Goal: Information Seeking & Learning: Learn about a topic

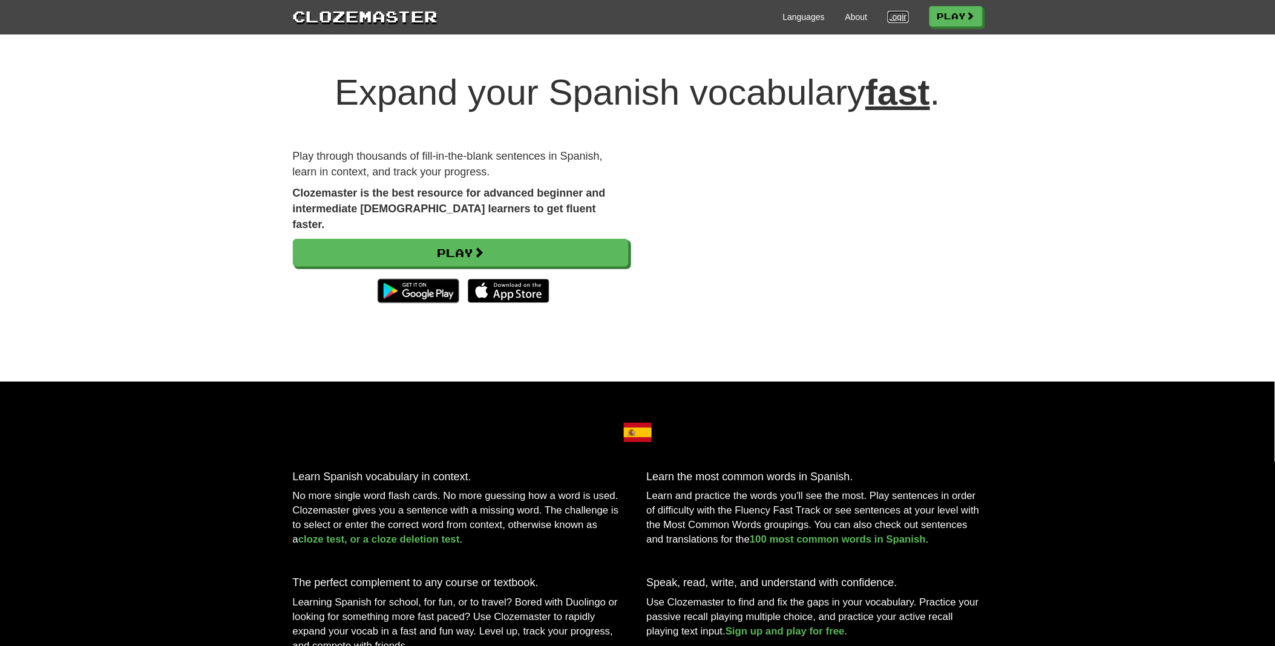
click at [888, 13] on link "Login" at bounding box center [898, 17] width 21 height 12
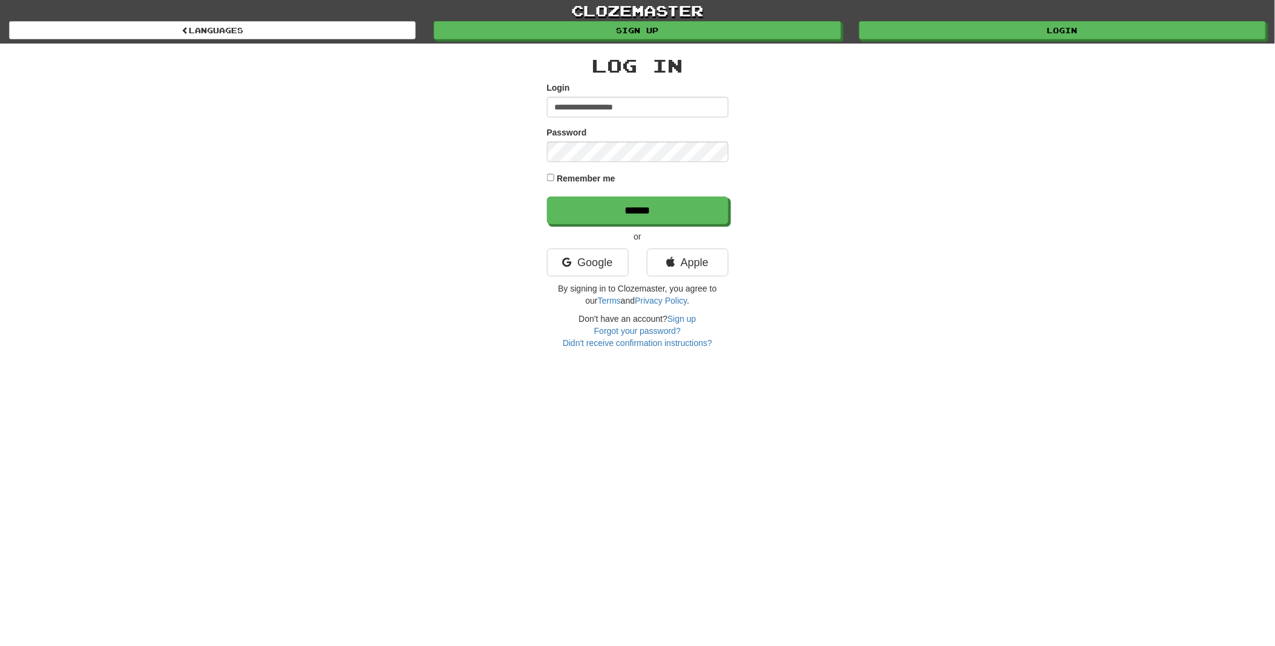
type input "**********"
click at [596, 214] on input "******" at bounding box center [639, 211] width 182 height 28
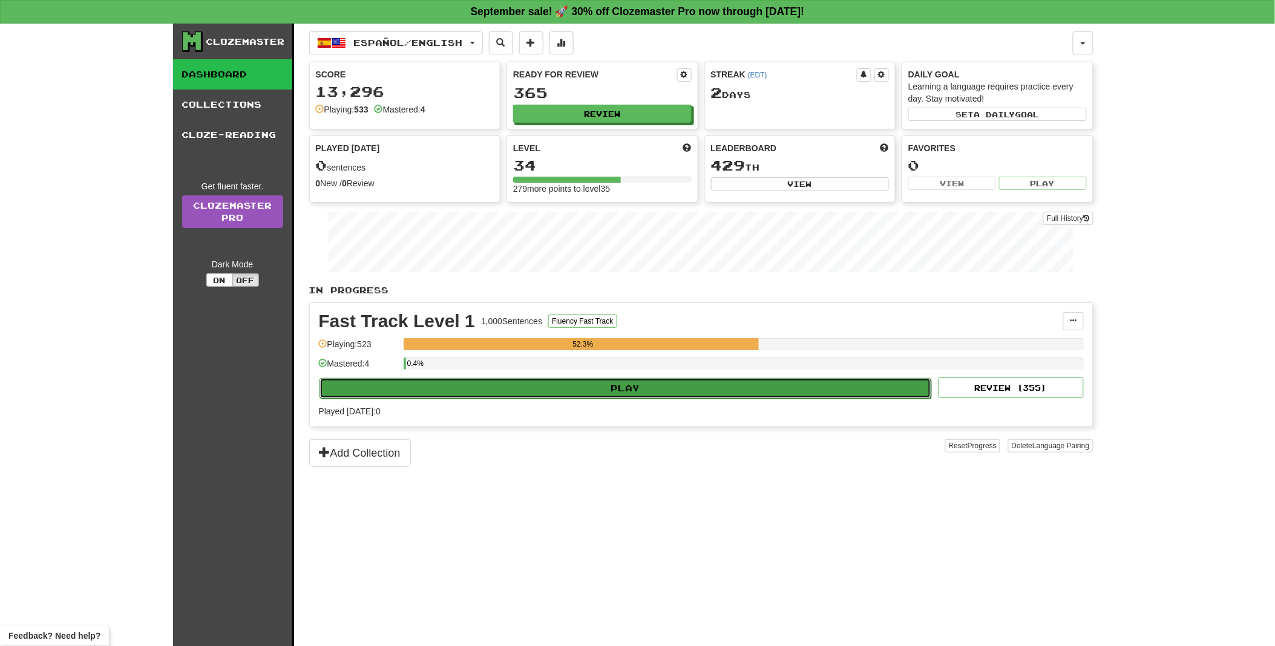
click at [590, 387] on button "Play" at bounding box center [626, 388] width 612 height 21
select select "**"
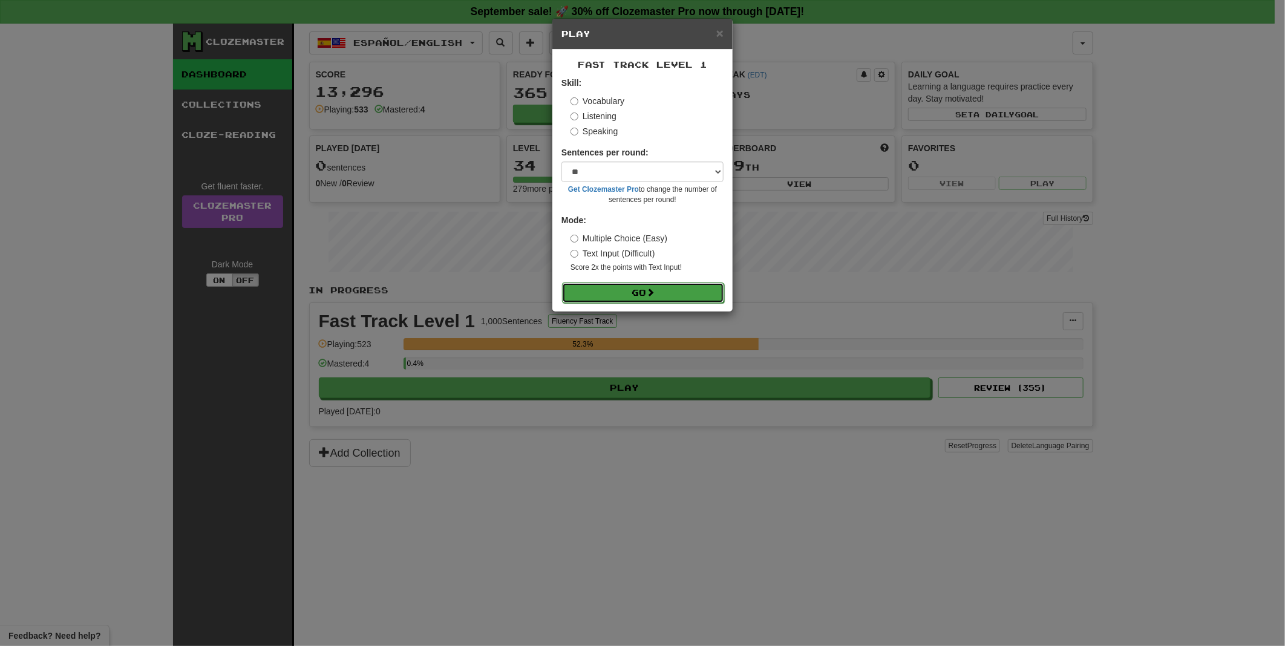
click at [635, 291] on button "Go" at bounding box center [643, 293] width 162 height 21
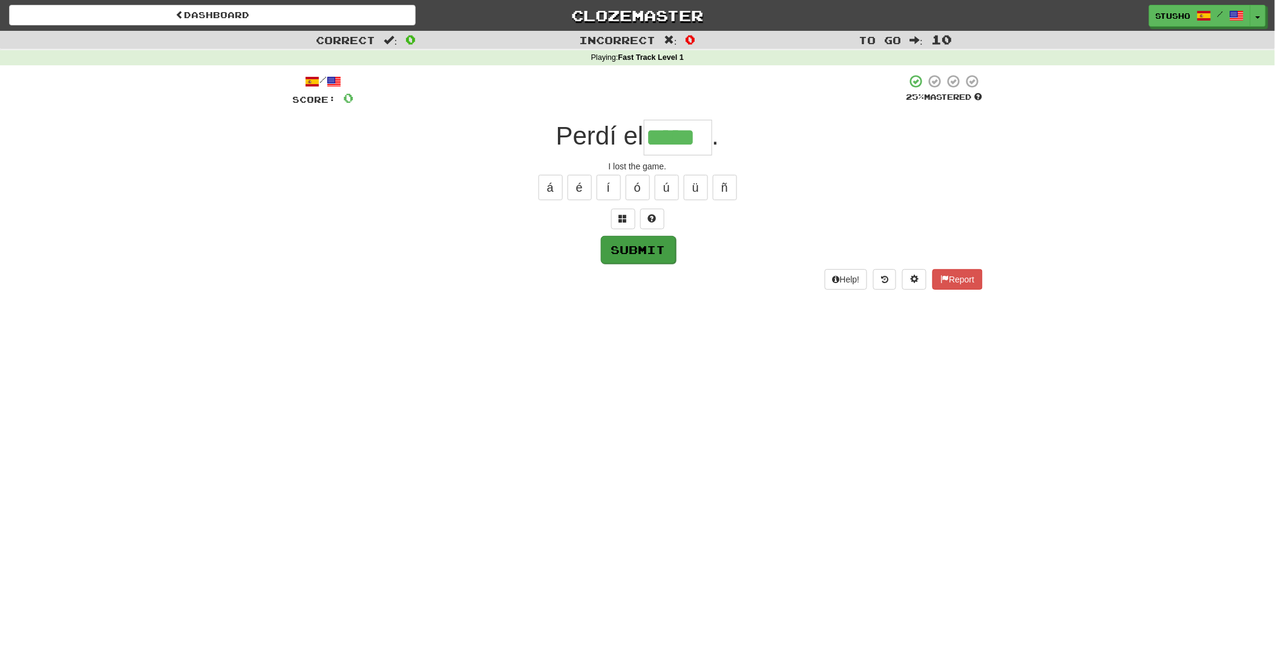
type input "*****"
click at [652, 247] on button "Submit" at bounding box center [638, 250] width 75 height 28
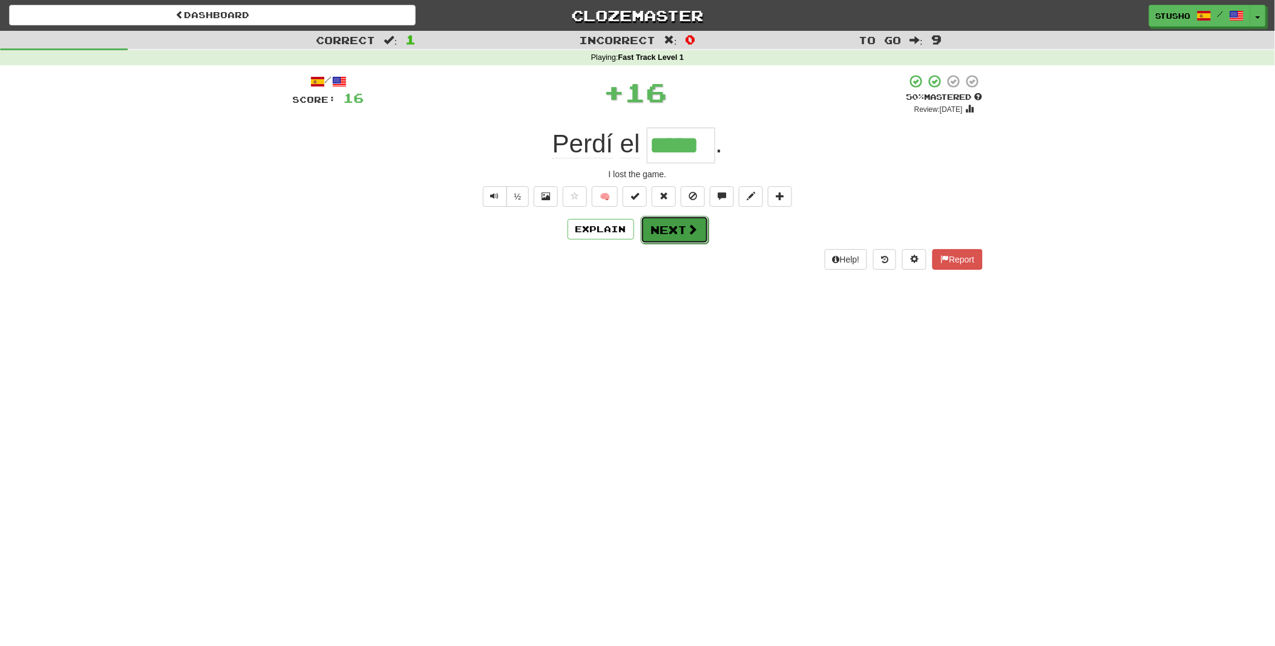
click at [670, 227] on button "Next" at bounding box center [675, 230] width 68 height 28
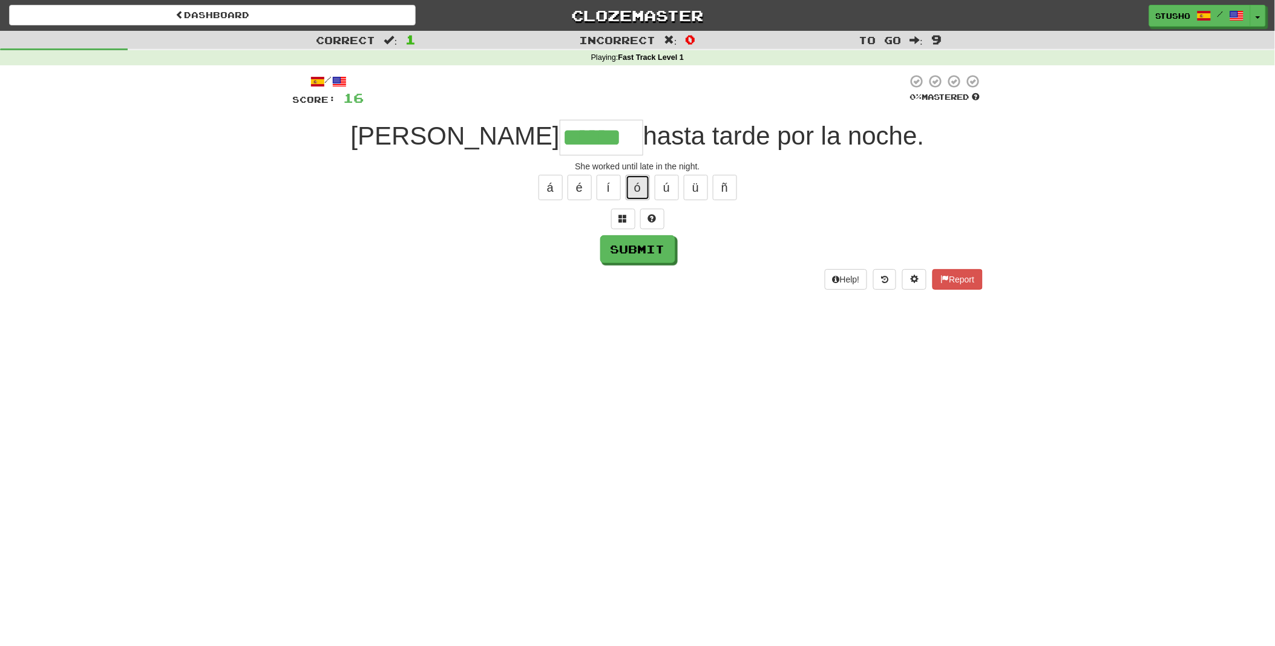
click at [639, 184] on button "ó" at bounding box center [638, 187] width 24 height 25
type input "*******"
click at [637, 247] on button "Submit" at bounding box center [638, 250] width 75 height 28
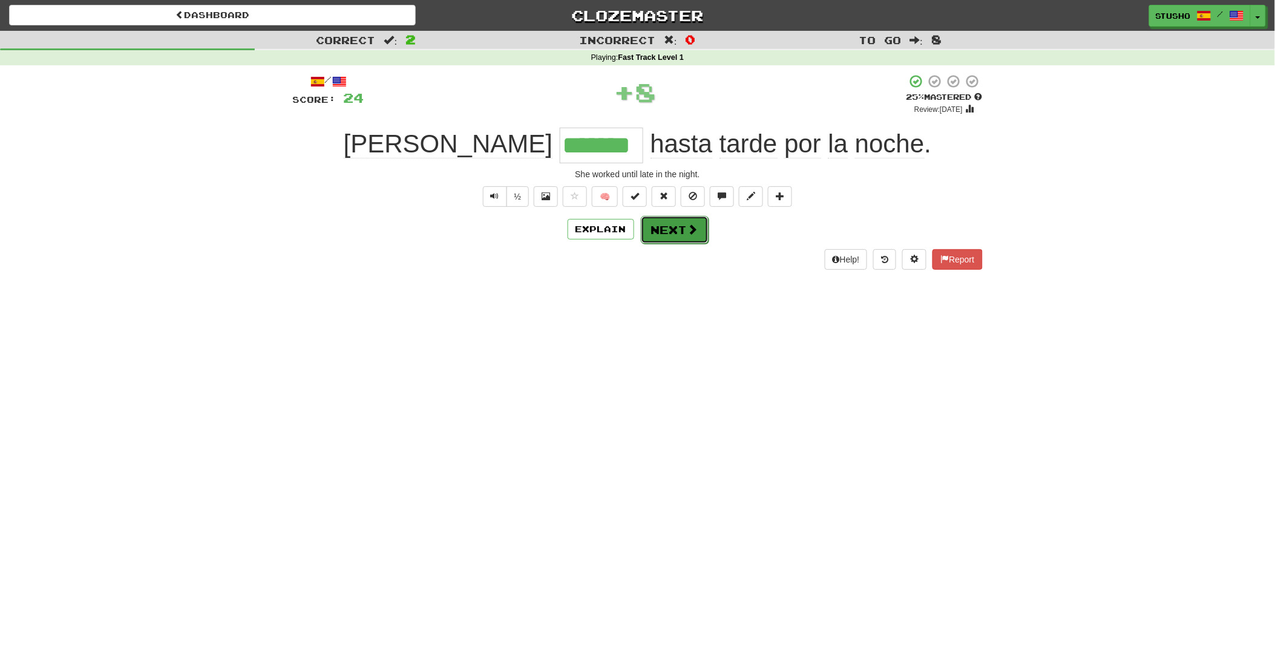
click at [673, 231] on button "Next" at bounding box center [675, 230] width 68 height 28
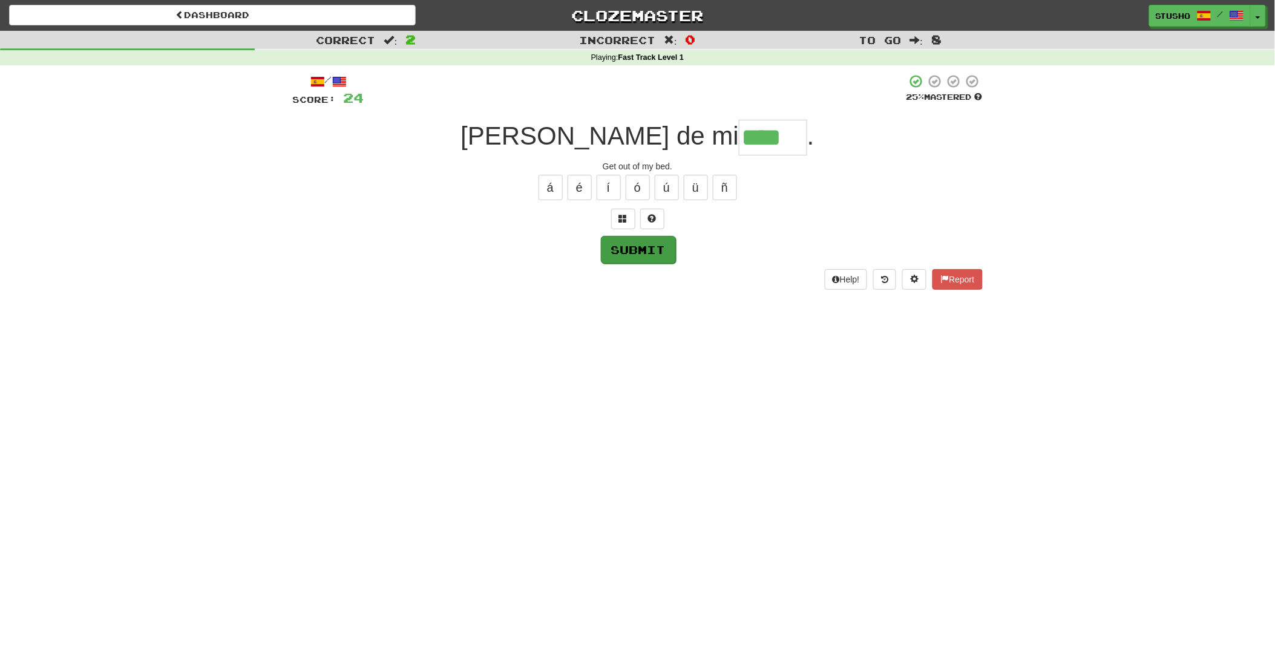
type input "****"
click at [634, 248] on button "Submit" at bounding box center [638, 250] width 75 height 28
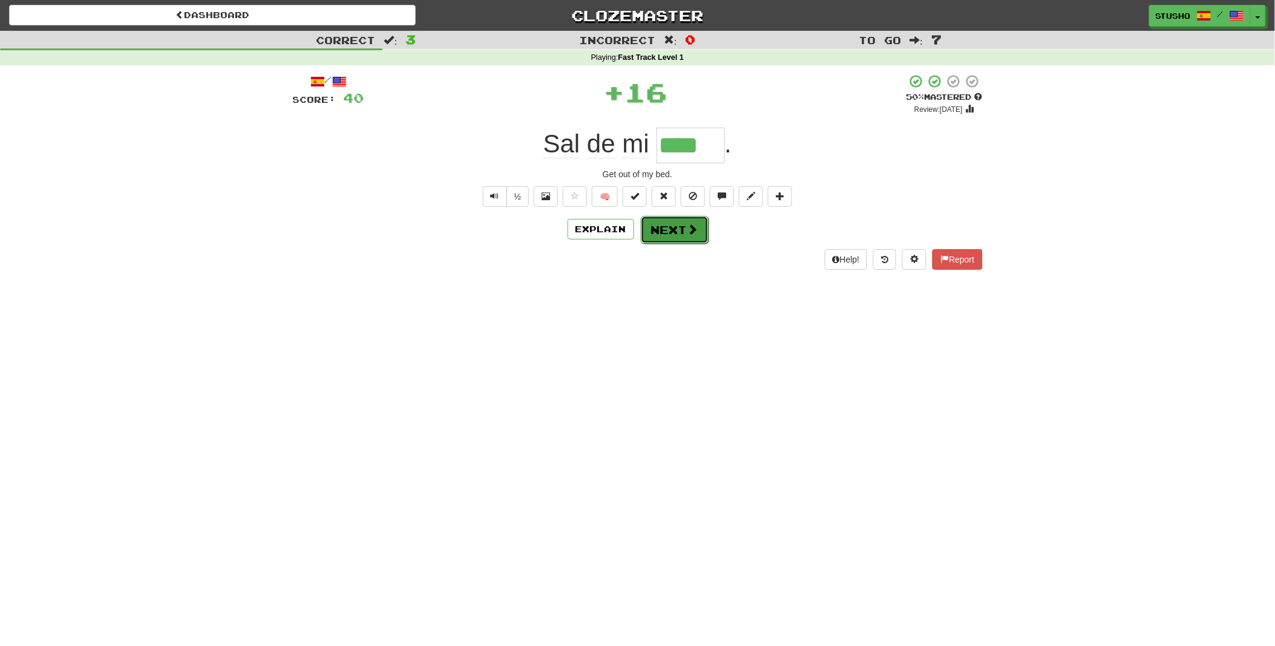
click at [669, 228] on button "Next" at bounding box center [675, 230] width 68 height 28
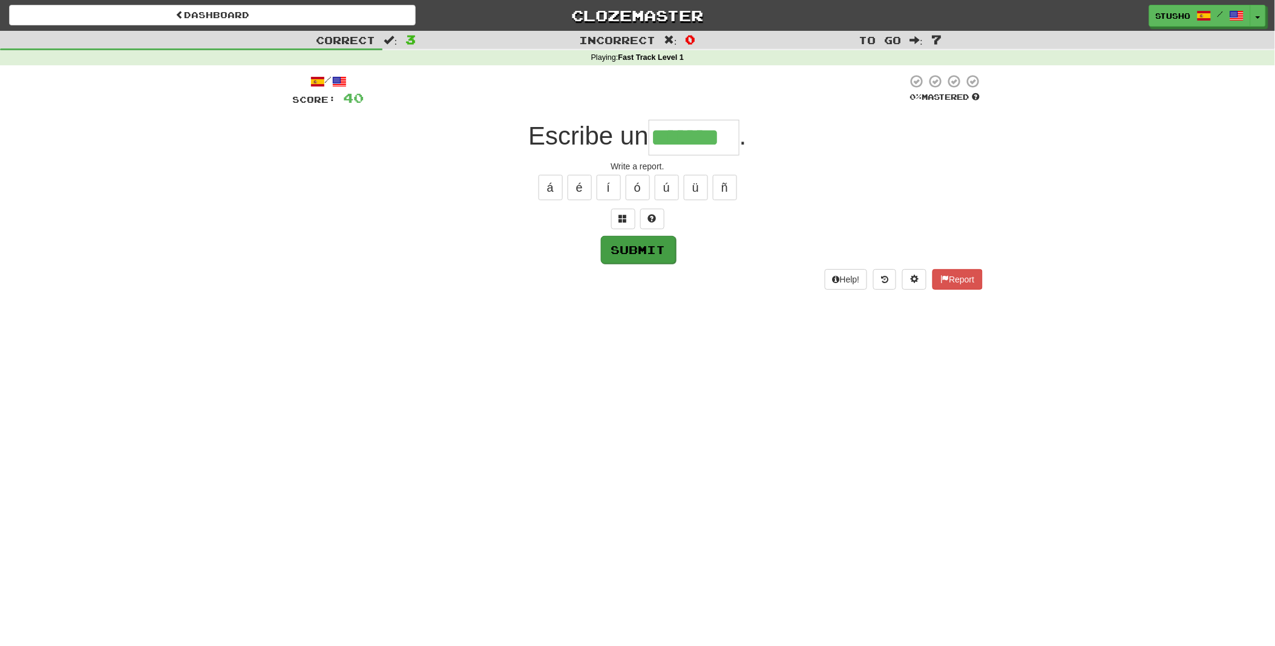
type input "*******"
click at [641, 248] on button "Submit" at bounding box center [638, 250] width 75 height 28
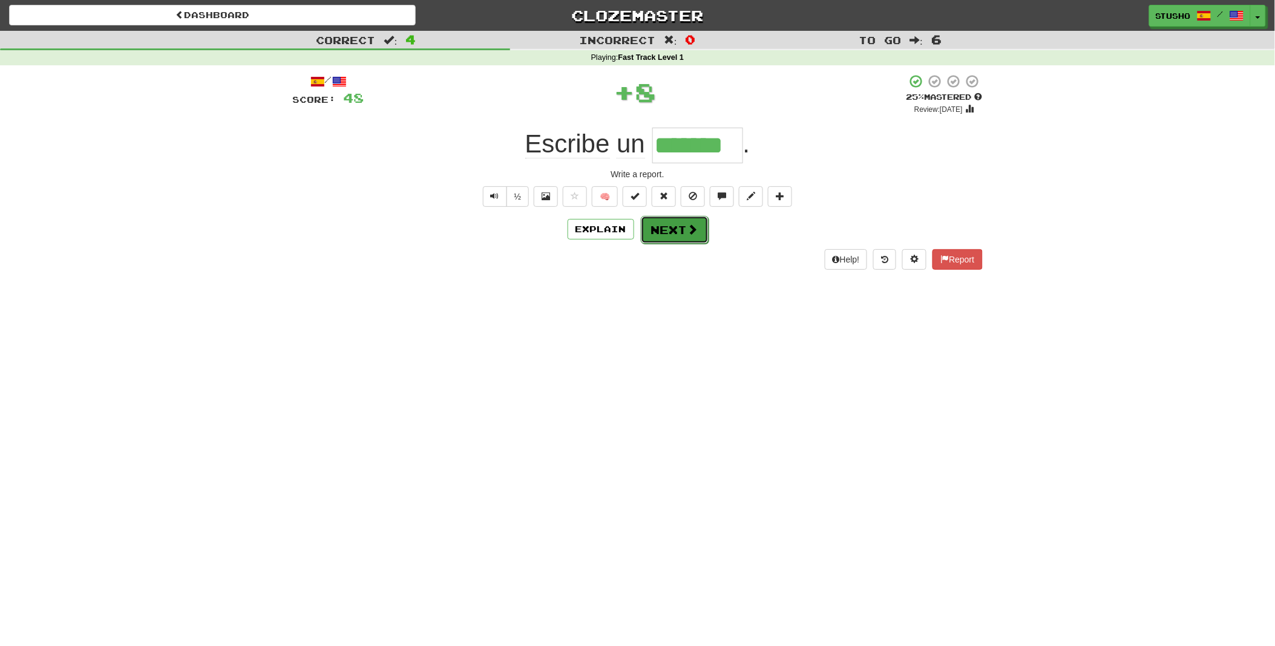
click at [661, 229] on button "Next" at bounding box center [675, 230] width 68 height 28
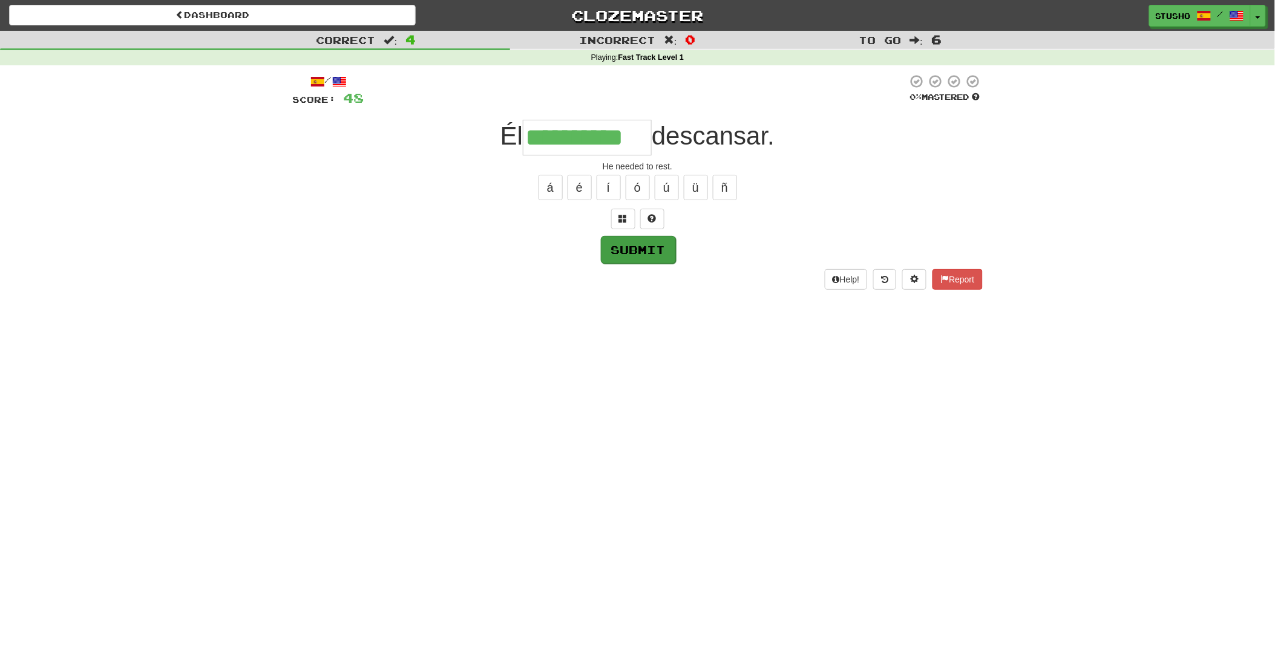
type input "**********"
click at [632, 254] on button "Submit" at bounding box center [638, 250] width 75 height 28
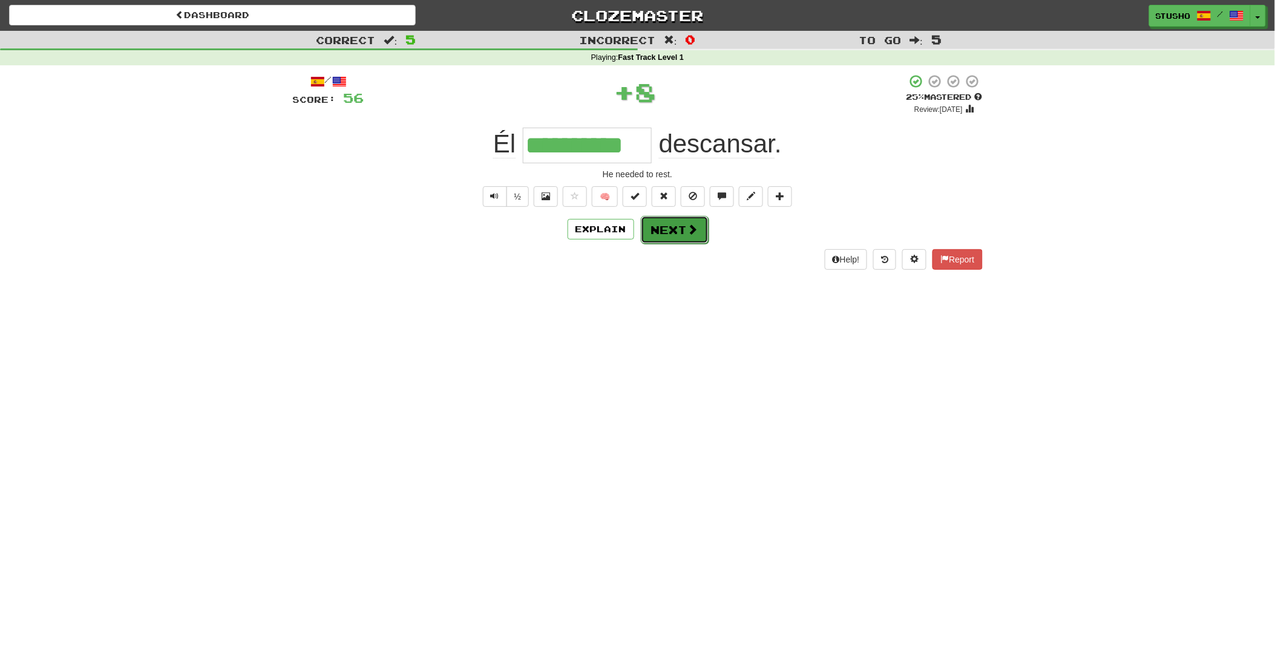
click at [666, 228] on button "Next" at bounding box center [675, 230] width 68 height 28
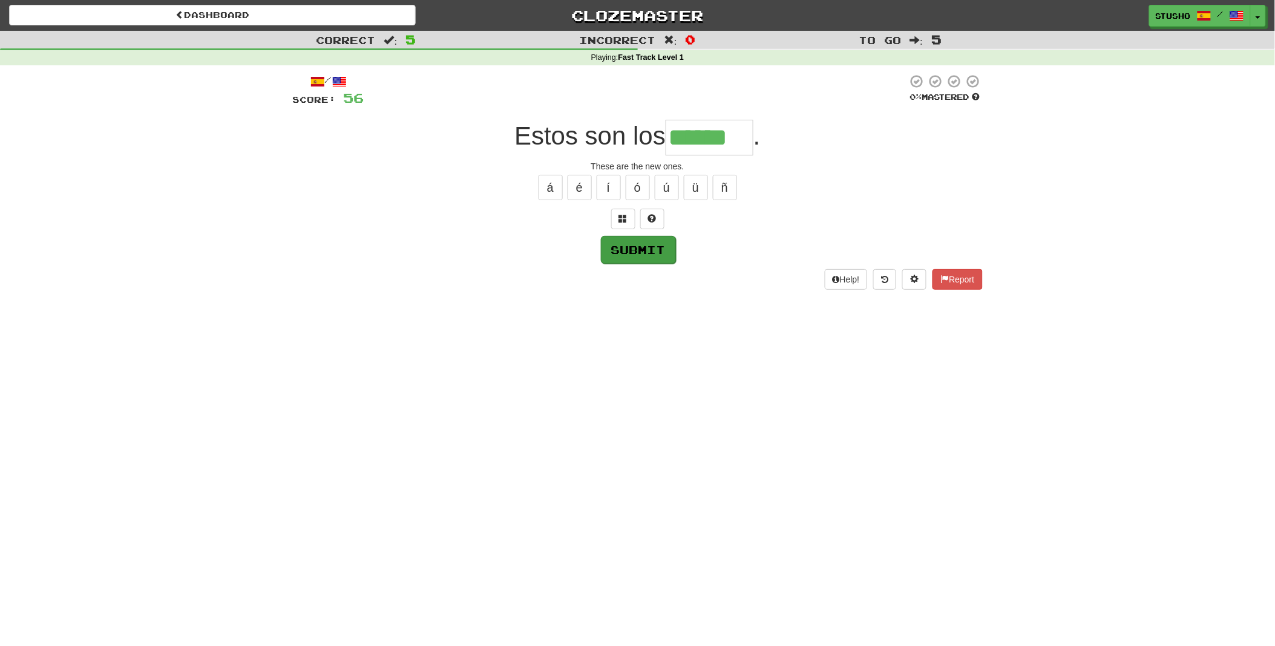
type input "******"
click at [652, 246] on button "Submit" at bounding box center [638, 250] width 75 height 28
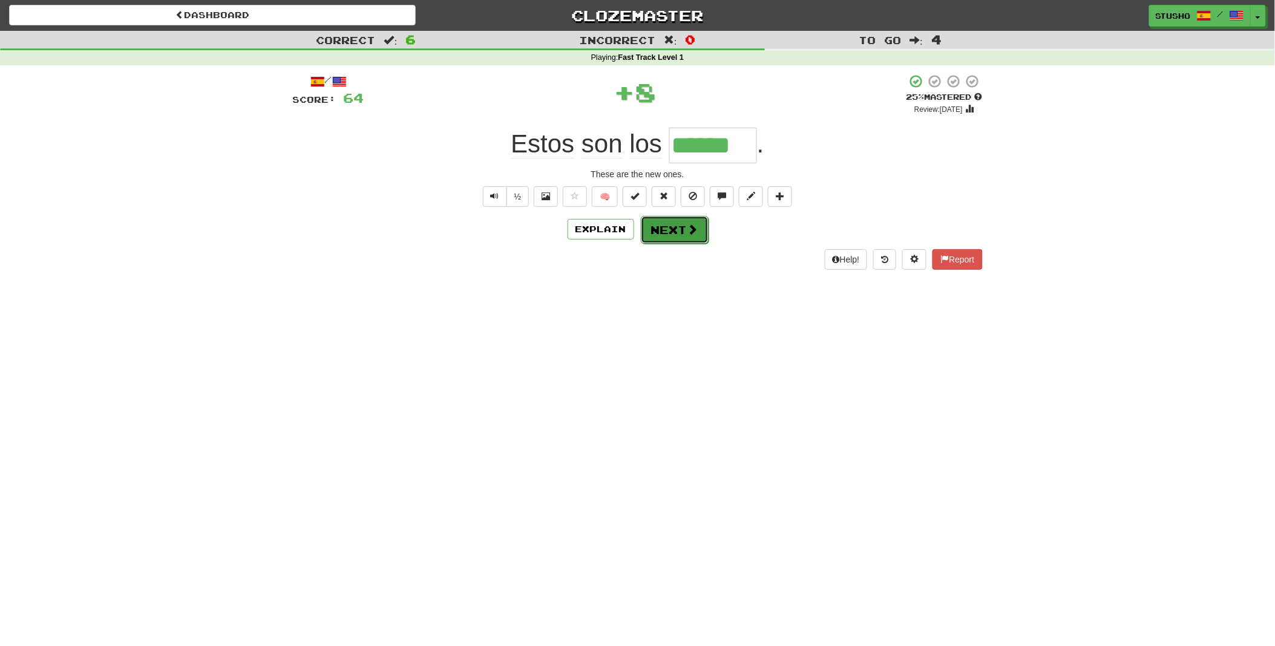
click at [666, 228] on button "Next" at bounding box center [675, 230] width 68 height 28
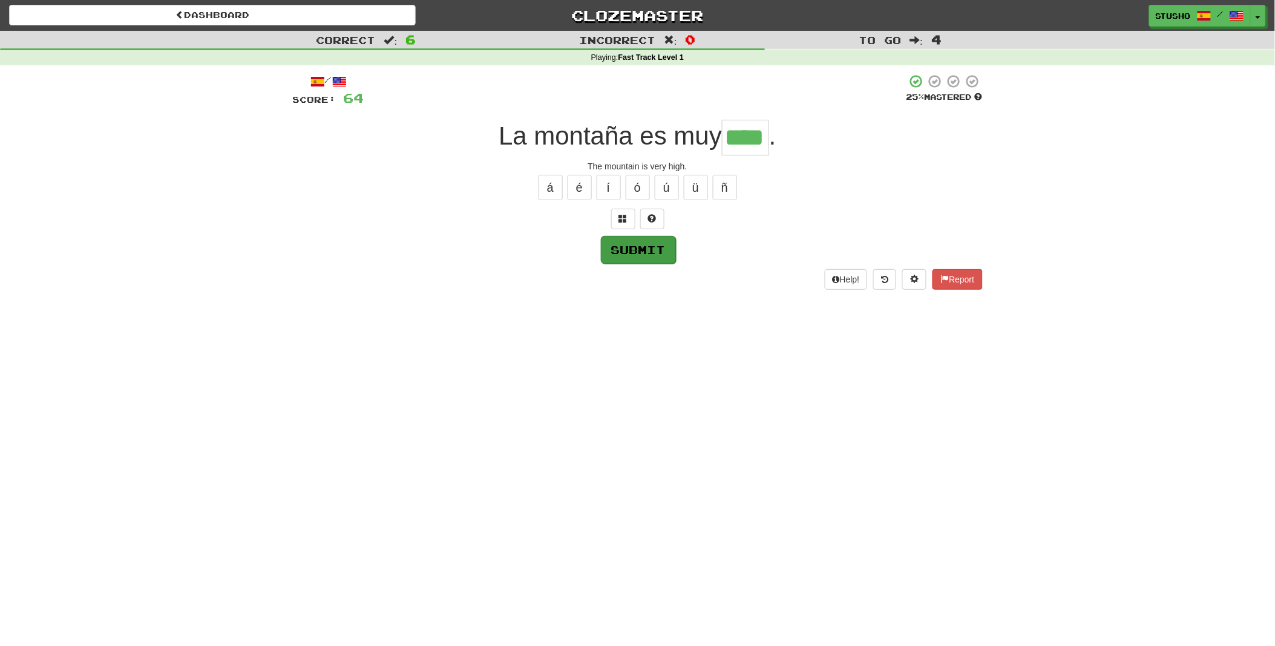
type input "****"
click at [625, 249] on button "Submit" at bounding box center [638, 250] width 75 height 28
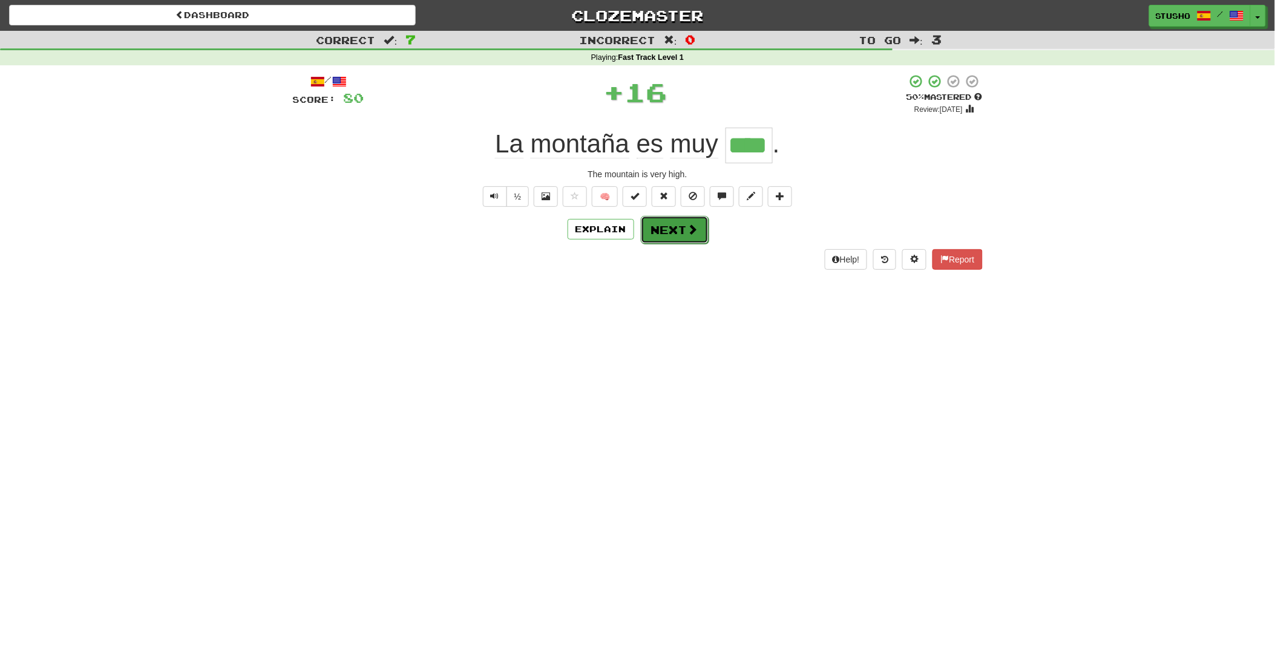
click at [667, 230] on button "Next" at bounding box center [675, 230] width 68 height 28
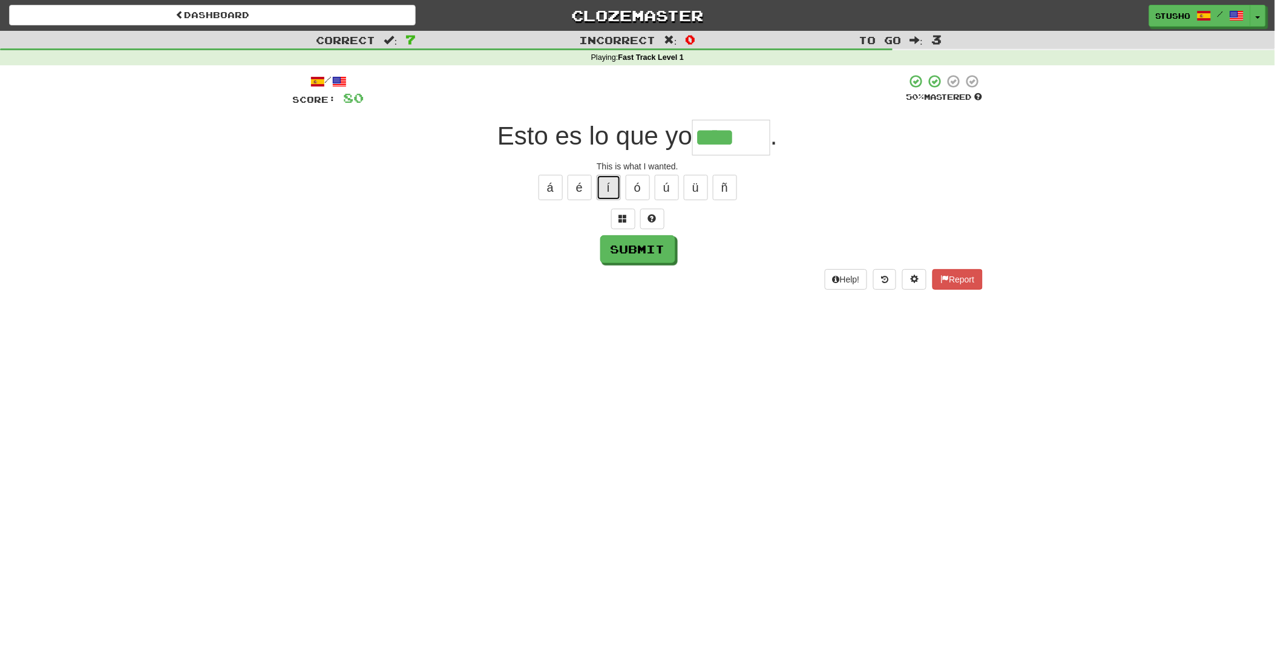
click at [603, 182] on button "í" at bounding box center [609, 187] width 24 height 25
type input "******"
click at [644, 252] on button "Submit" at bounding box center [638, 250] width 75 height 28
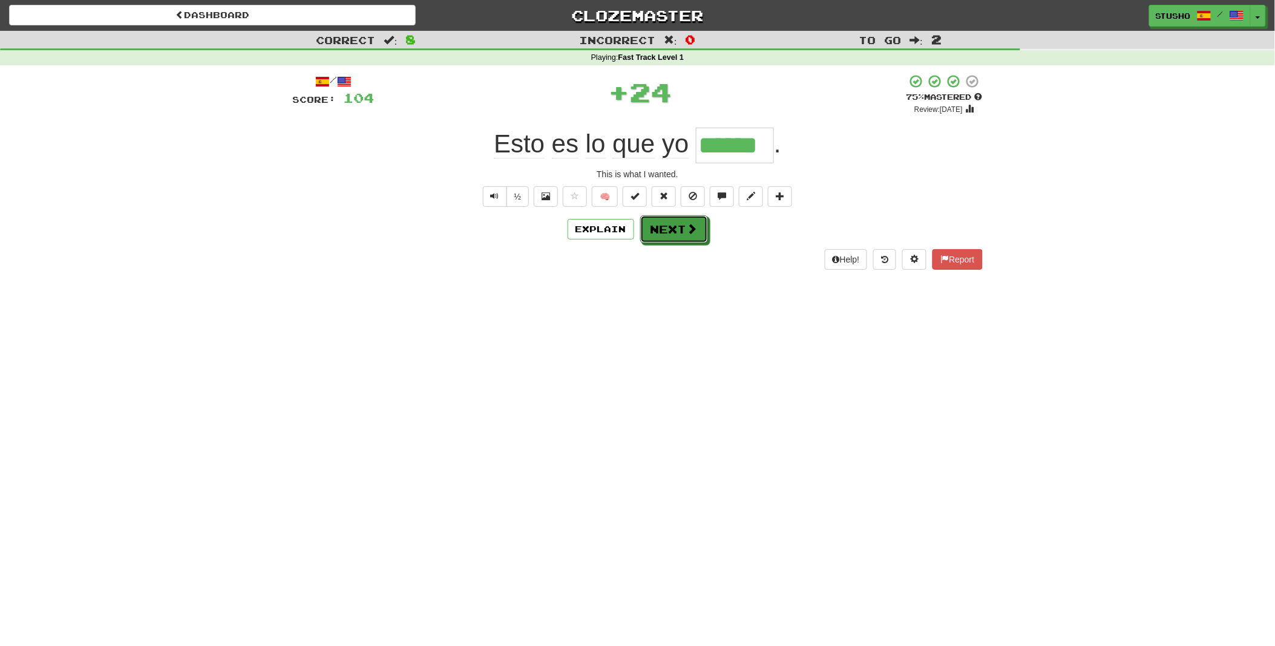
click at [672, 233] on button "Next" at bounding box center [674, 229] width 68 height 28
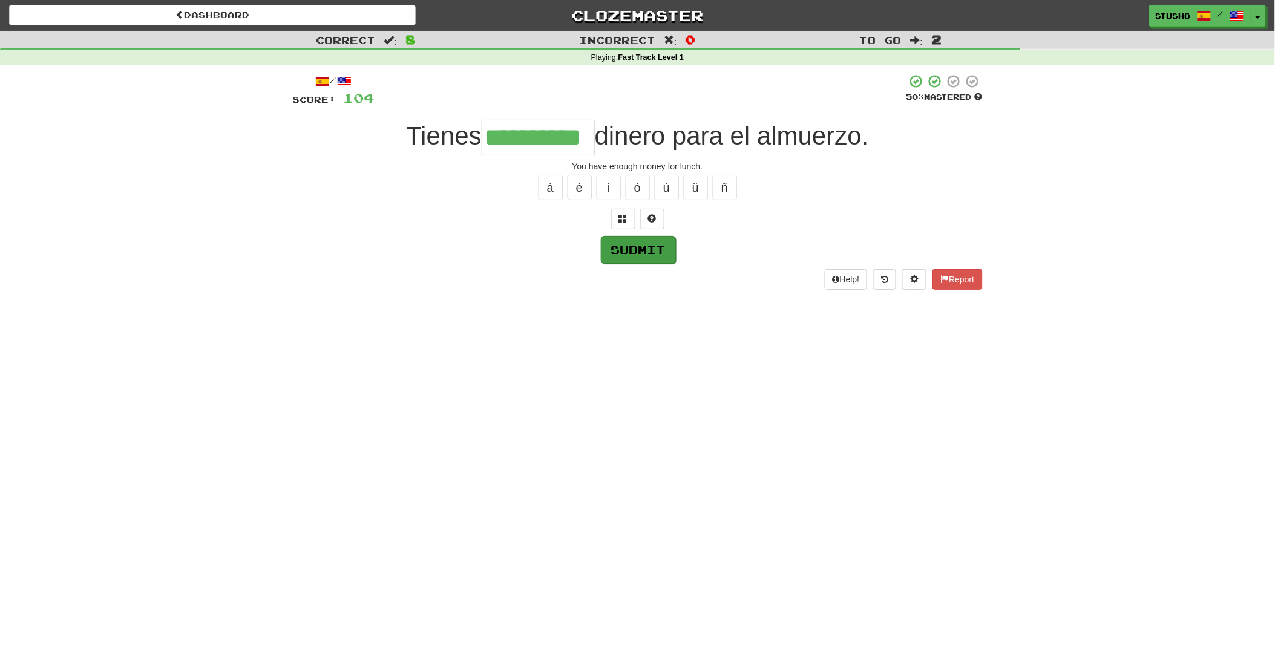
type input "**********"
click at [637, 248] on button "Submit" at bounding box center [638, 250] width 75 height 28
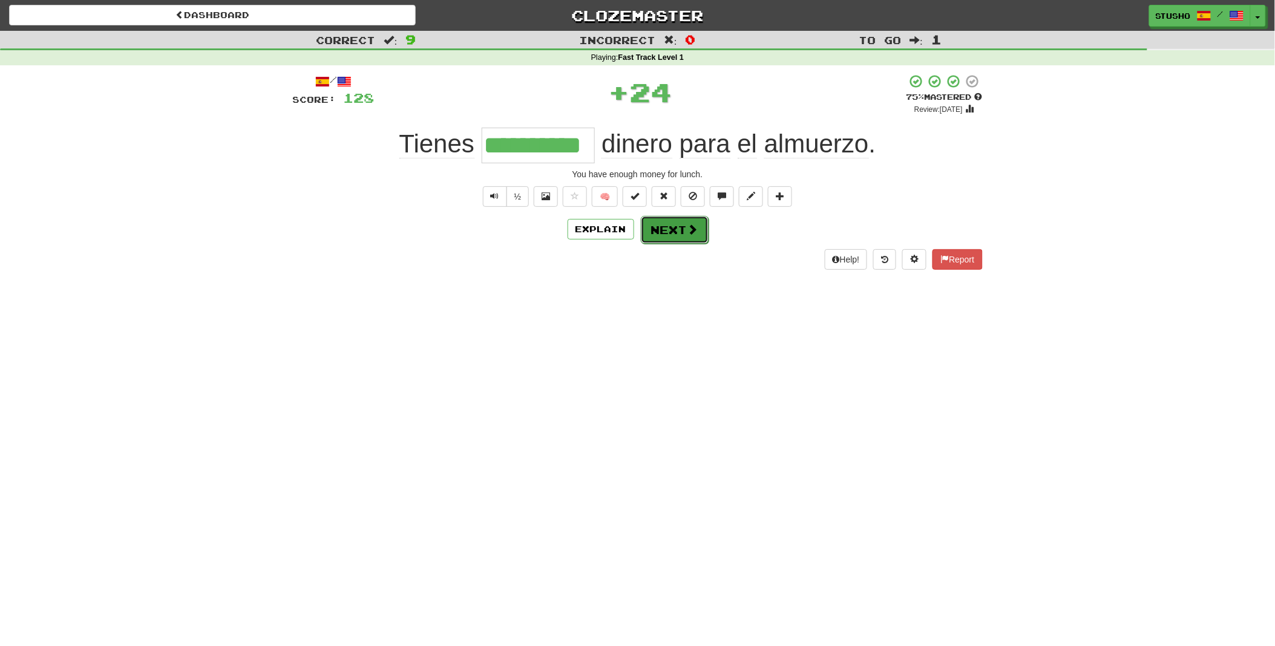
click at [667, 234] on button "Next" at bounding box center [675, 230] width 68 height 28
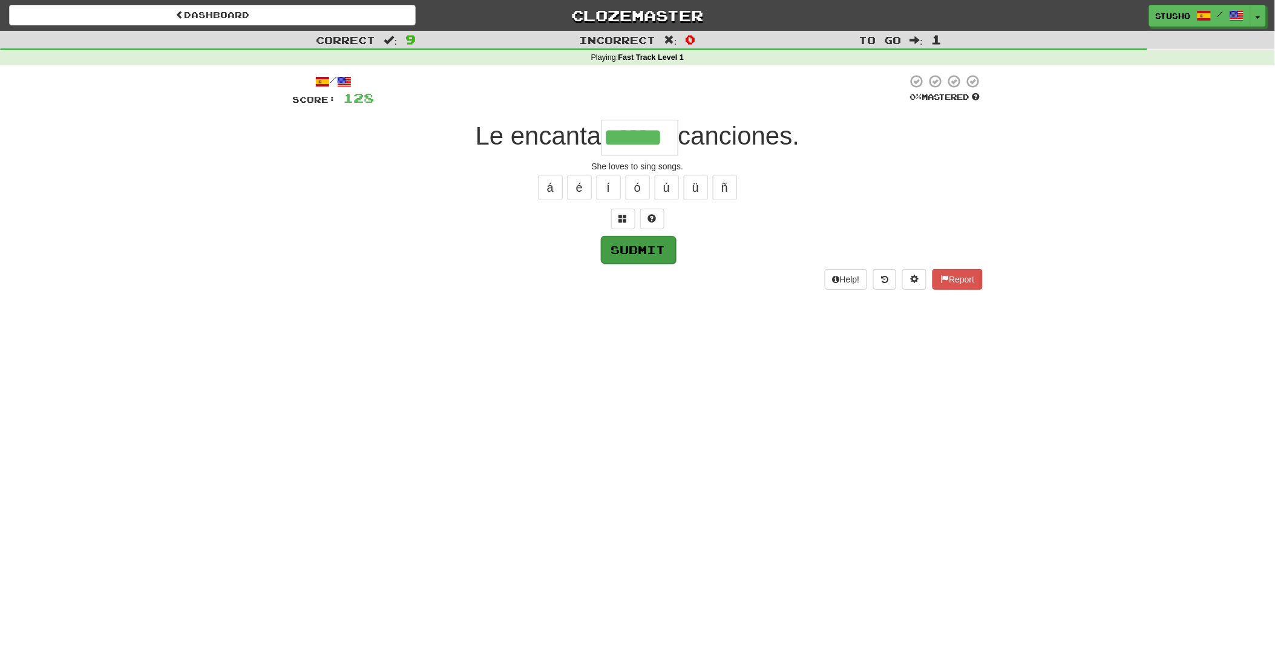
type input "******"
click at [646, 256] on button "Submit" at bounding box center [638, 250] width 75 height 28
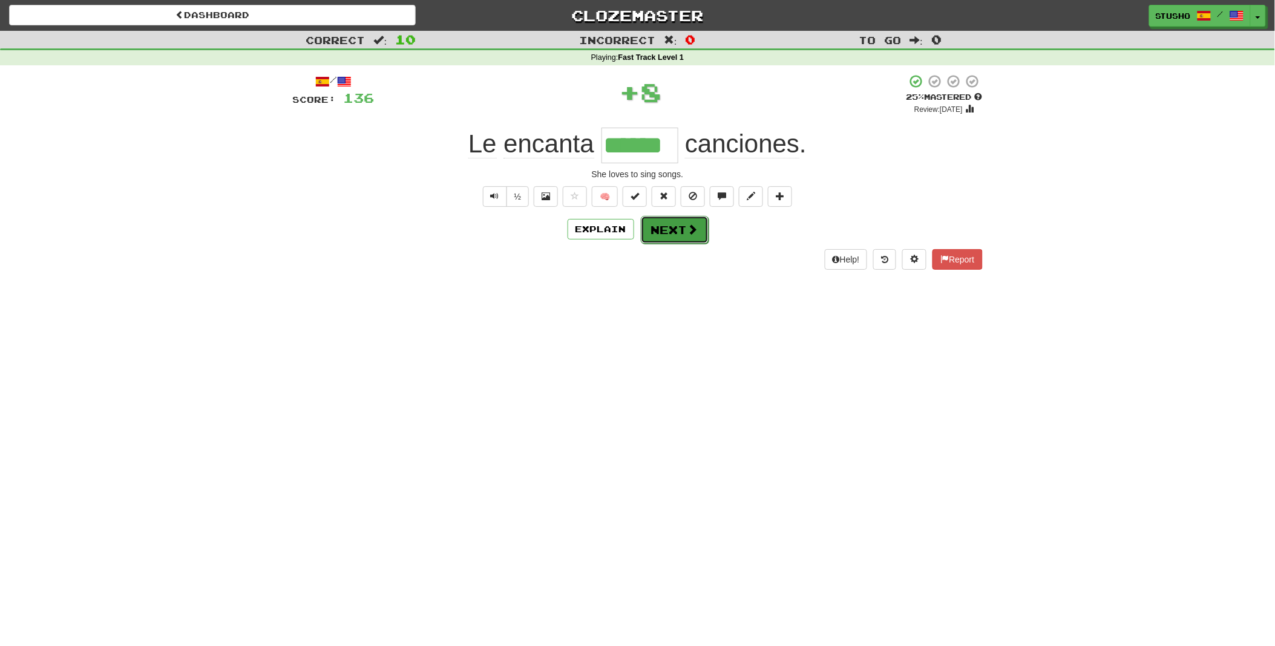
click at [667, 230] on button "Next" at bounding box center [675, 230] width 68 height 28
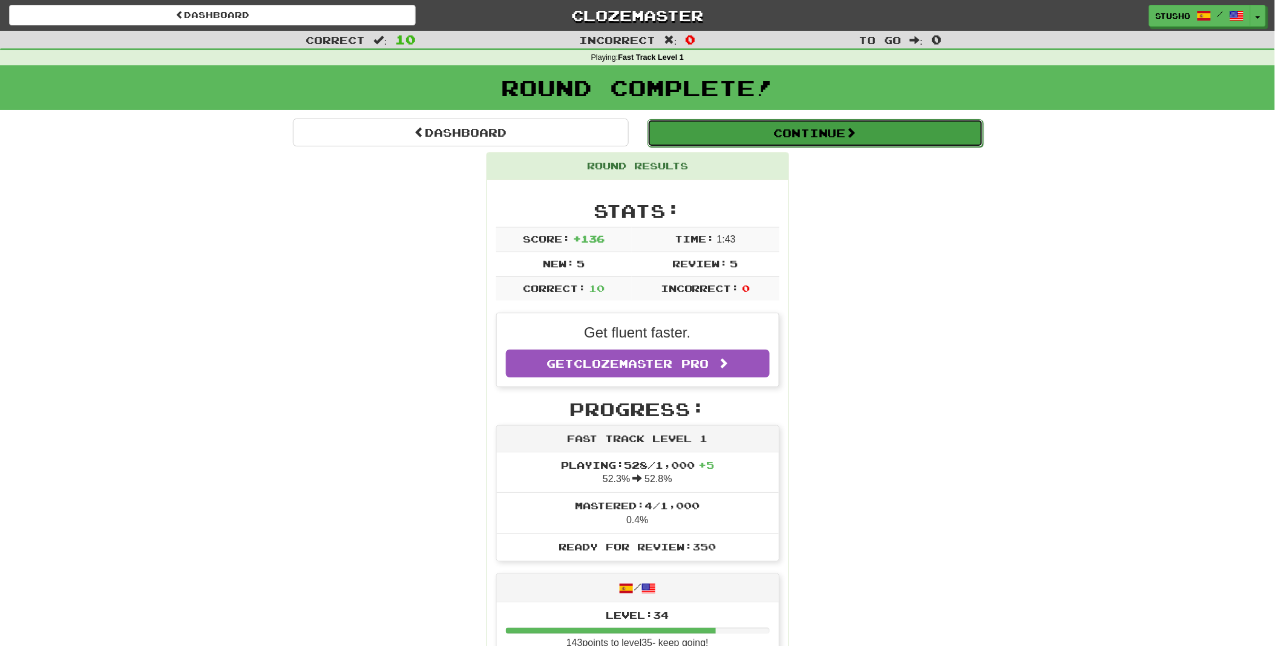
click at [839, 131] on button "Continue" at bounding box center [815, 133] width 336 height 28
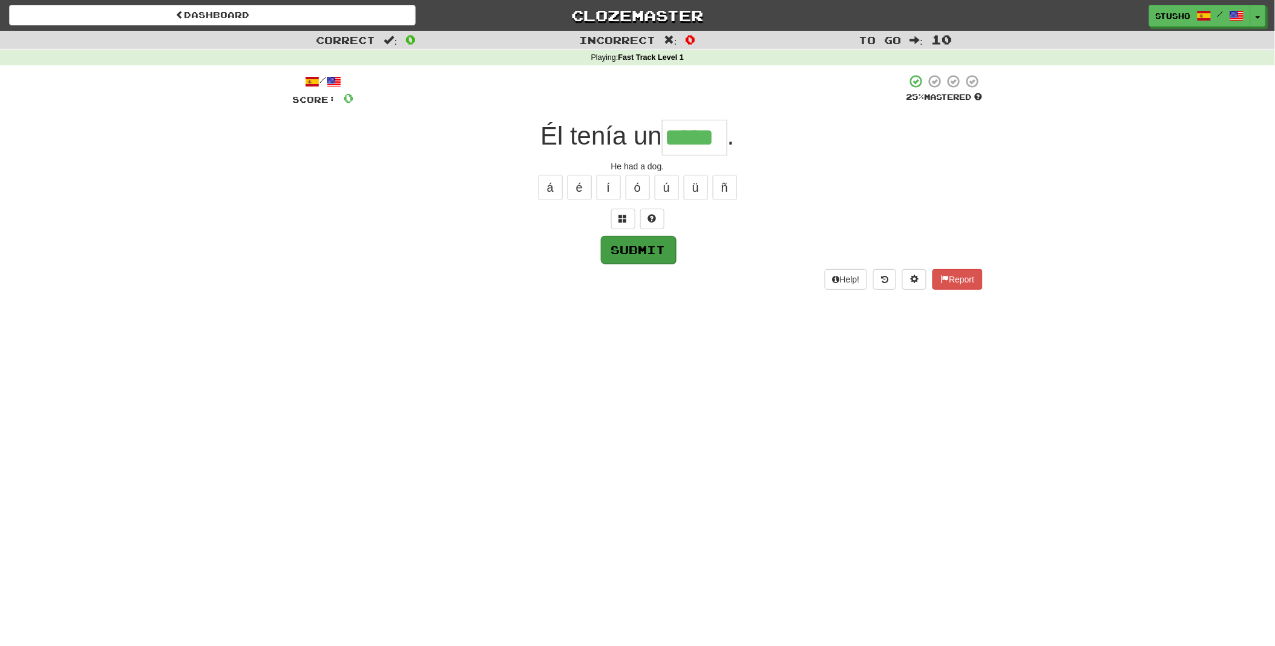
type input "*****"
click at [628, 244] on button "Submit" at bounding box center [638, 250] width 75 height 28
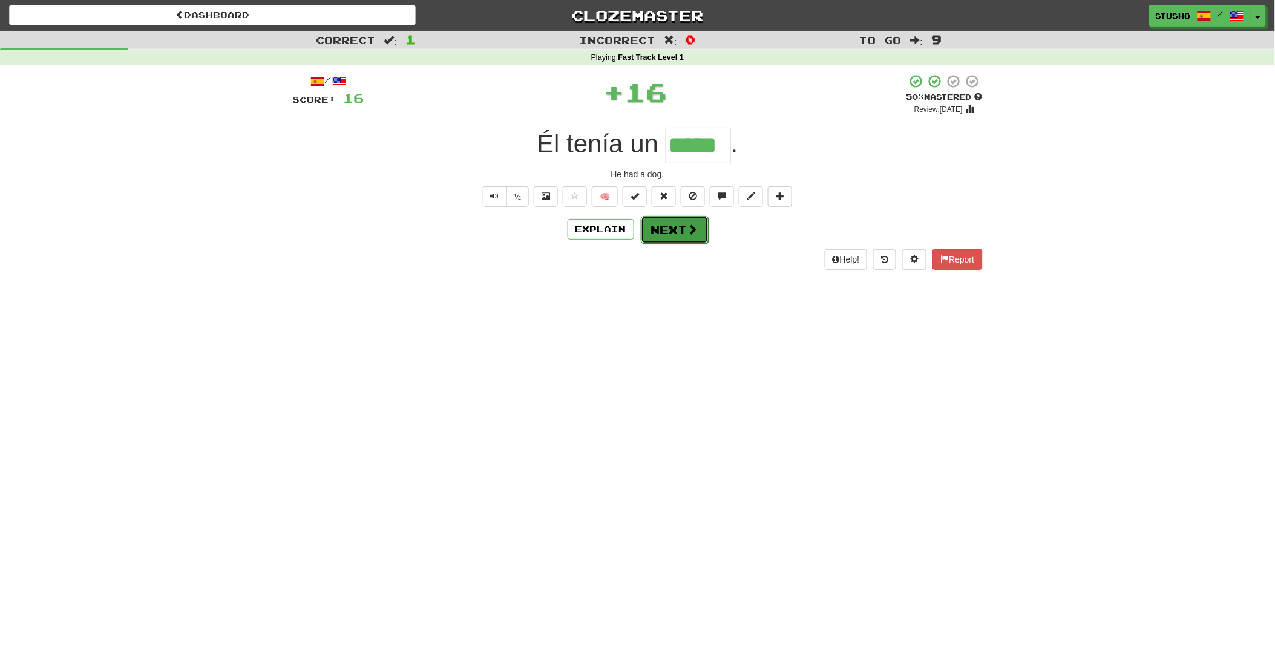
click at [663, 231] on button "Next" at bounding box center [675, 230] width 68 height 28
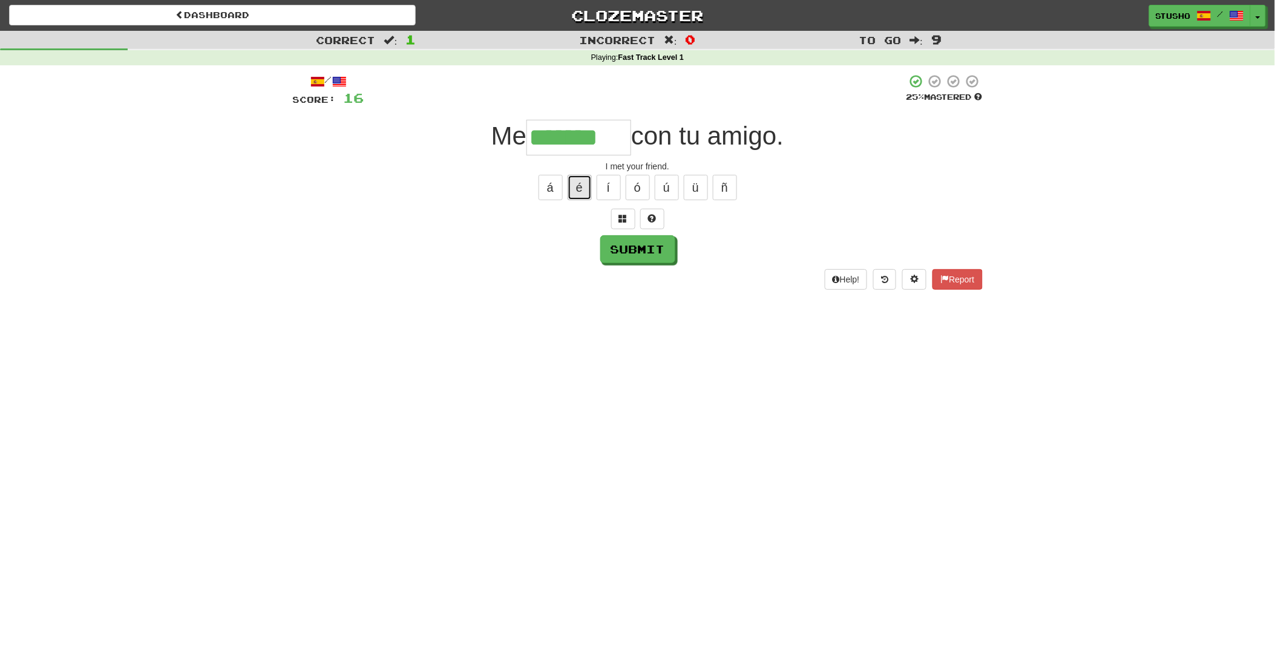
click at [582, 191] on button "é" at bounding box center [580, 187] width 24 height 25
type input "********"
click at [639, 256] on button "Submit" at bounding box center [638, 250] width 75 height 28
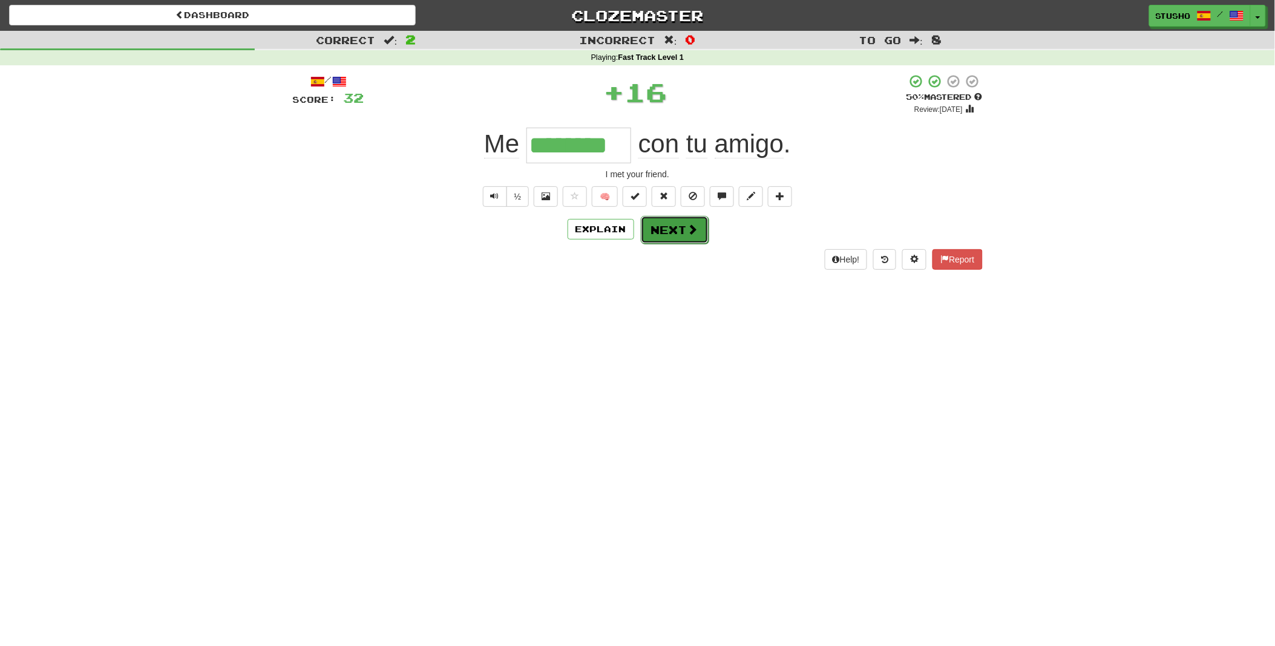
click at [664, 235] on button "Next" at bounding box center [675, 230] width 68 height 28
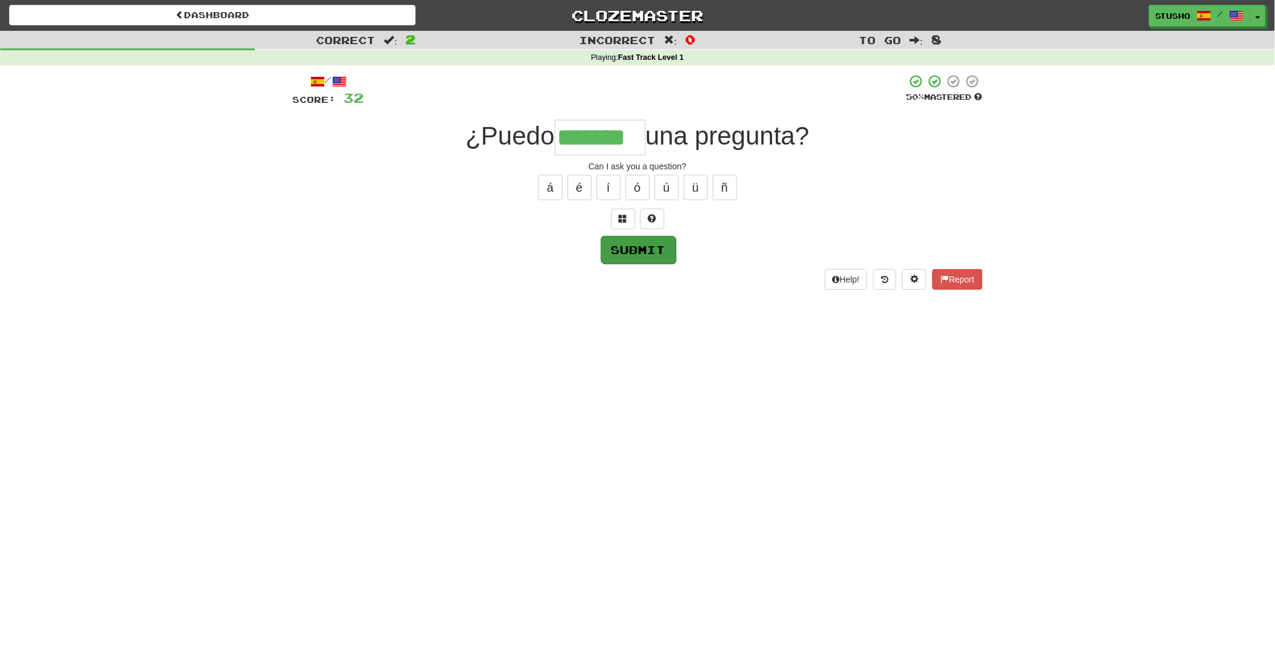
type input "*******"
click at [647, 251] on button "Submit" at bounding box center [638, 250] width 75 height 28
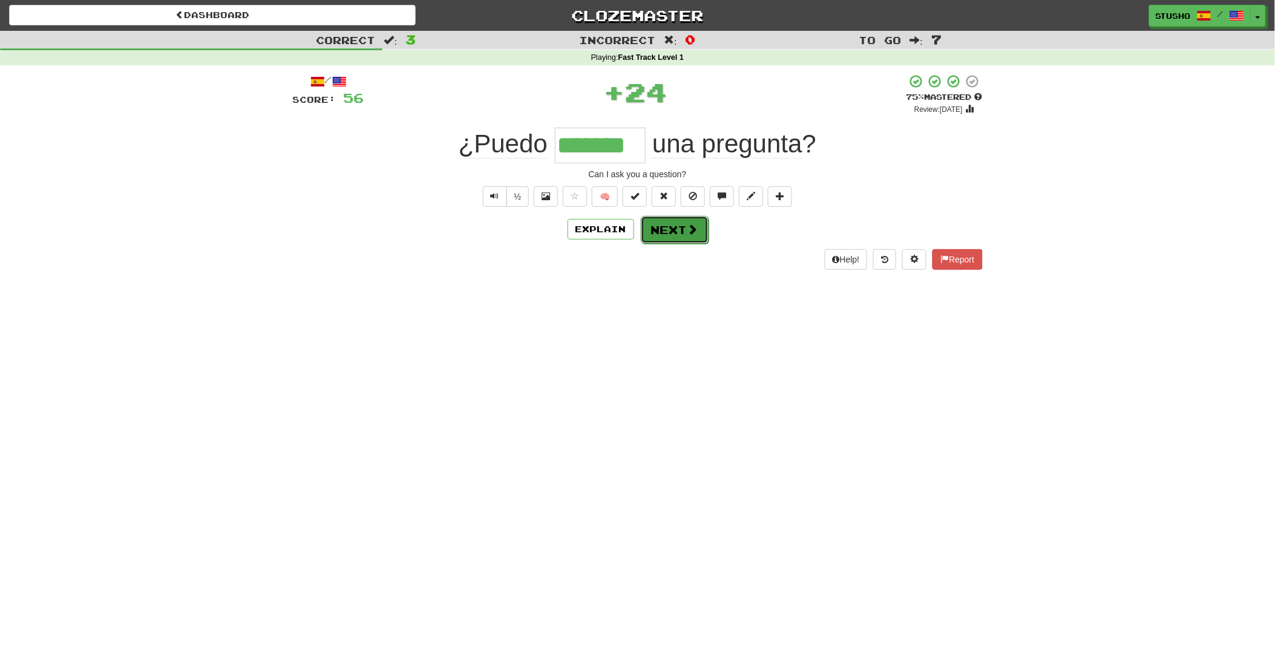
click at [674, 232] on button "Next" at bounding box center [675, 230] width 68 height 28
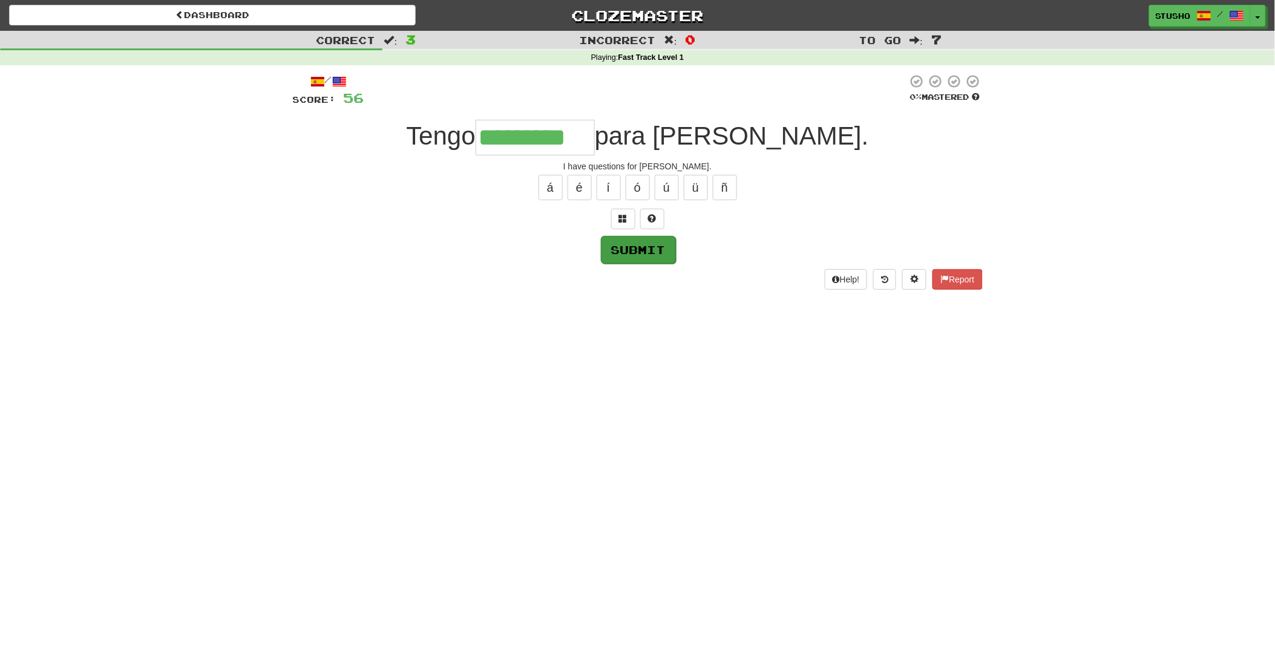
type input "*********"
click at [638, 253] on button "Submit" at bounding box center [638, 250] width 75 height 28
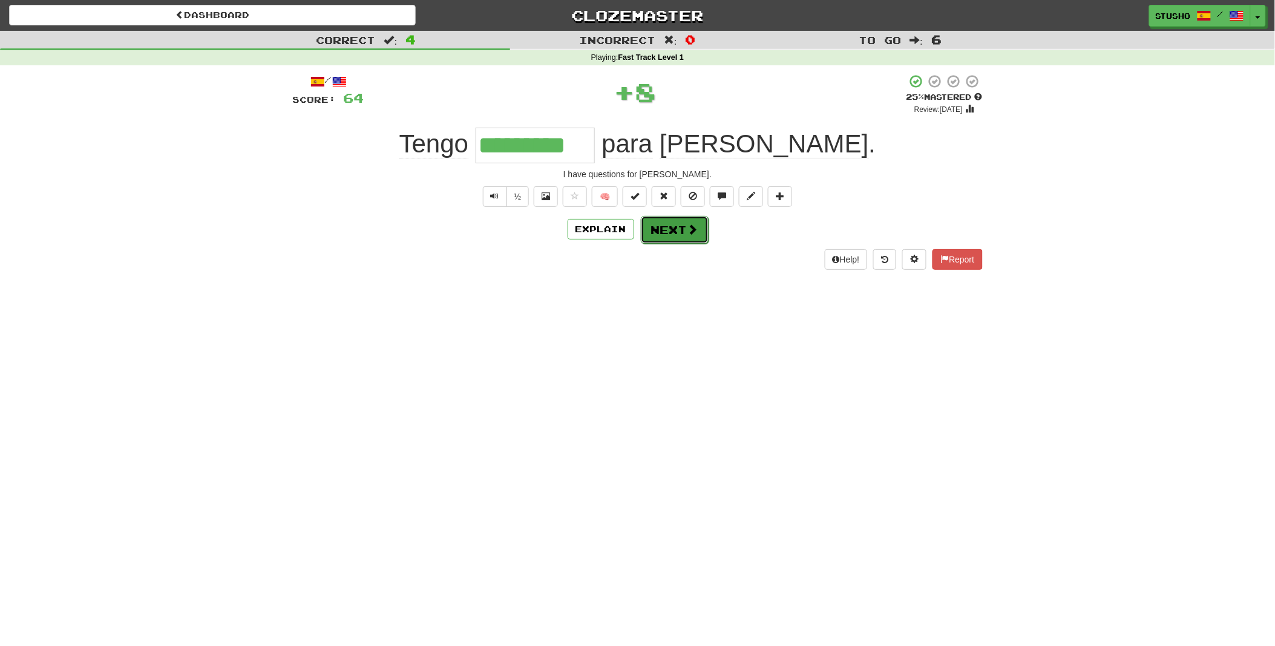
click at [674, 233] on button "Next" at bounding box center [675, 230] width 68 height 28
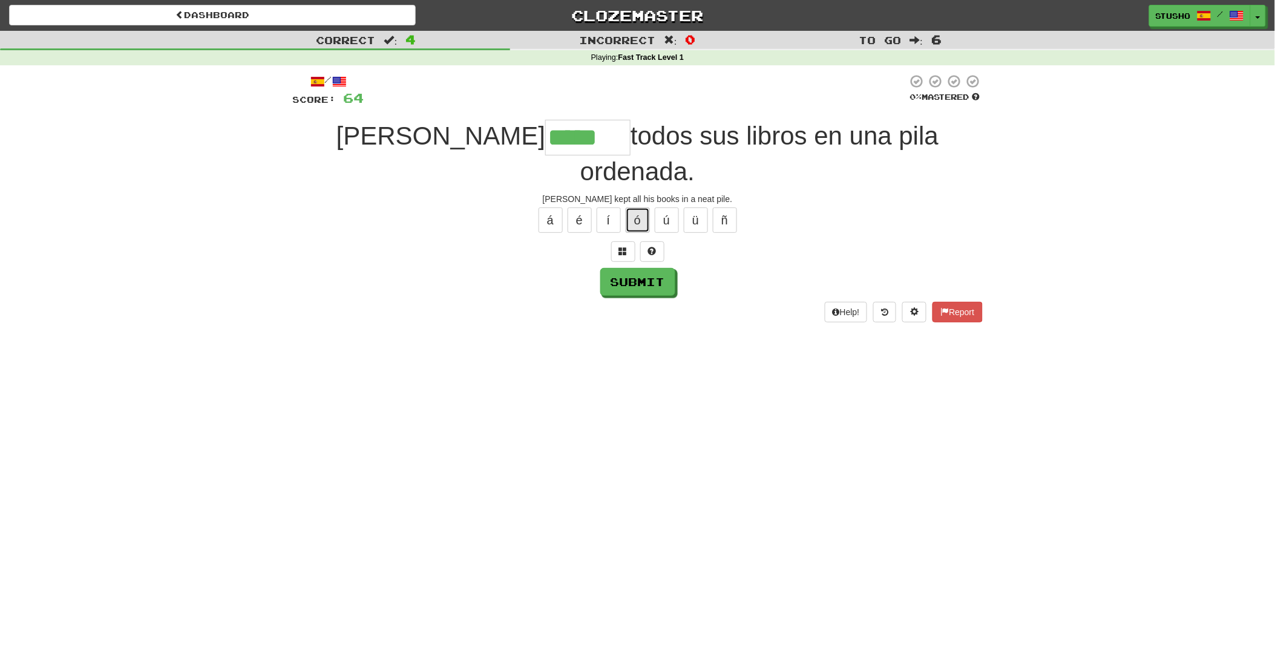
click at [634, 208] on button "ó" at bounding box center [638, 220] width 24 height 25
type input "******"
click at [638, 269] on button "Submit" at bounding box center [638, 283] width 75 height 28
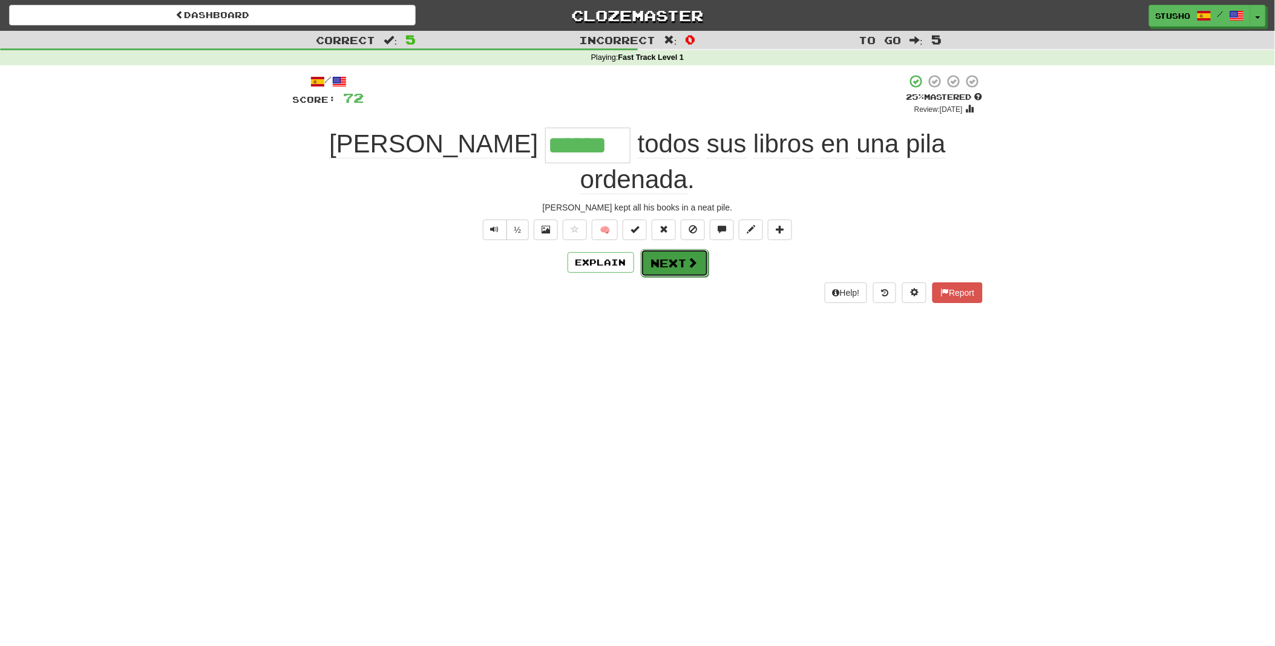
click at [680, 249] on button "Next" at bounding box center [675, 263] width 68 height 28
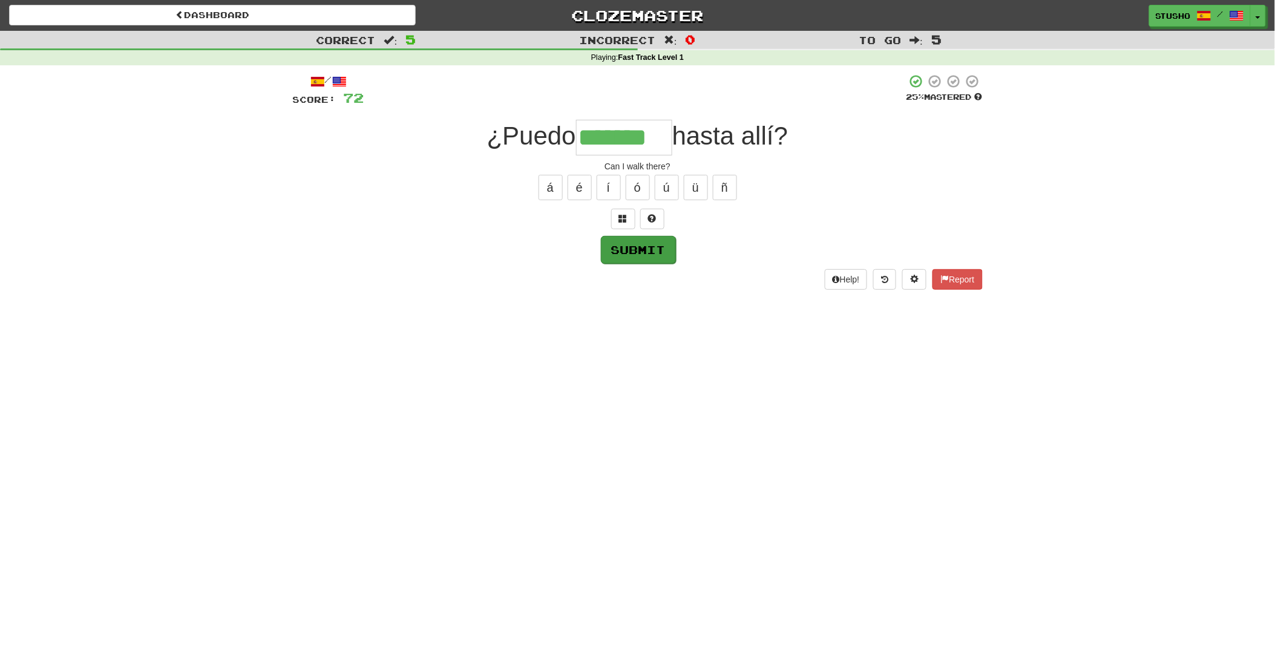
type input "*******"
click at [638, 248] on button "Submit" at bounding box center [638, 250] width 75 height 28
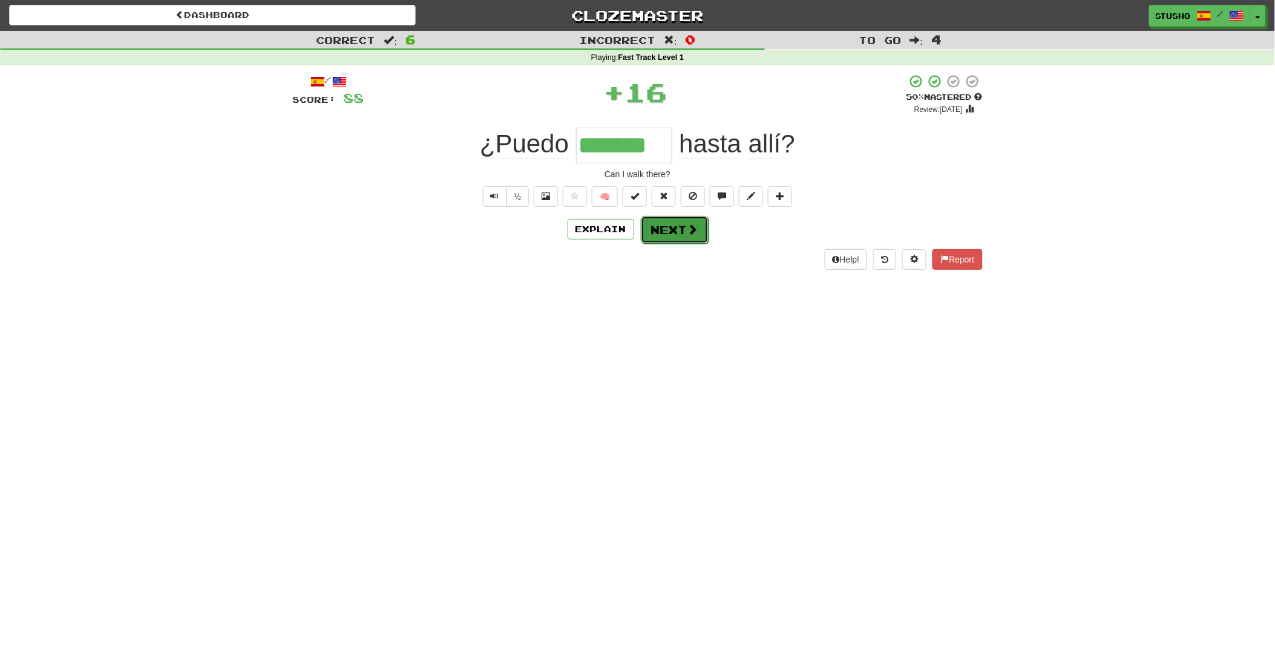
click at [676, 233] on button "Next" at bounding box center [675, 230] width 68 height 28
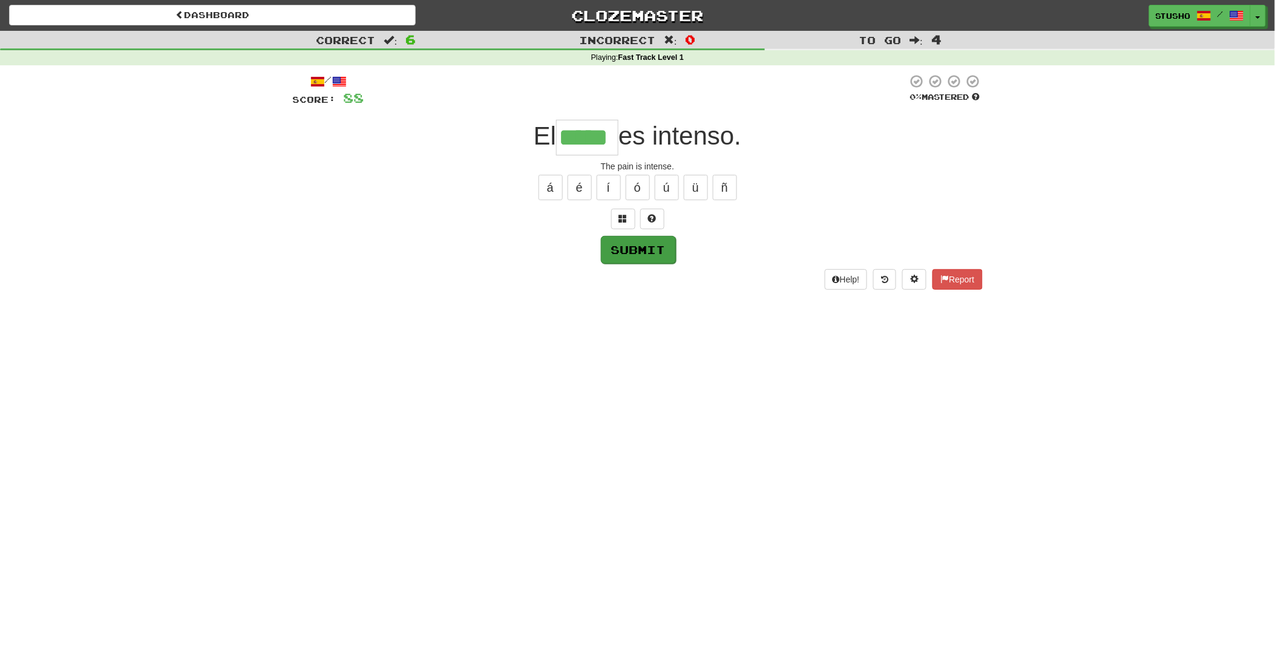
type input "*****"
click at [643, 253] on button "Submit" at bounding box center [638, 250] width 75 height 28
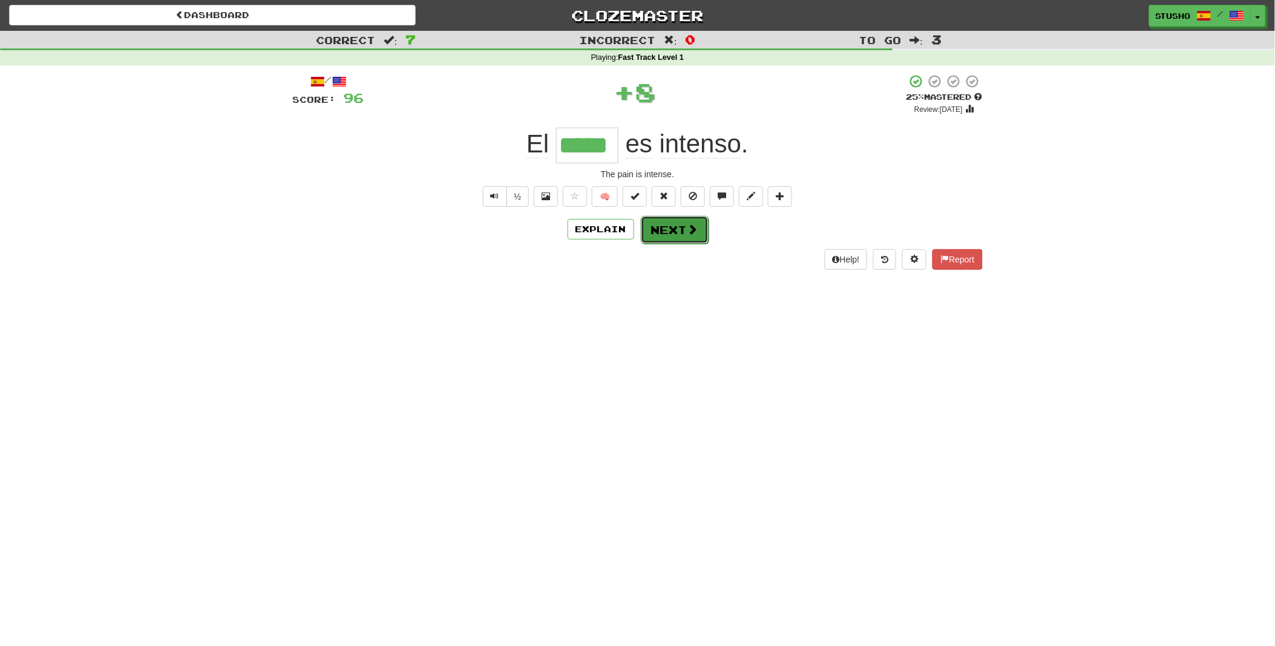
click at [666, 229] on button "Next" at bounding box center [675, 230] width 68 height 28
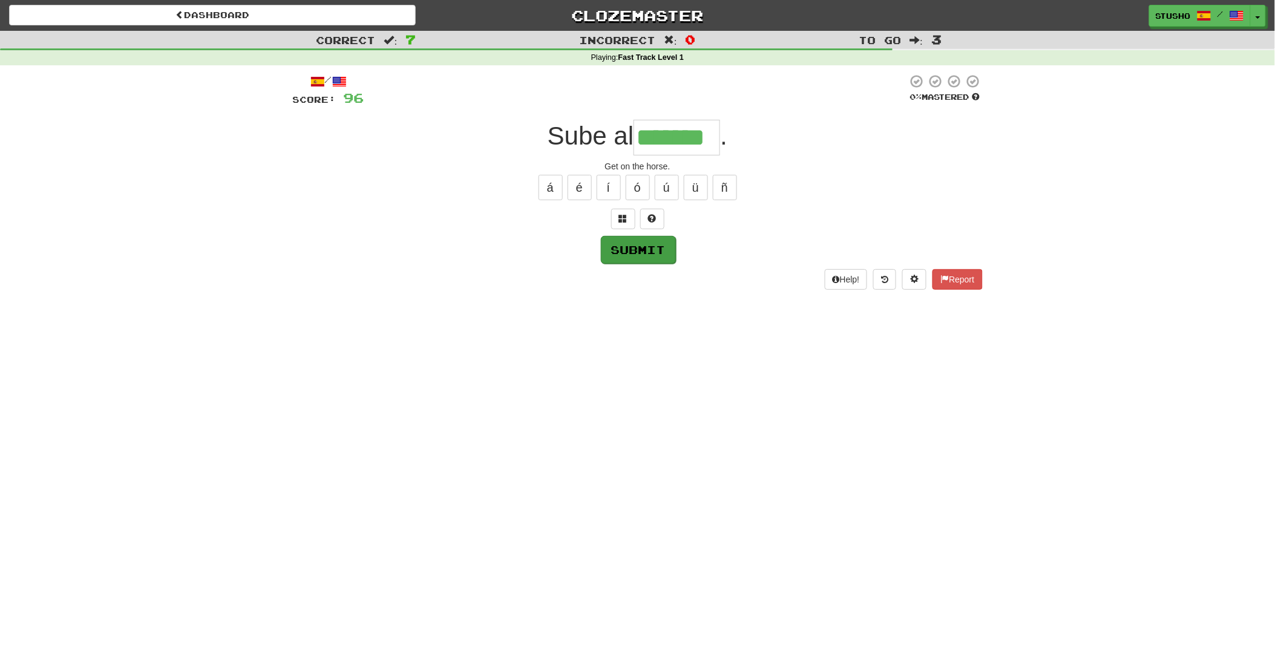
type input "*******"
click at [634, 252] on button "Submit" at bounding box center [638, 250] width 75 height 28
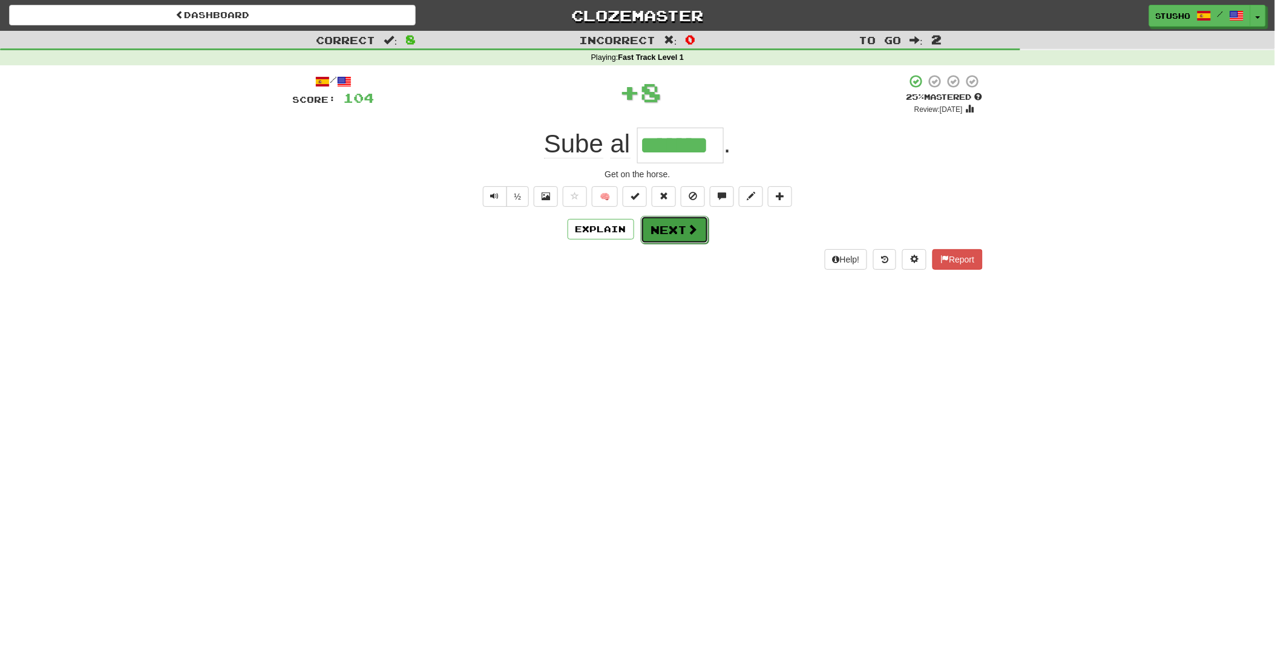
click at [664, 232] on button "Next" at bounding box center [675, 230] width 68 height 28
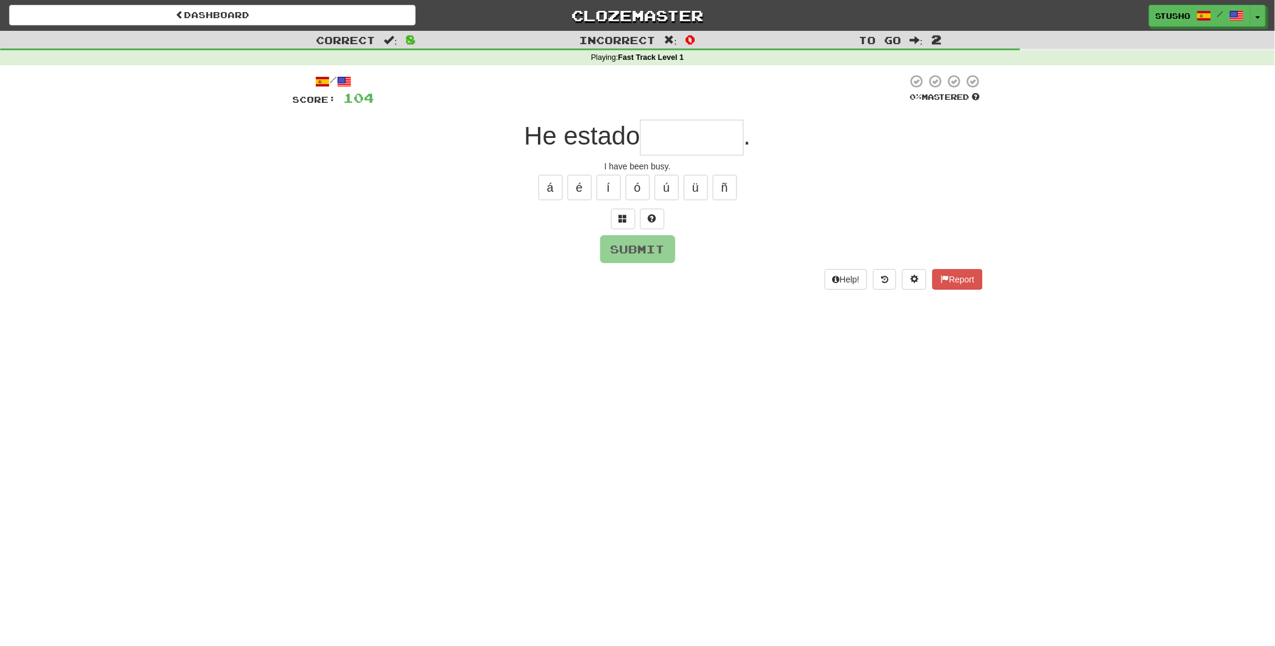
type input "*"
type input "*******"
click at [643, 253] on button "Submit" at bounding box center [638, 250] width 75 height 28
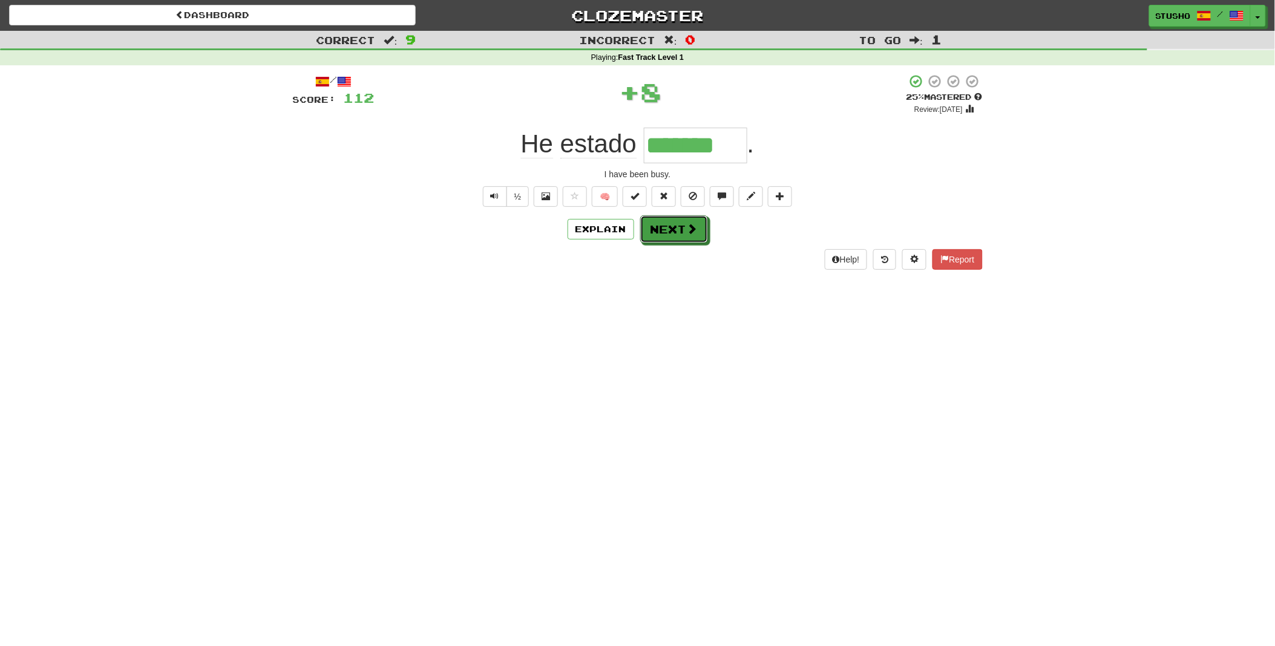
click at [679, 230] on button "Next" at bounding box center [674, 229] width 68 height 28
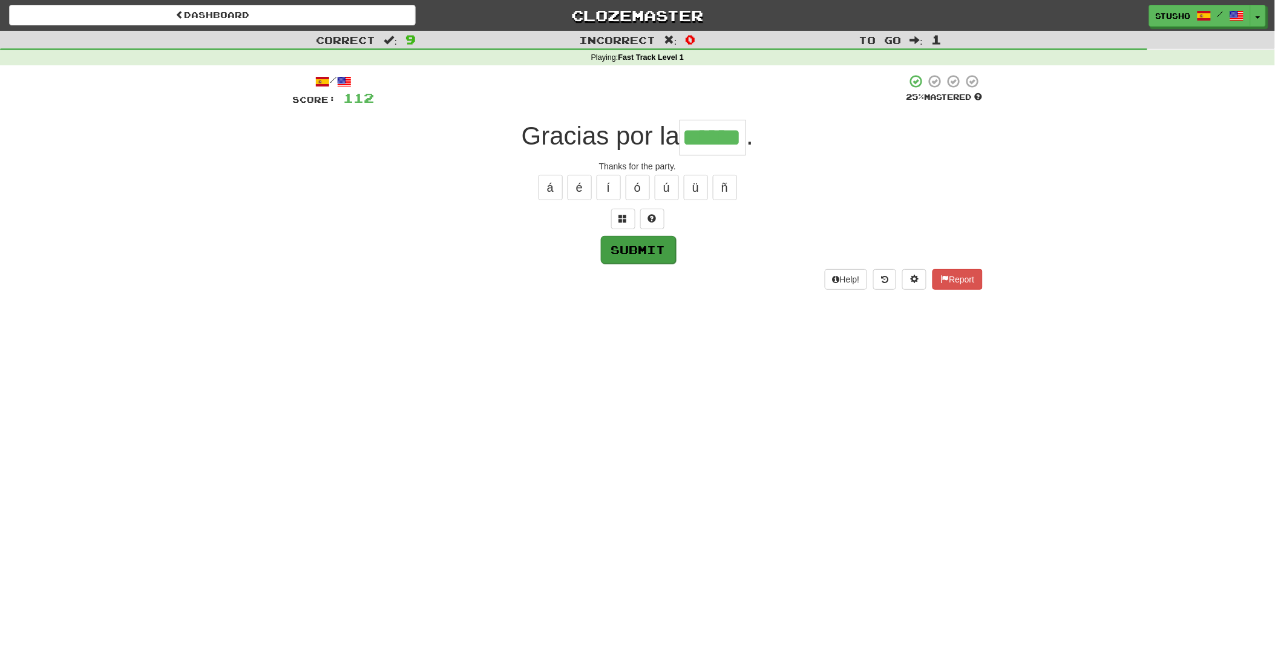
type input "******"
click at [644, 252] on button "Submit" at bounding box center [638, 250] width 75 height 28
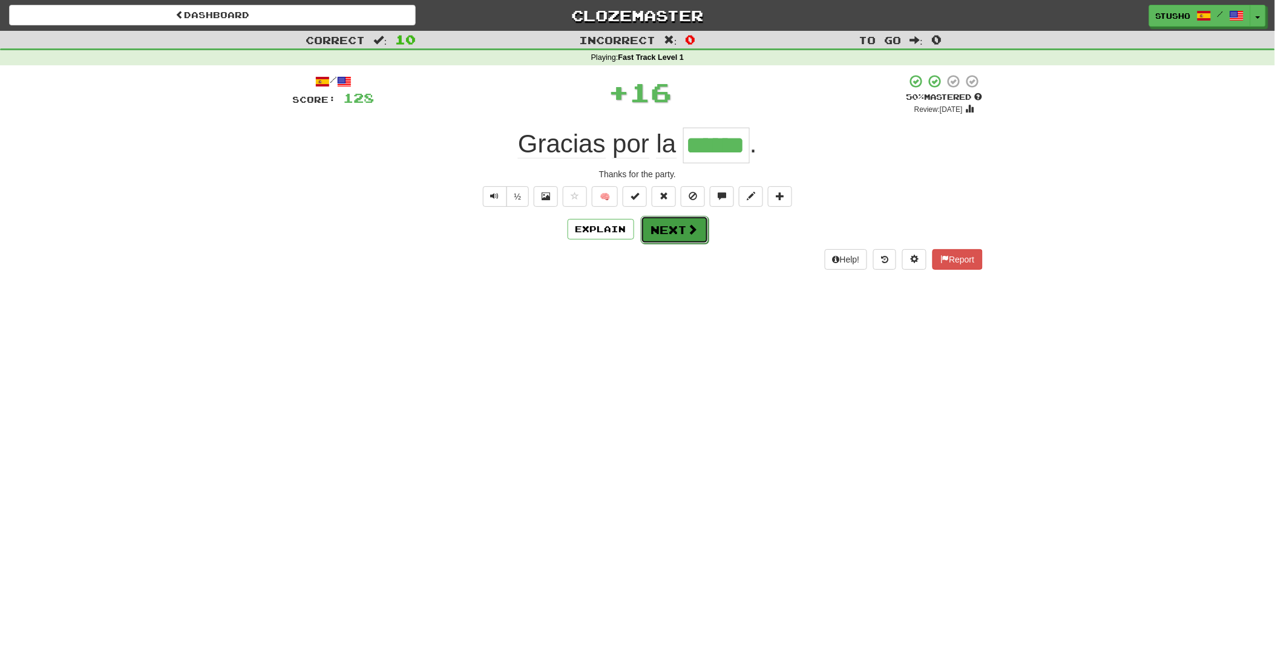
click at [677, 232] on button "Next" at bounding box center [675, 230] width 68 height 28
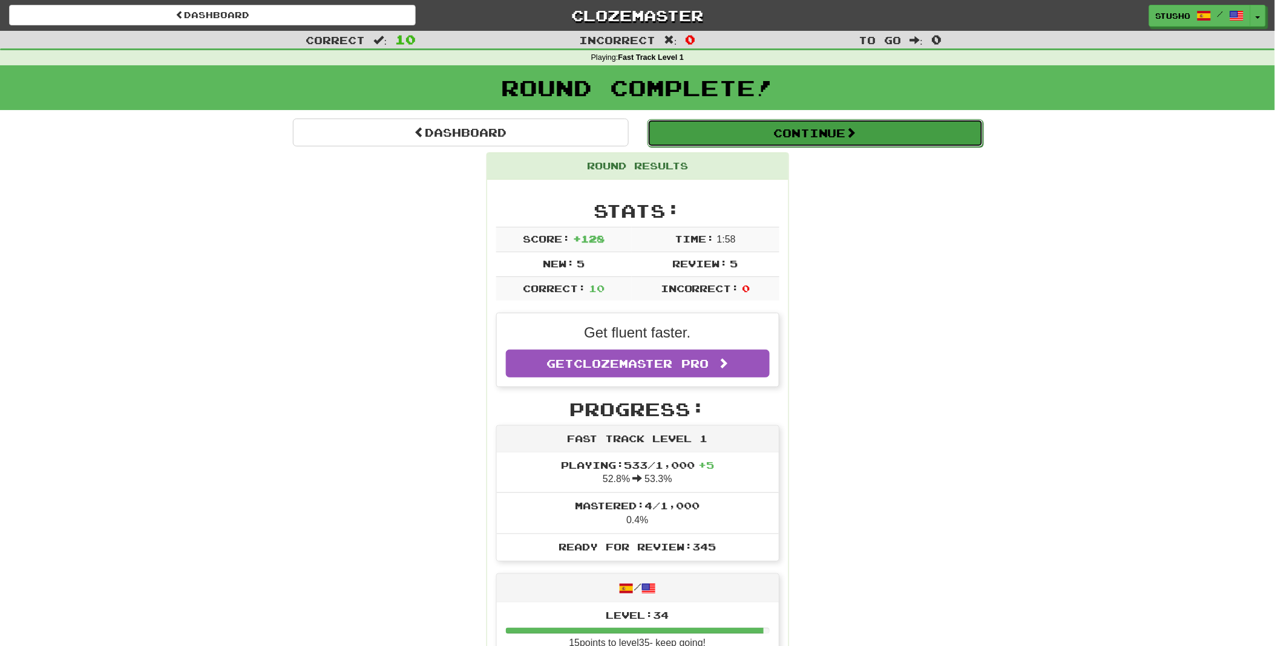
click at [831, 131] on button "Continue" at bounding box center [815, 133] width 336 height 28
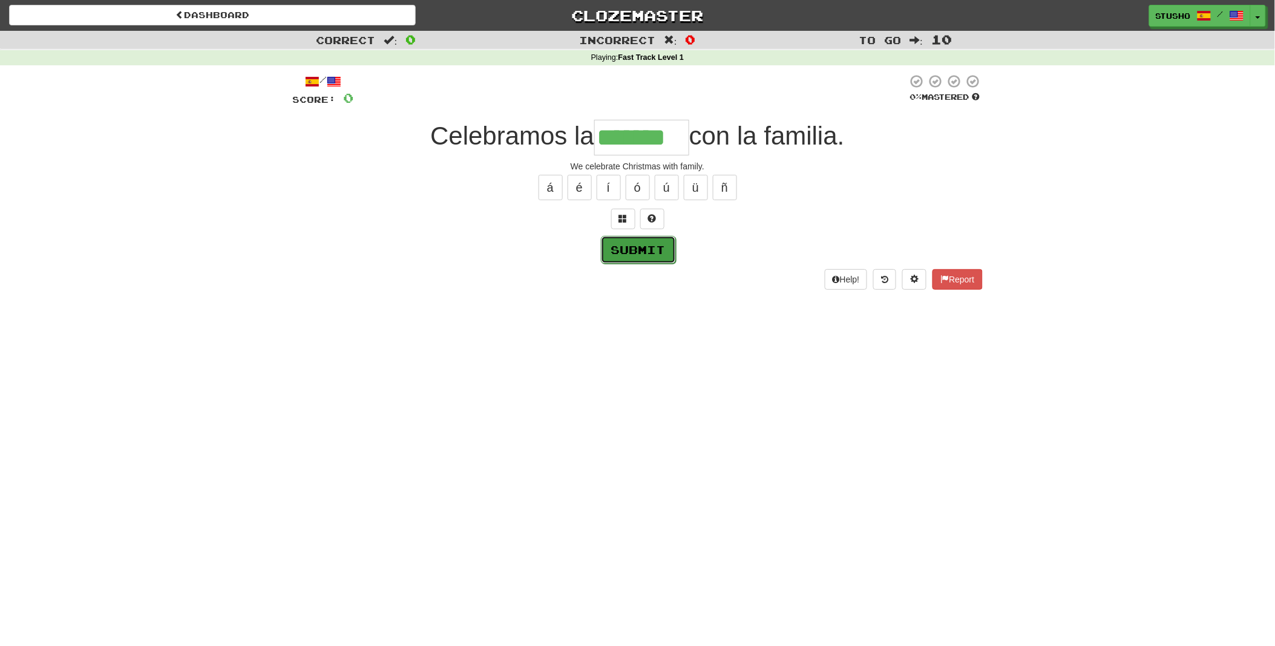
click at [624, 252] on button "Submit" at bounding box center [638, 250] width 75 height 28
type input "*******"
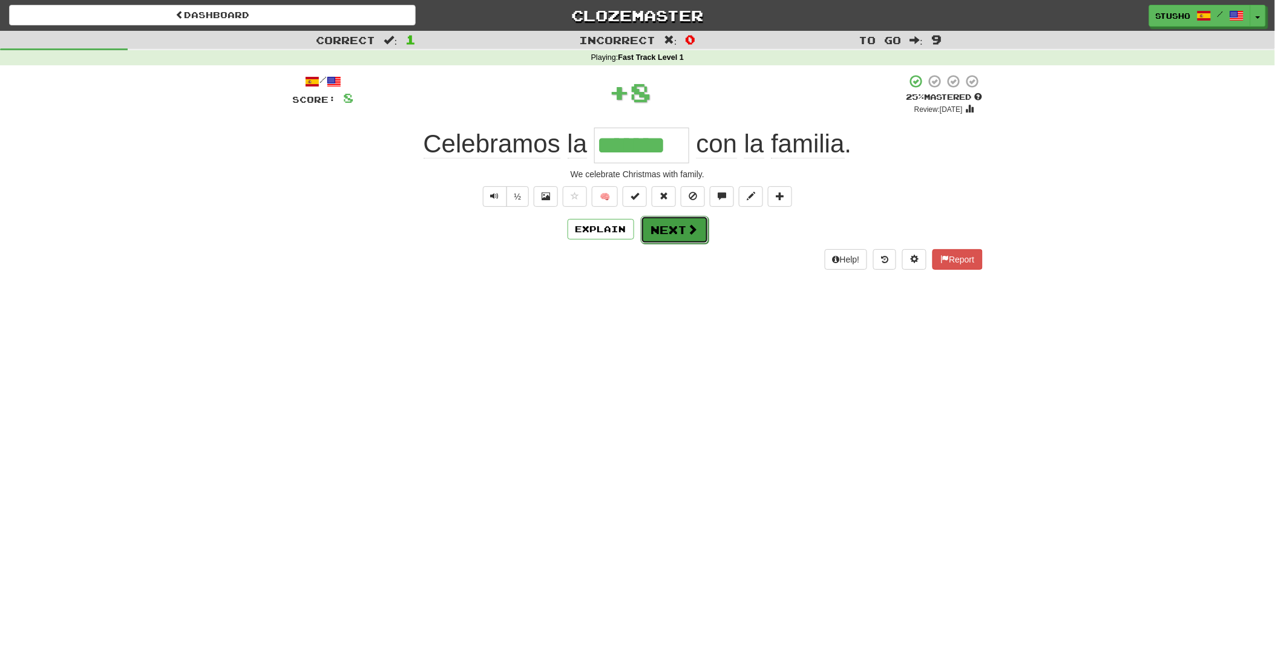
click at [677, 232] on button "Next" at bounding box center [675, 230] width 68 height 28
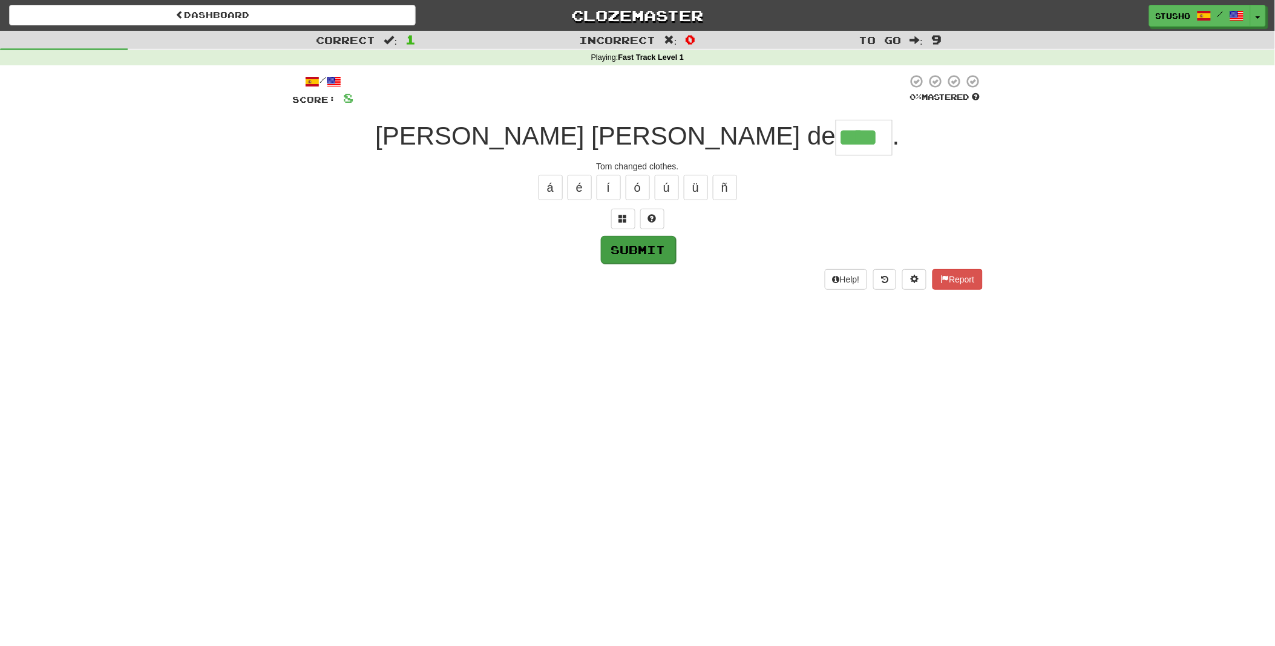
type input "****"
click at [637, 254] on button "Submit" at bounding box center [638, 250] width 75 height 28
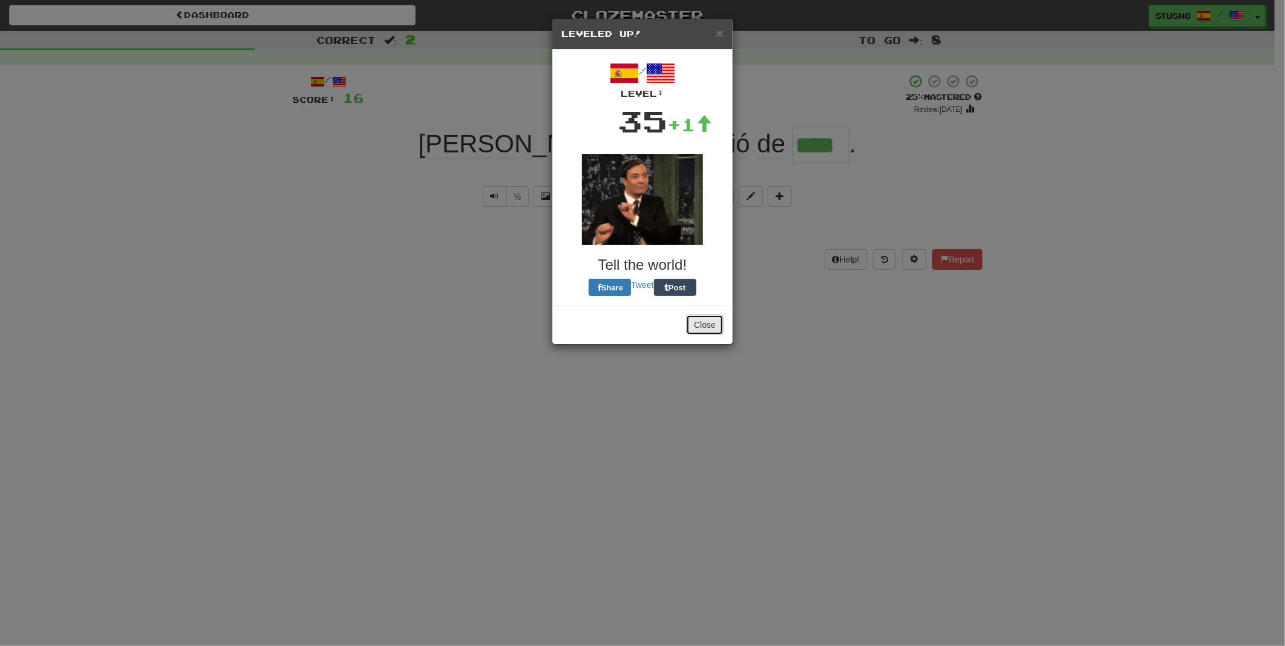
click at [698, 325] on button "Close" at bounding box center [705, 325] width 38 height 21
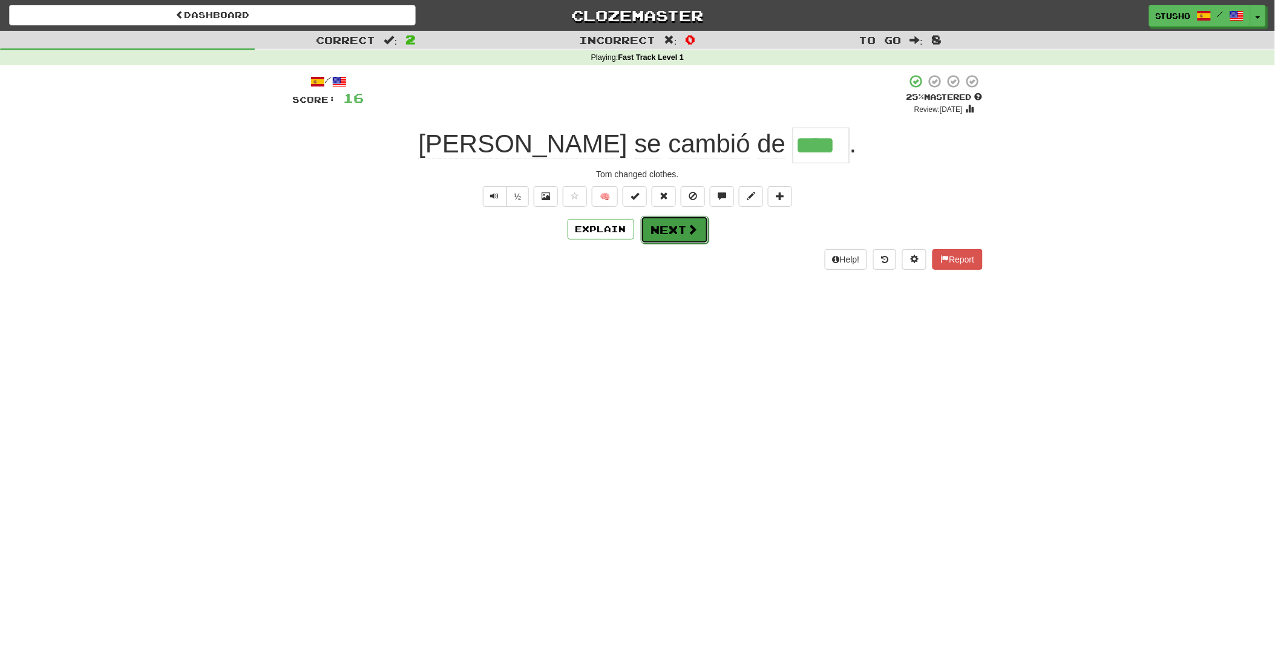
click at [674, 228] on button "Next" at bounding box center [675, 230] width 68 height 28
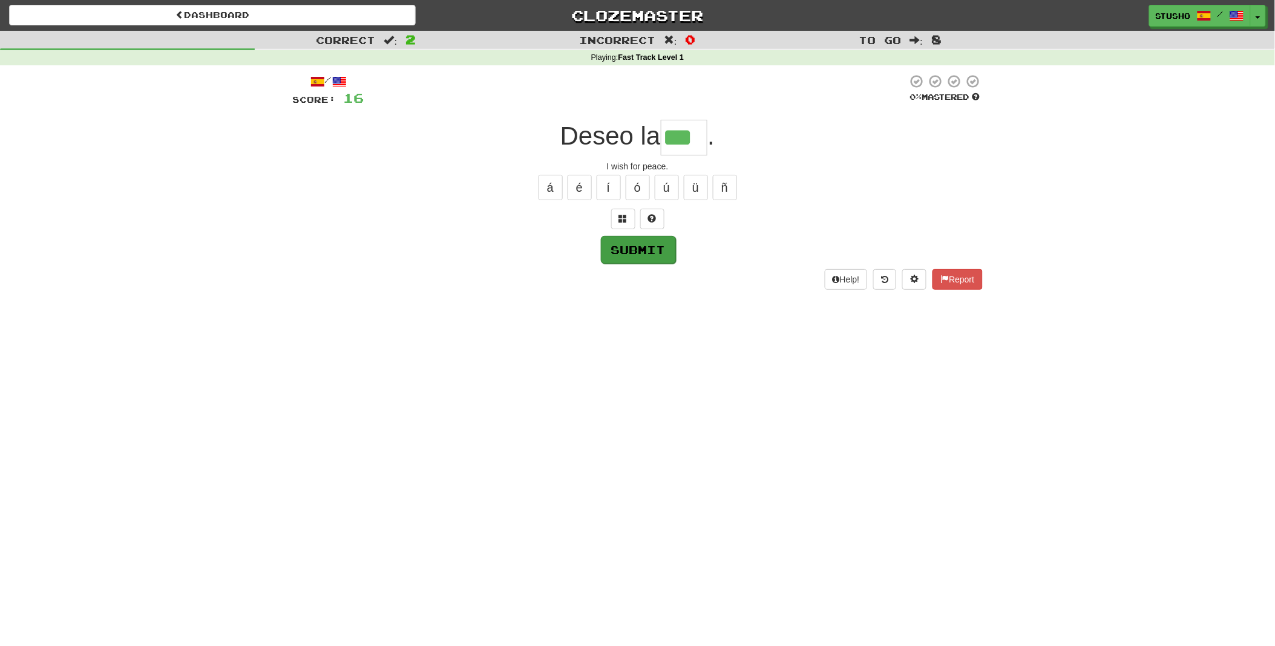
type input "***"
click at [631, 248] on button "Submit" at bounding box center [638, 250] width 75 height 28
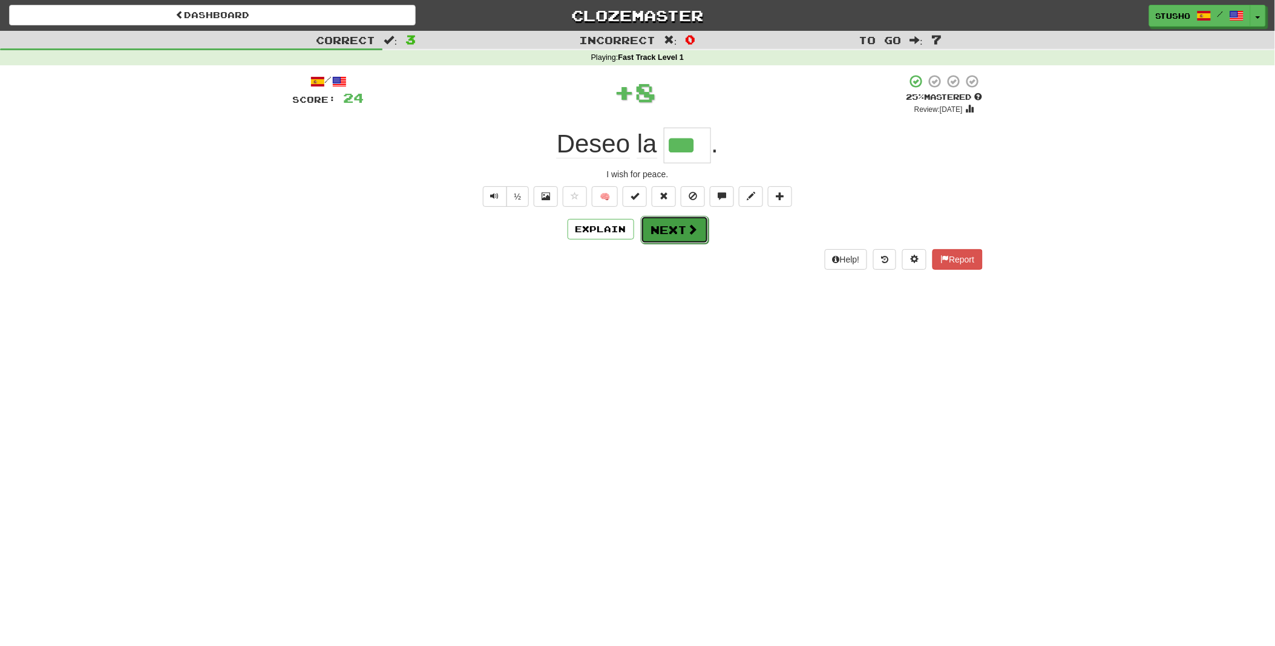
click at [680, 232] on button "Next" at bounding box center [675, 230] width 68 height 28
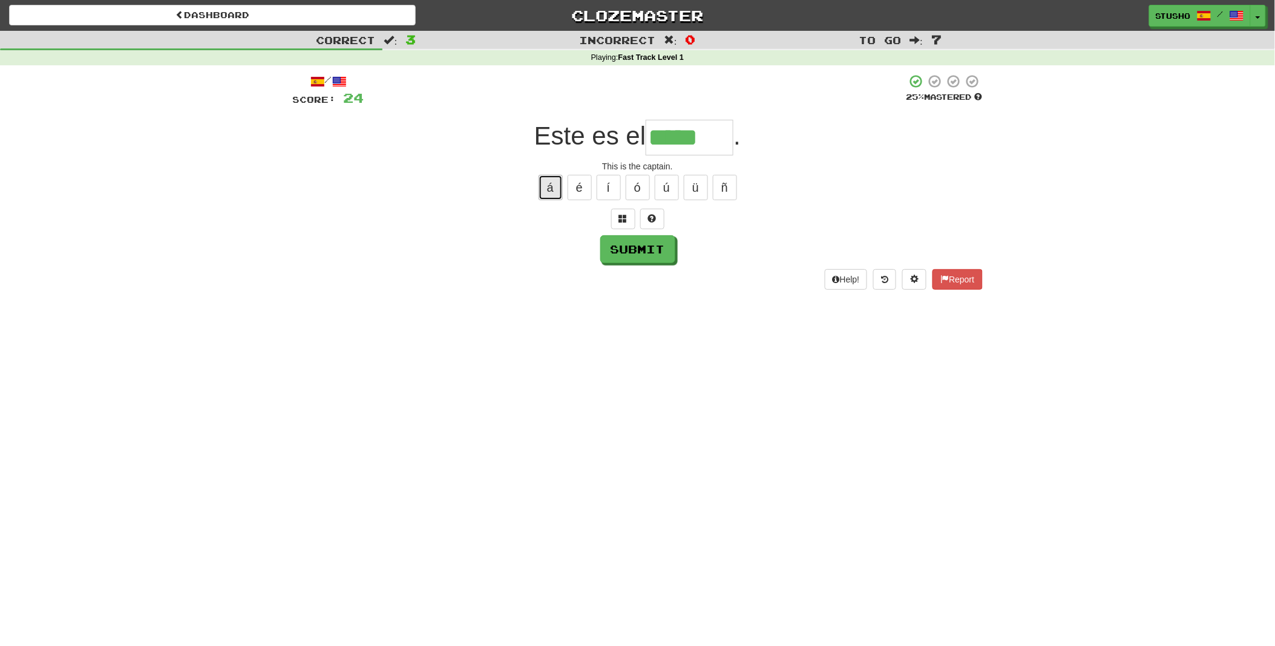
click at [553, 189] on button "á" at bounding box center [551, 187] width 24 height 25
type input "*******"
click at [654, 249] on button "Submit" at bounding box center [638, 250] width 75 height 28
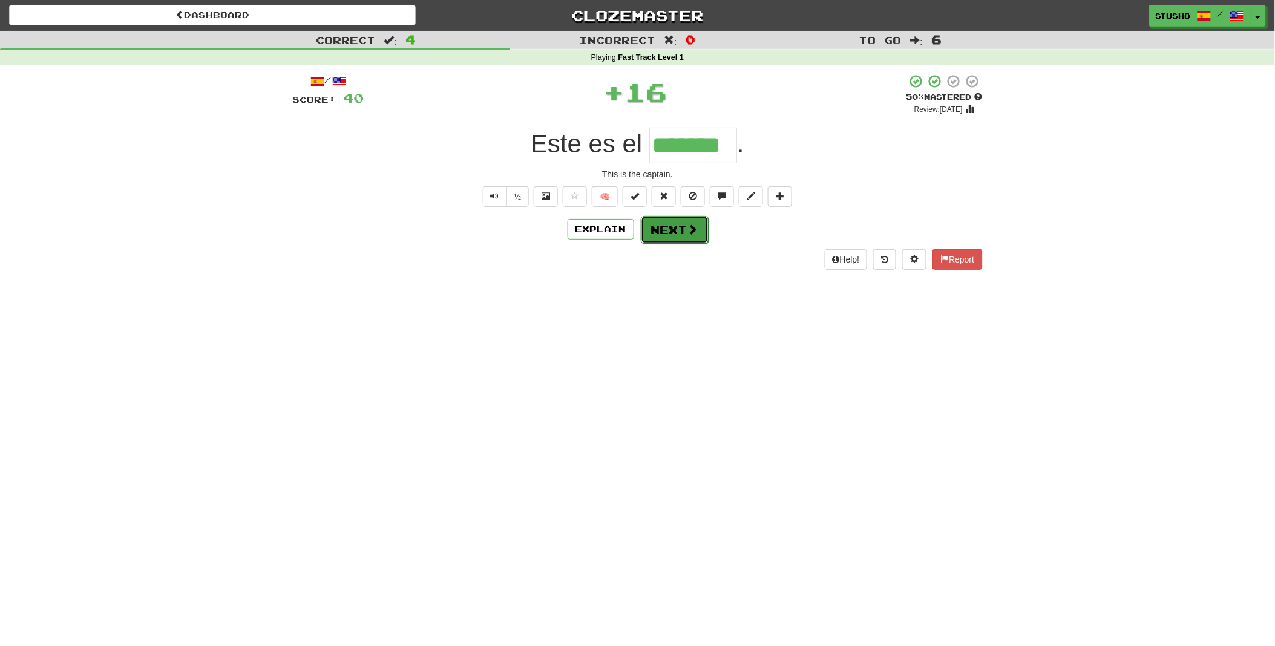
click at [666, 228] on button "Next" at bounding box center [675, 230] width 68 height 28
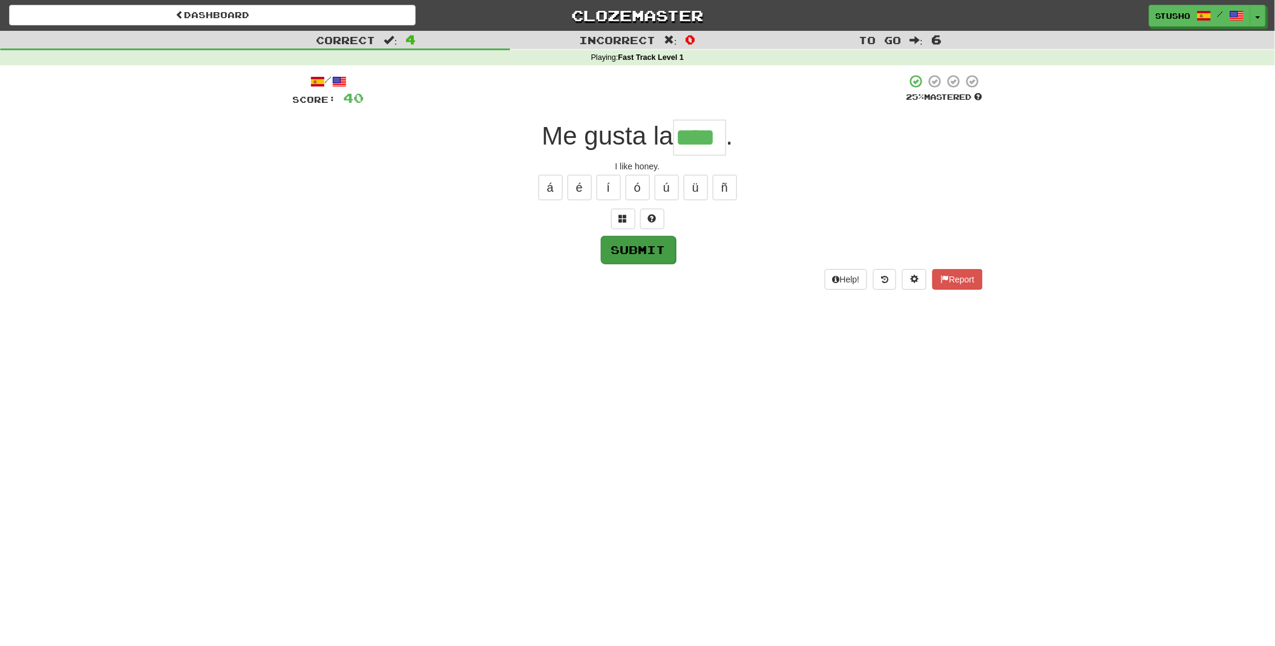
type input "****"
click at [638, 251] on button "Submit" at bounding box center [638, 250] width 75 height 28
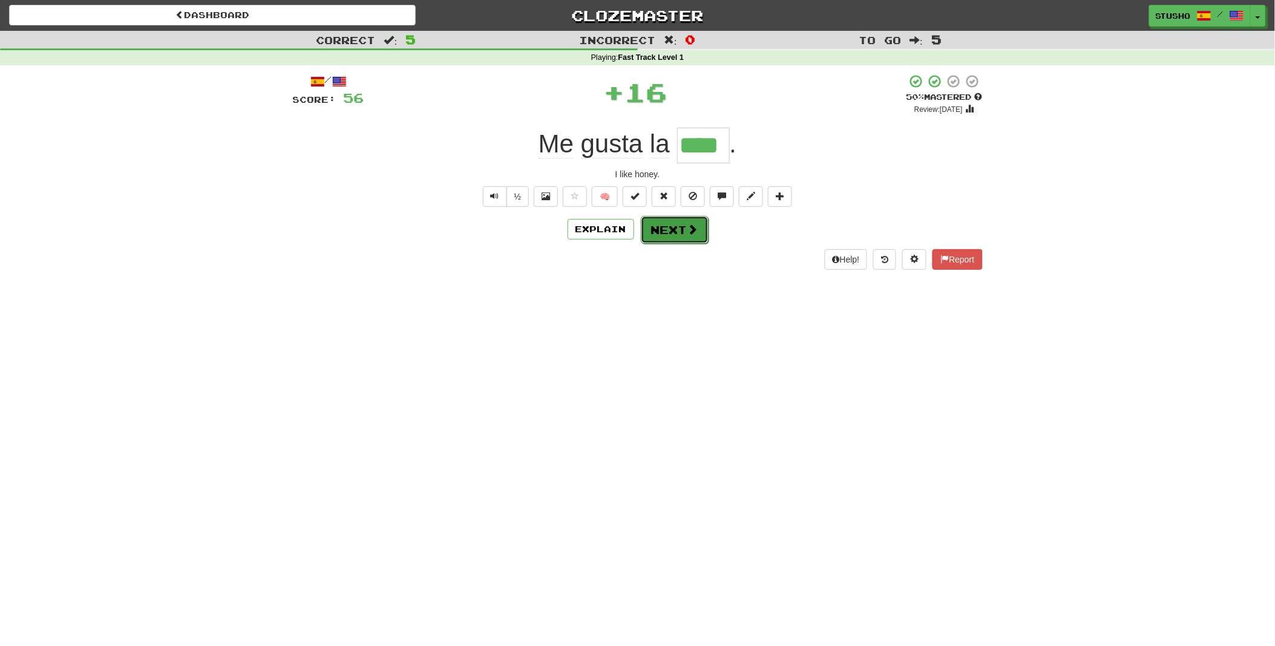
click at [672, 232] on button "Next" at bounding box center [675, 230] width 68 height 28
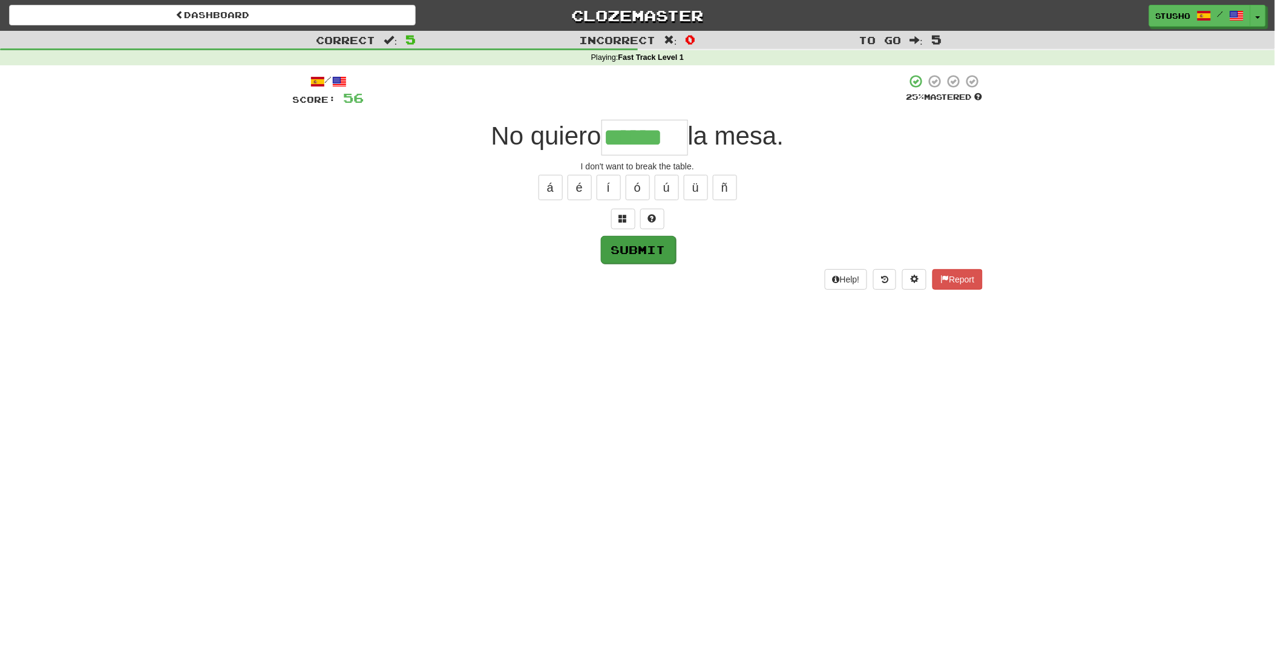
type input "******"
click at [629, 249] on button "Submit" at bounding box center [638, 250] width 75 height 28
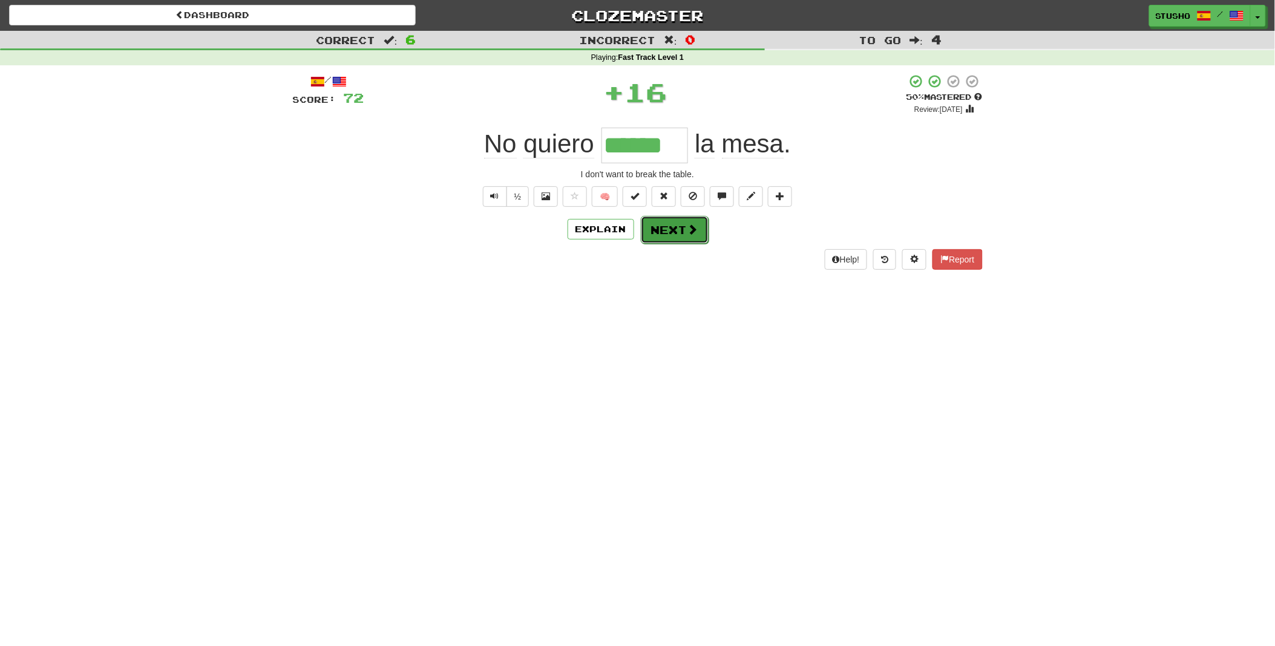
click at [670, 232] on button "Next" at bounding box center [675, 230] width 68 height 28
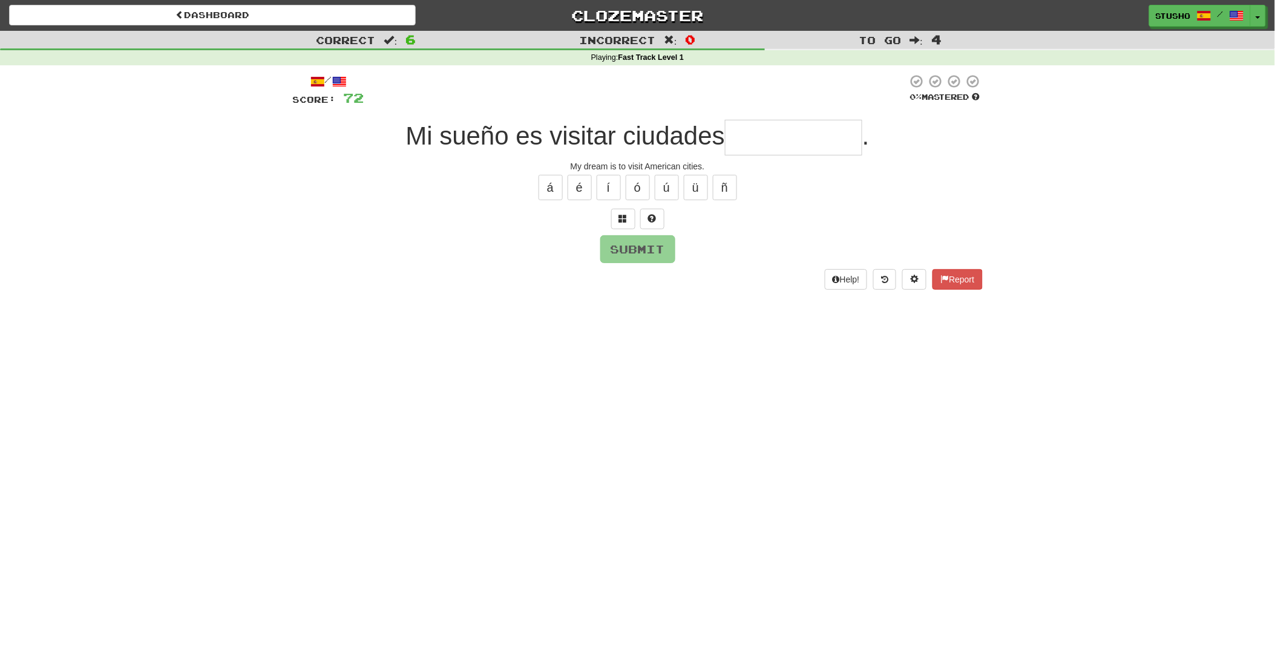
type input "*"
type input "**********"
click at [646, 251] on button "Submit" at bounding box center [638, 250] width 75 height 28
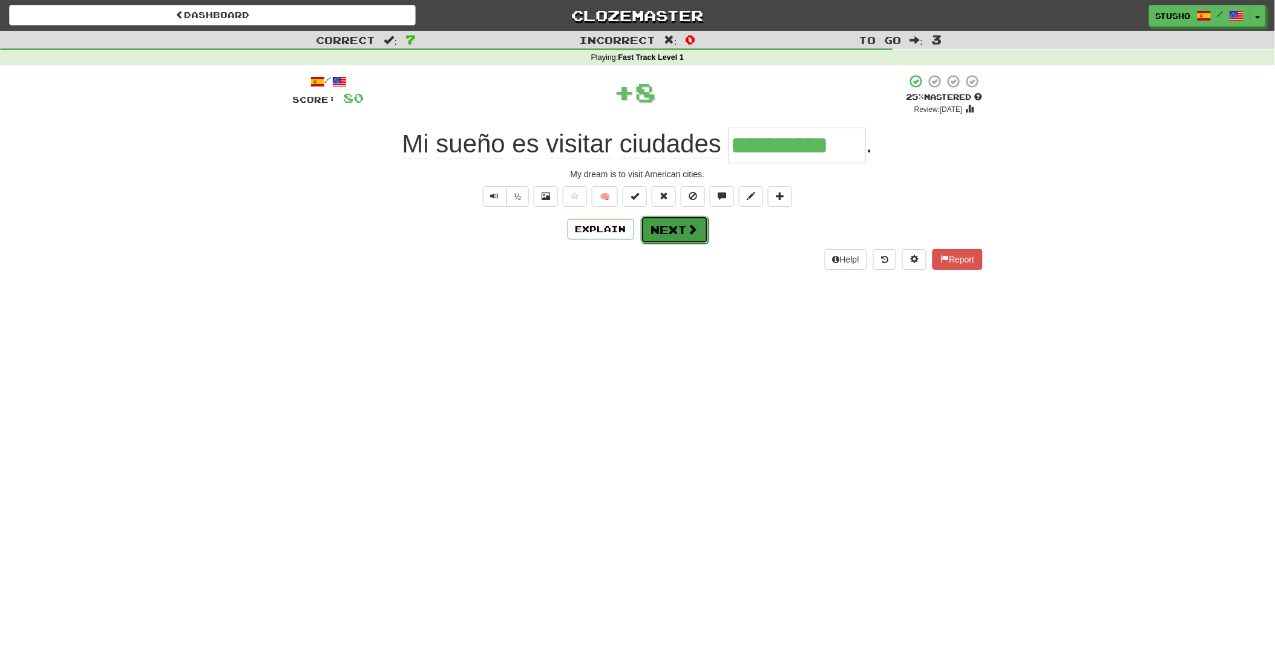
click at [660, 227] on button "Next" at bounding box center [675, 230] width 68 height 28
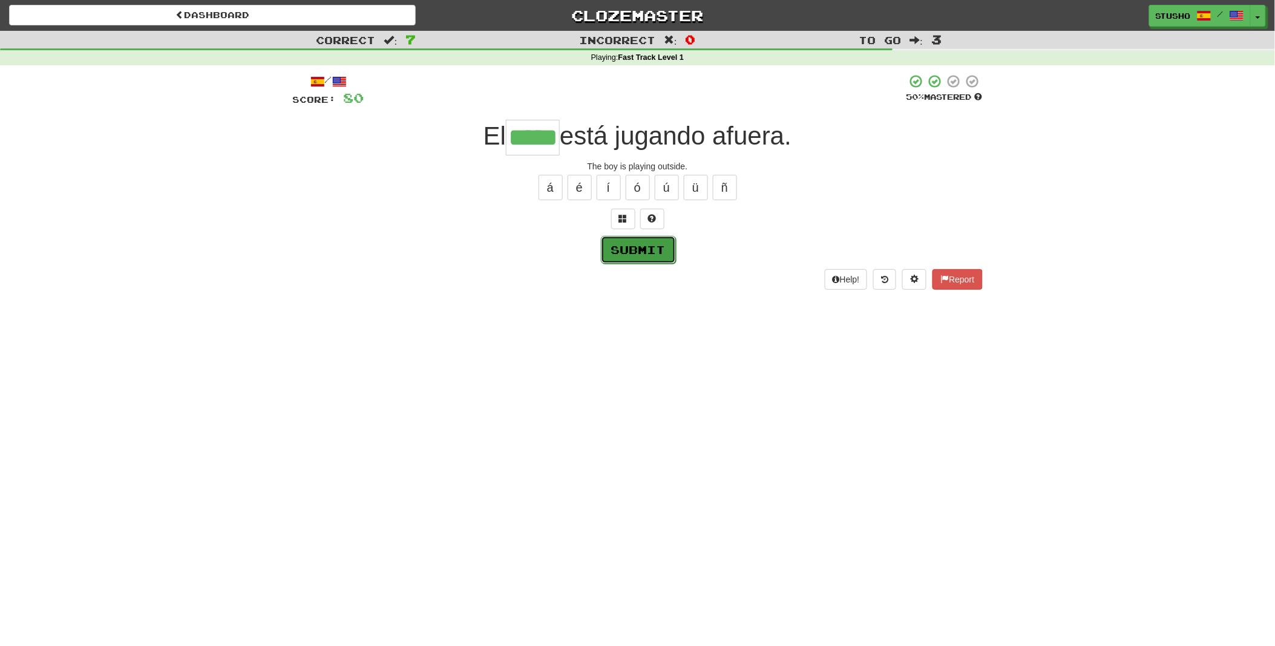
click at [634, 255] on button "Submit" at bounding box center [638, 250] width 75 height 28
type input "****"
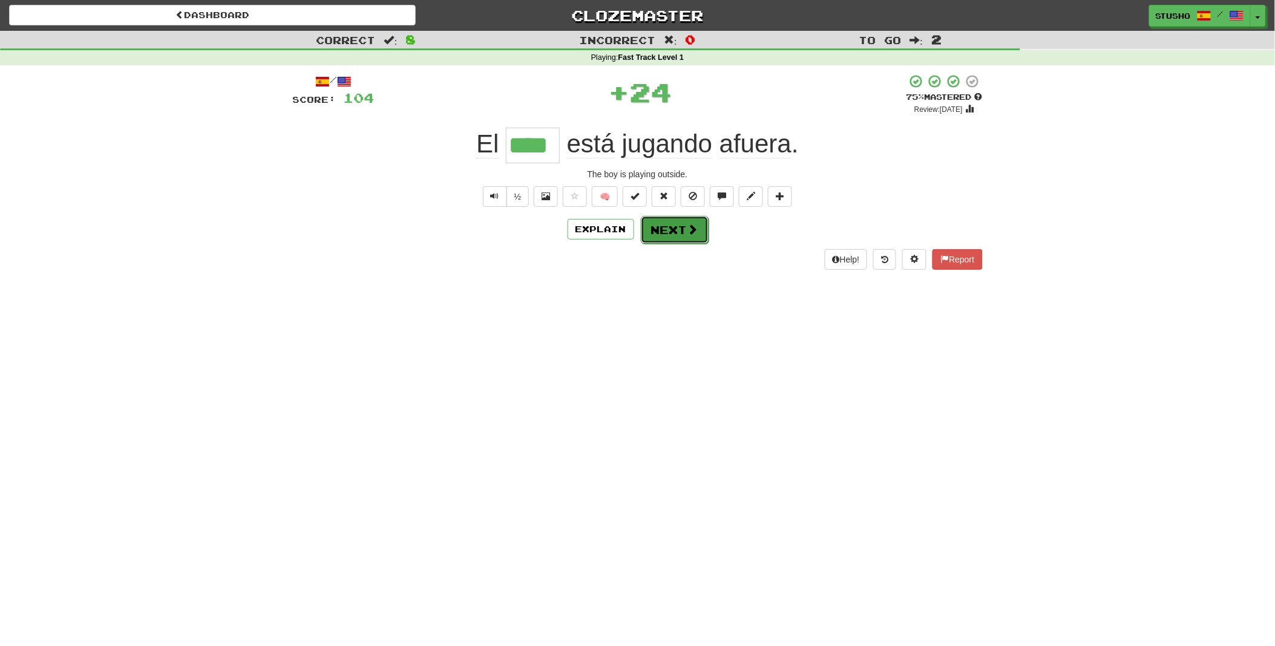
click at [675, 234] on button "Next" at bounding box center [675, 230] width 68 height 28
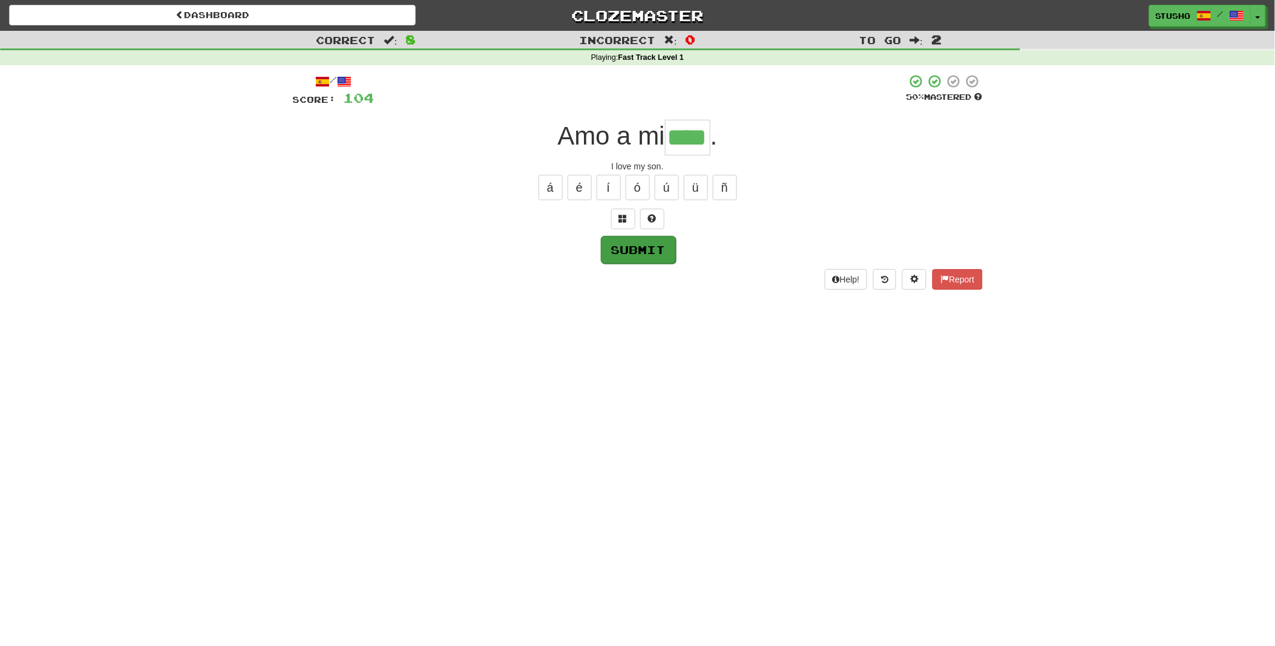
type input "****"
click at [647, 252] on button "Submit" at bounding box center [638, 250] width 75 height 28
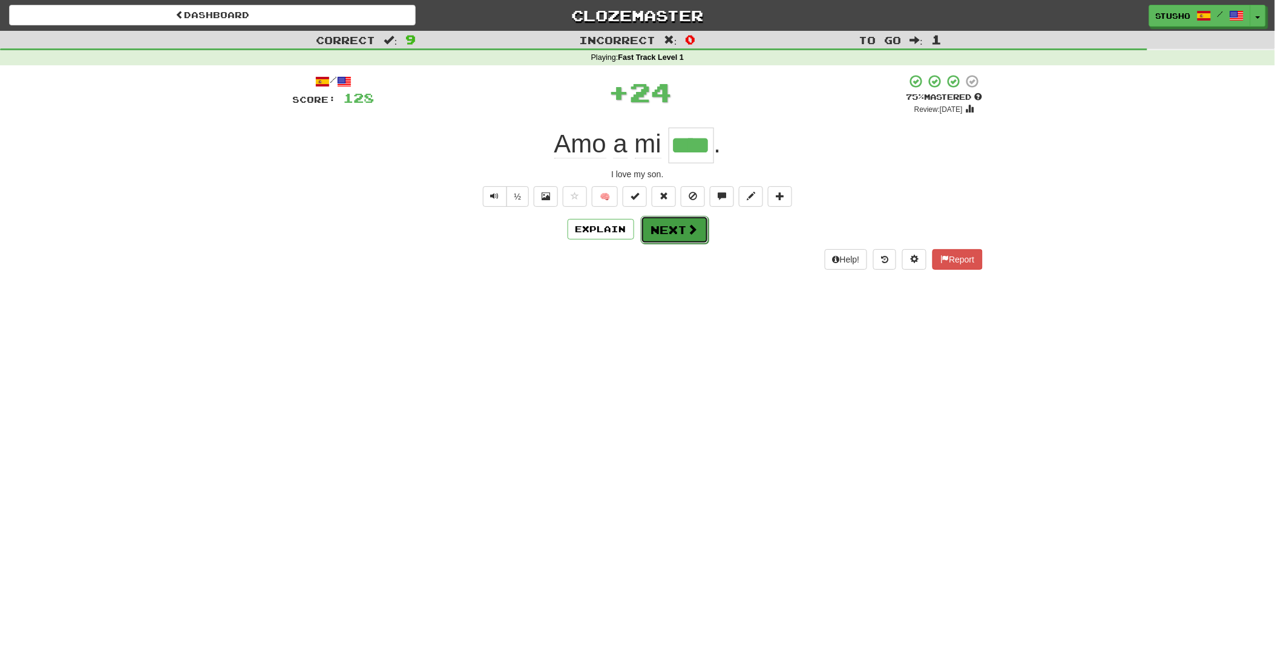
click at [674, 226] on button "Next" at bounding box center [675, 230] width 68 height 28
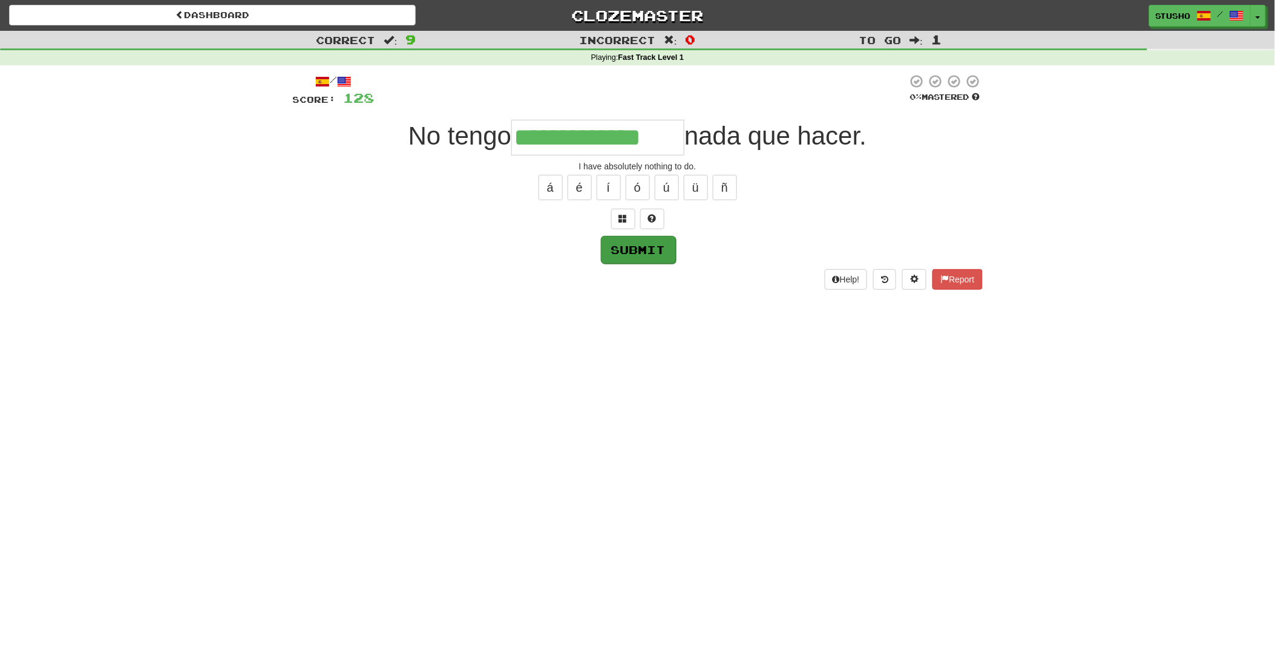
type input "**********"
click at [639, 255] on button "Submit" at bounding box center [638, 250] width 75 height 28
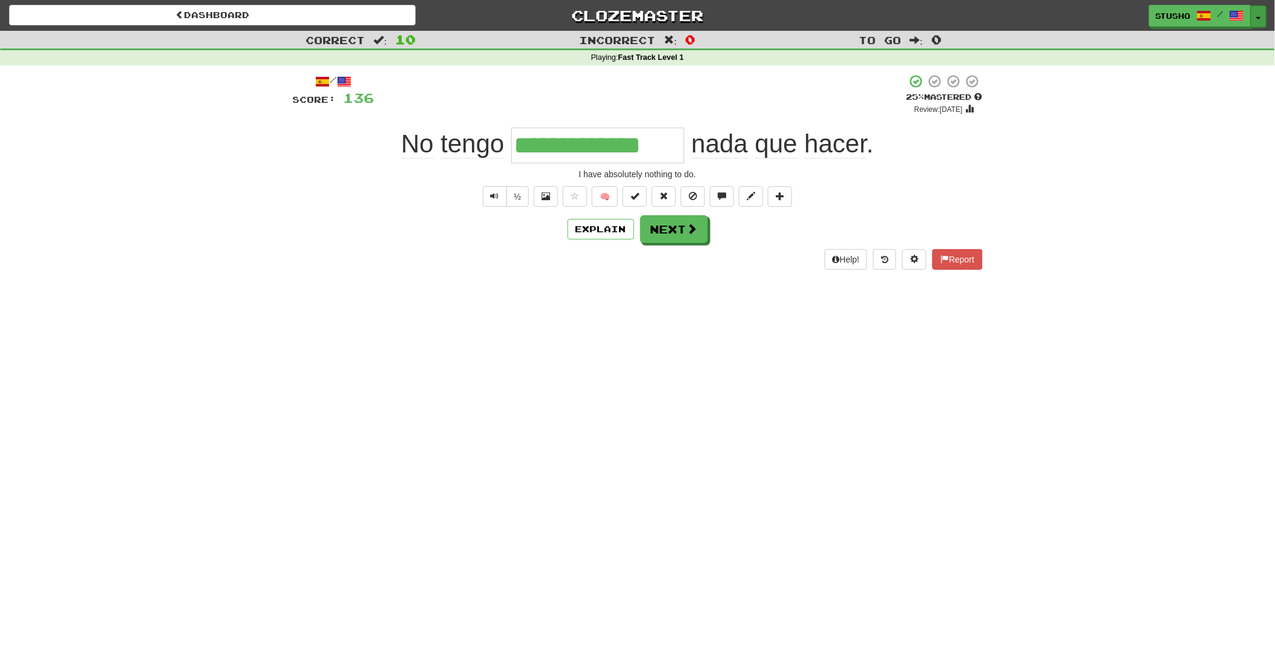
click at [1256, 15] on button "Toggle Dropdown" at bounding box center [1259, 16] width 16 height 22
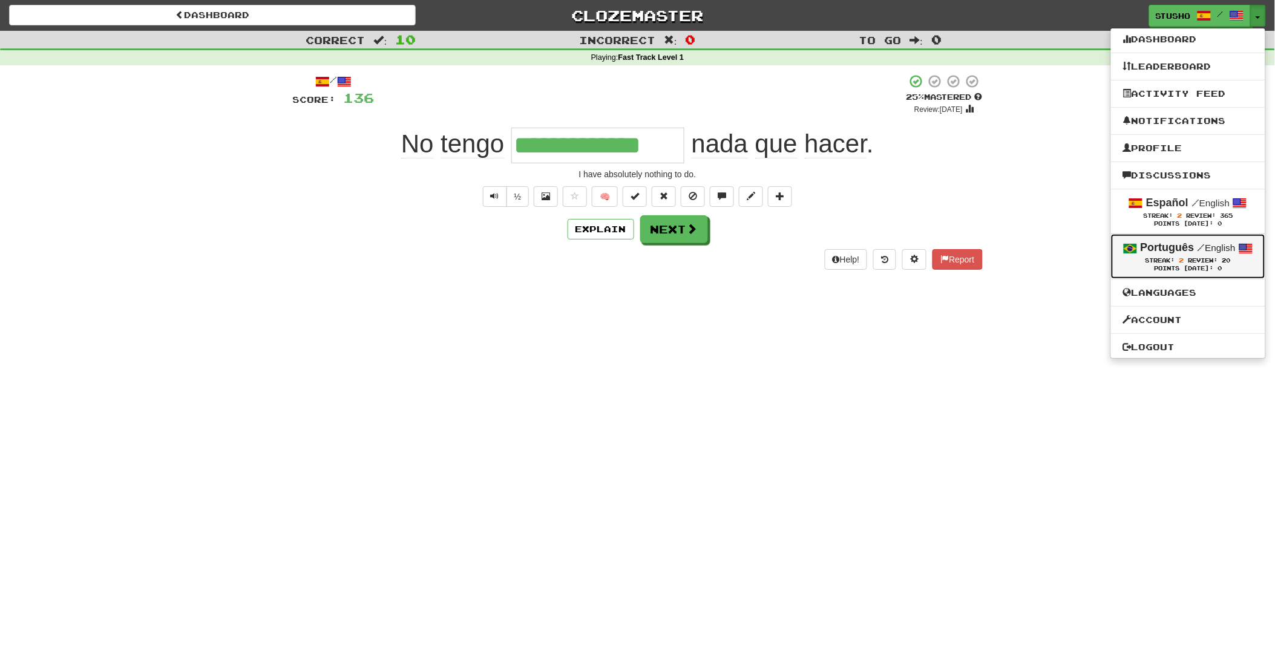
click at [1161, 252] on strong "Português" at bounding box center [1168, 247] width 54 height 12
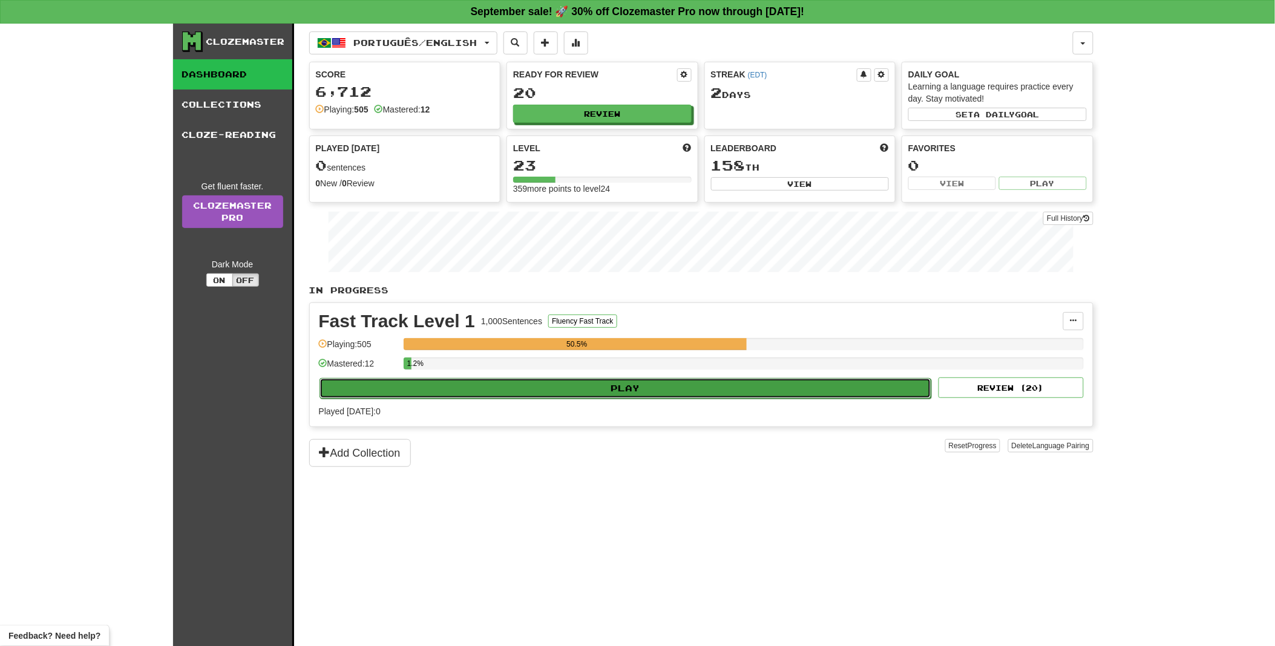
click at [621, 387] on button "Play" at bounding box center [626, 388] width 612 height 21
select select "**"
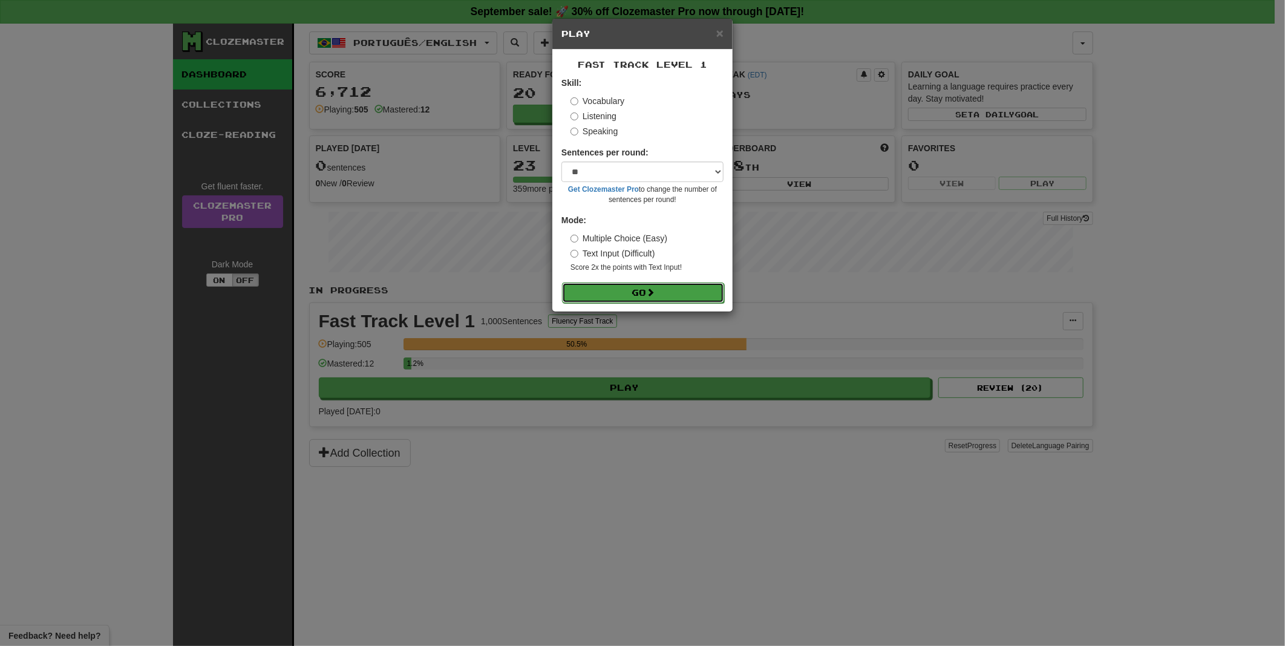
click at [641, 290] on button "Go" at bounding box center [643, 293] width 162 height 21
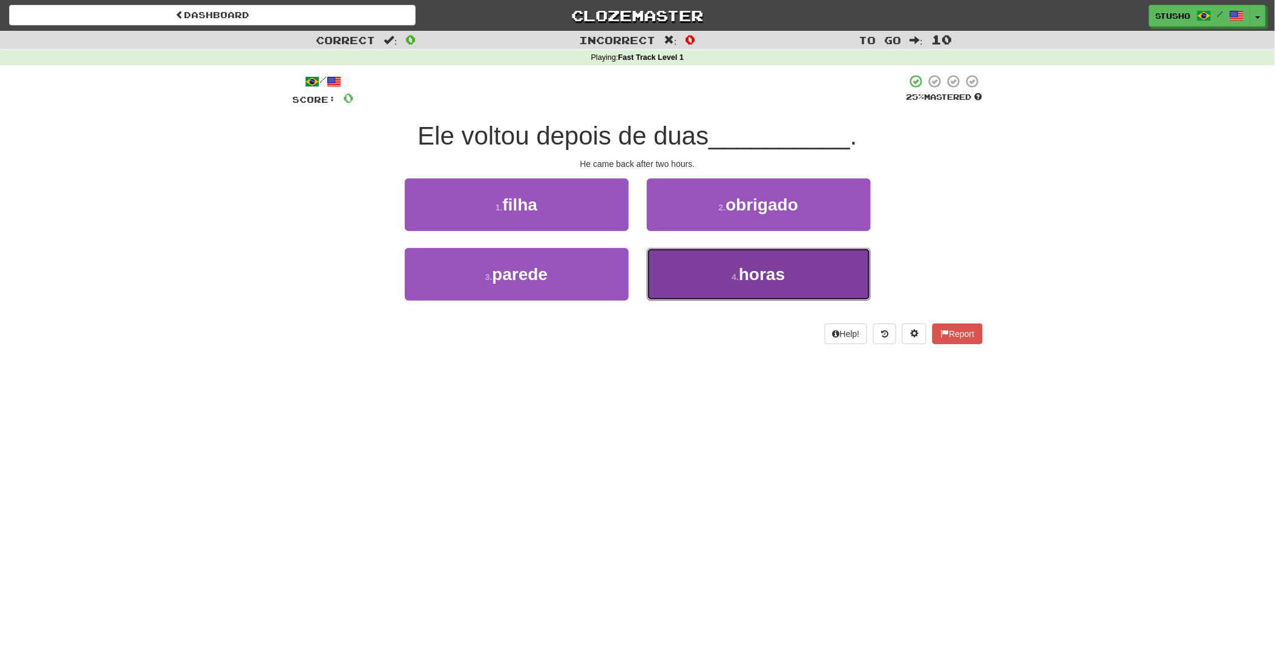
click at [762, 285] on button "4 . horas" at bounding box center [759, 274] width 224 height 53
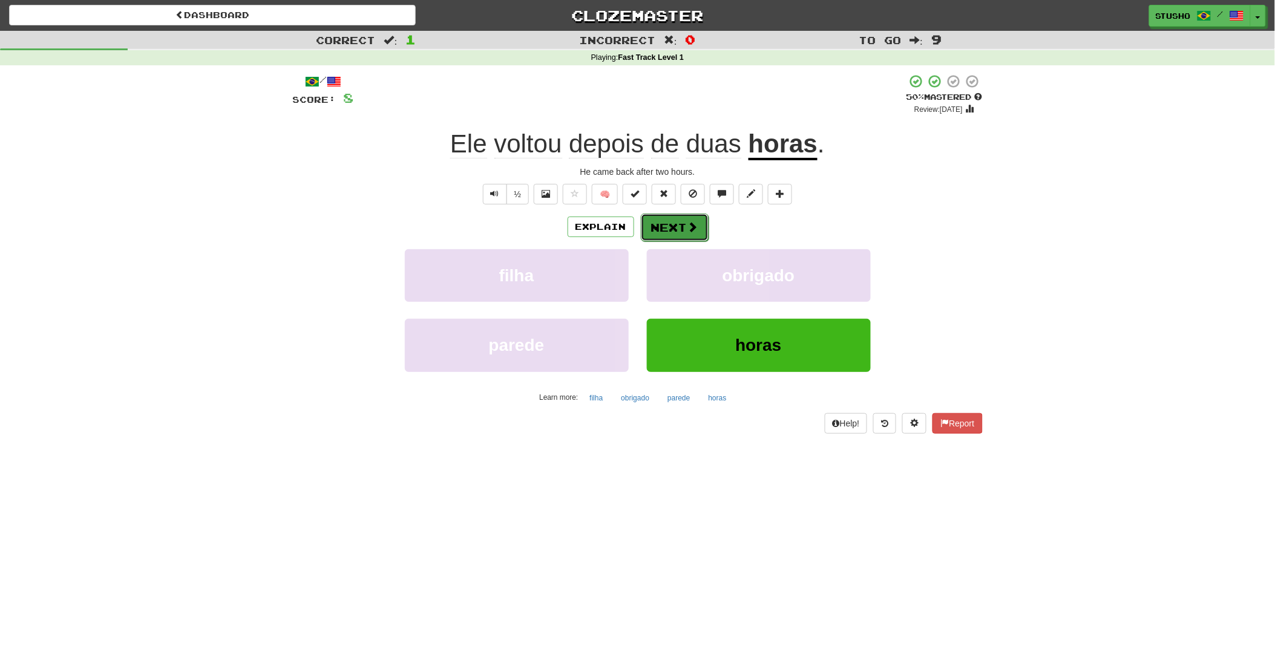
click at [679, 230] on button "Next" at bounding box center [675, 228] width 68 height 28
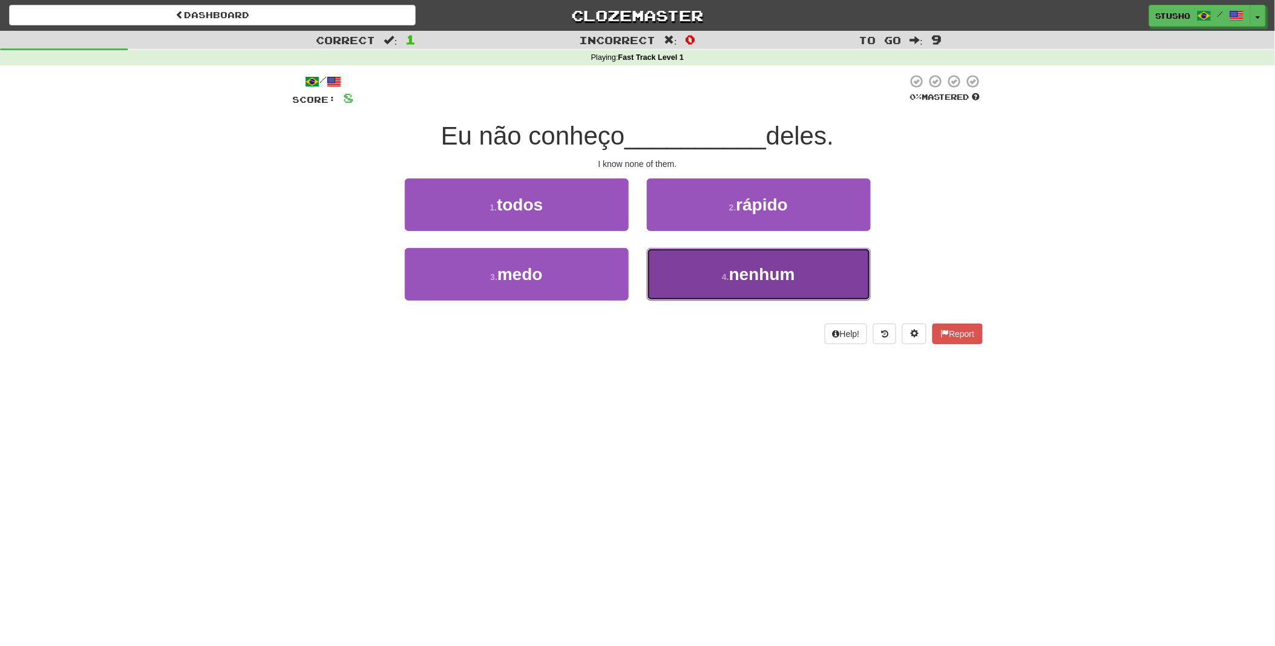
click at [770, 274] on span "nenhum" at bounding box center [762, 274] width 66 height 19
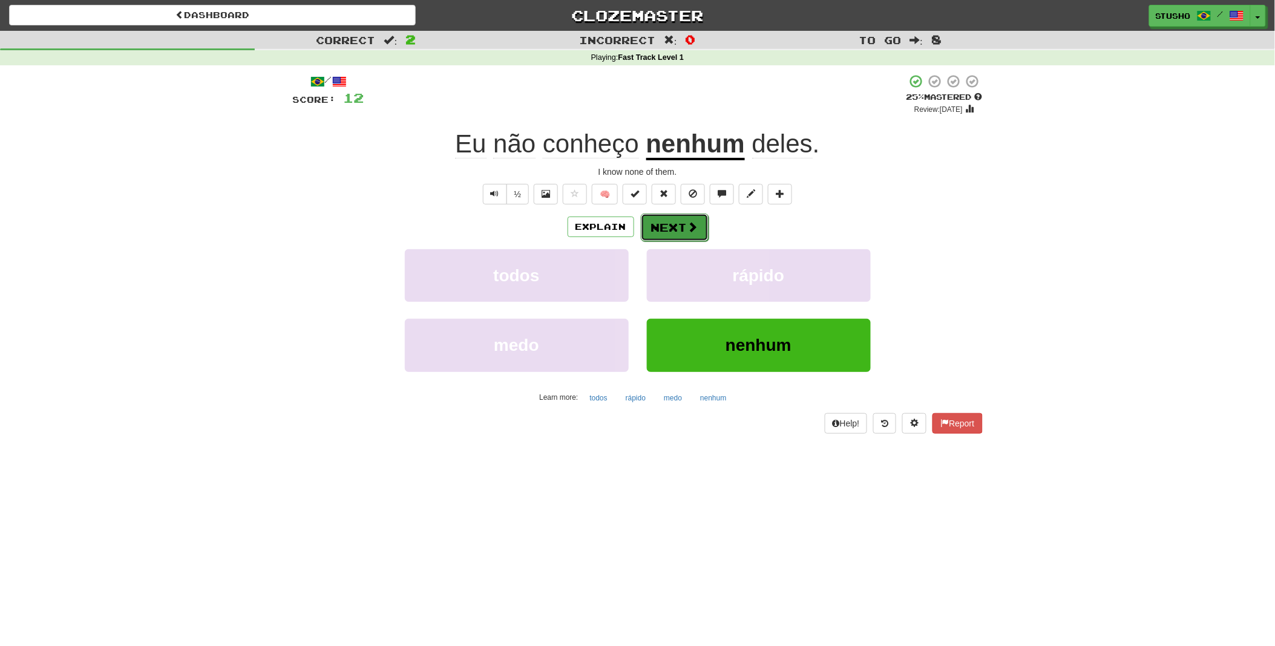
click at [677, 227] on button "Next" at bounding box center [675, 228] width 68 height 28
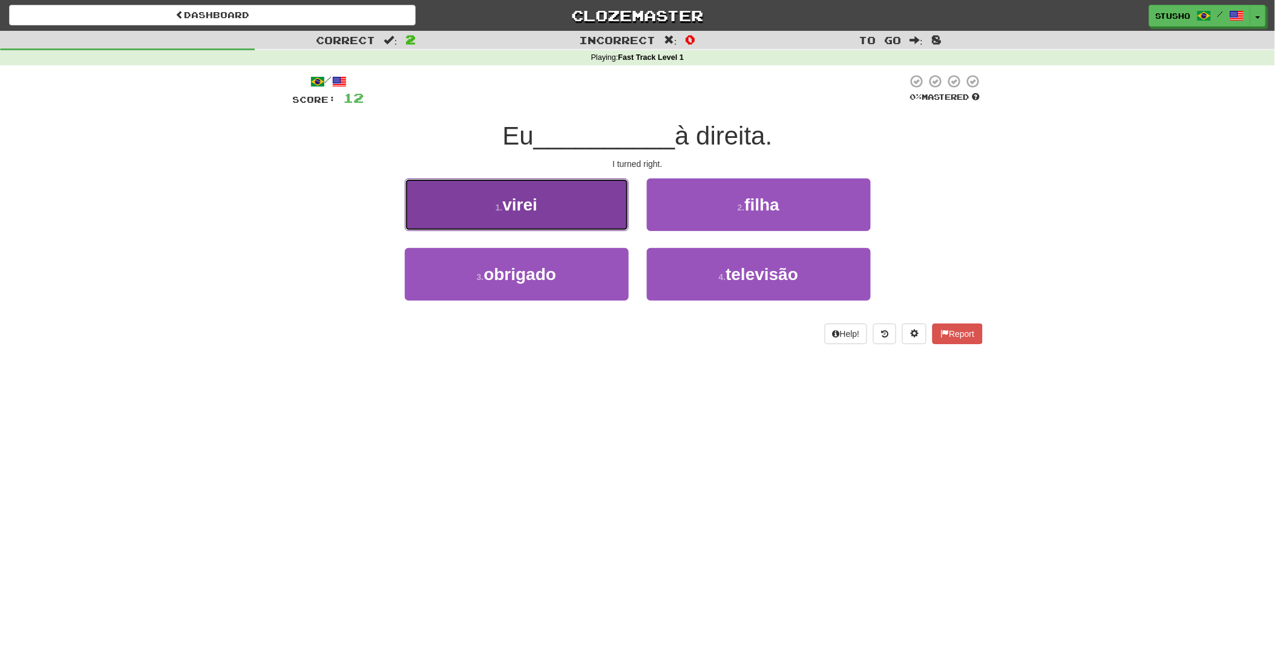
click at [545, 225] on button "1 . virei" at bounding box center [517, 205] width 224 height 53
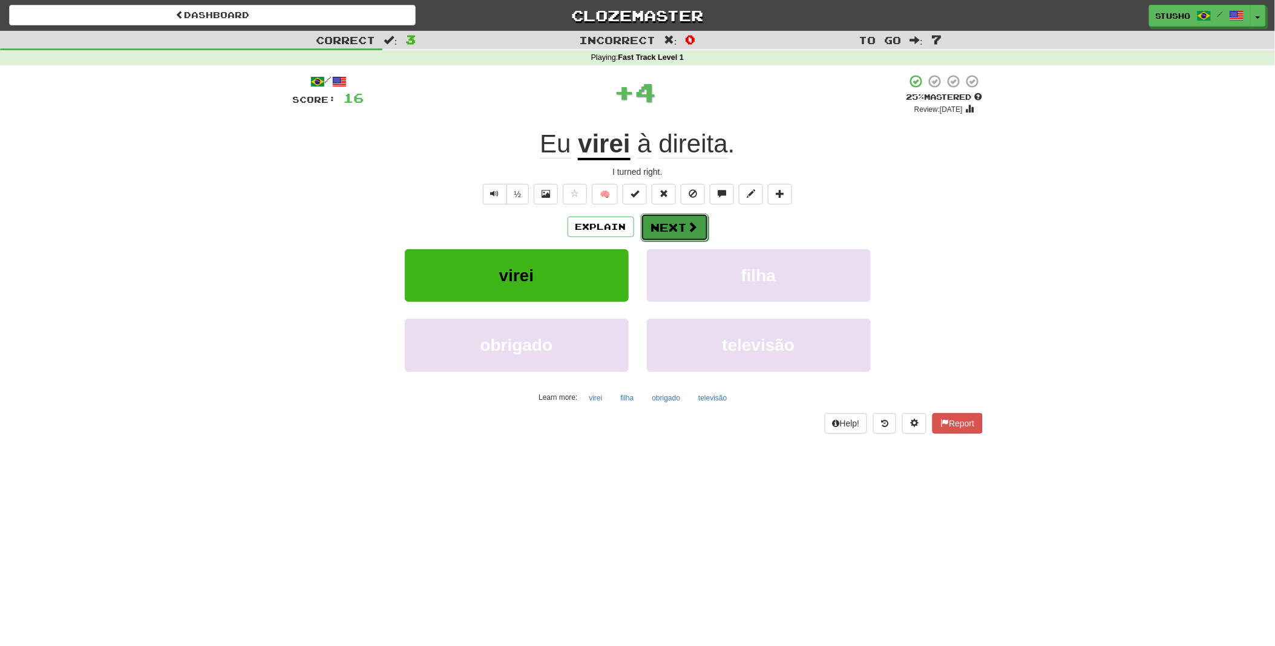
click at [675, 226] on button "Next" at bounding box center [675, 228] width 68 height 28
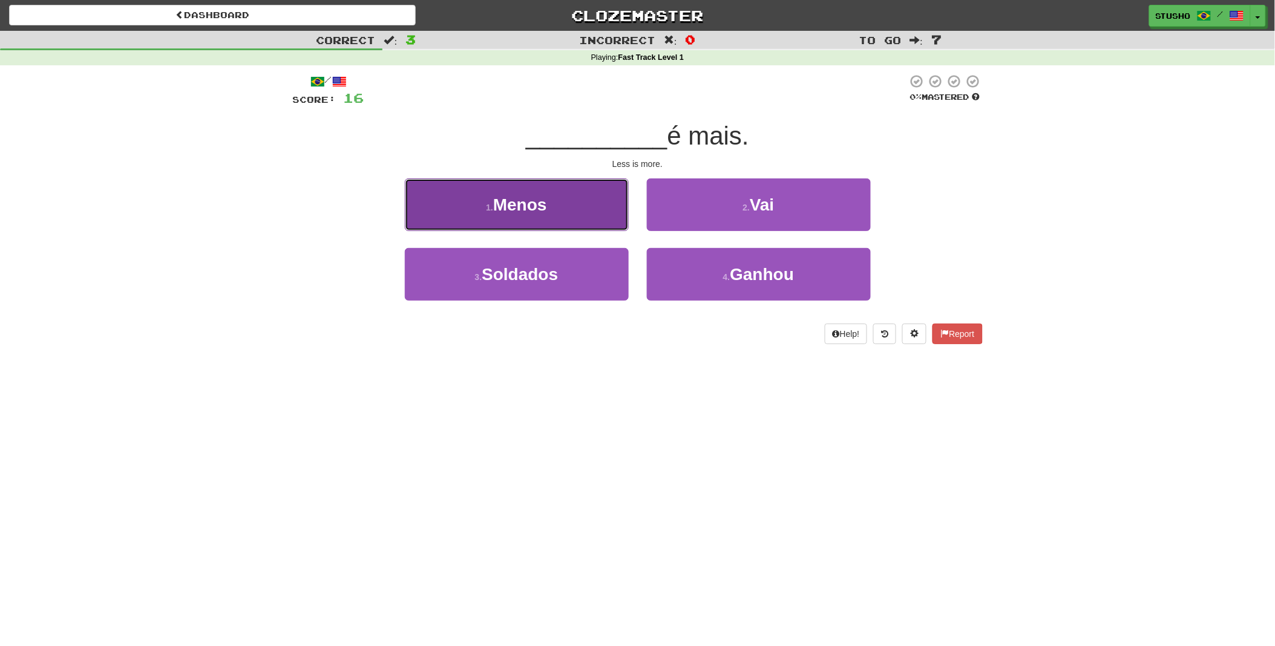
click at [545, 203] on span "Menos" at bounding box center [520, 204] width 54 height 19
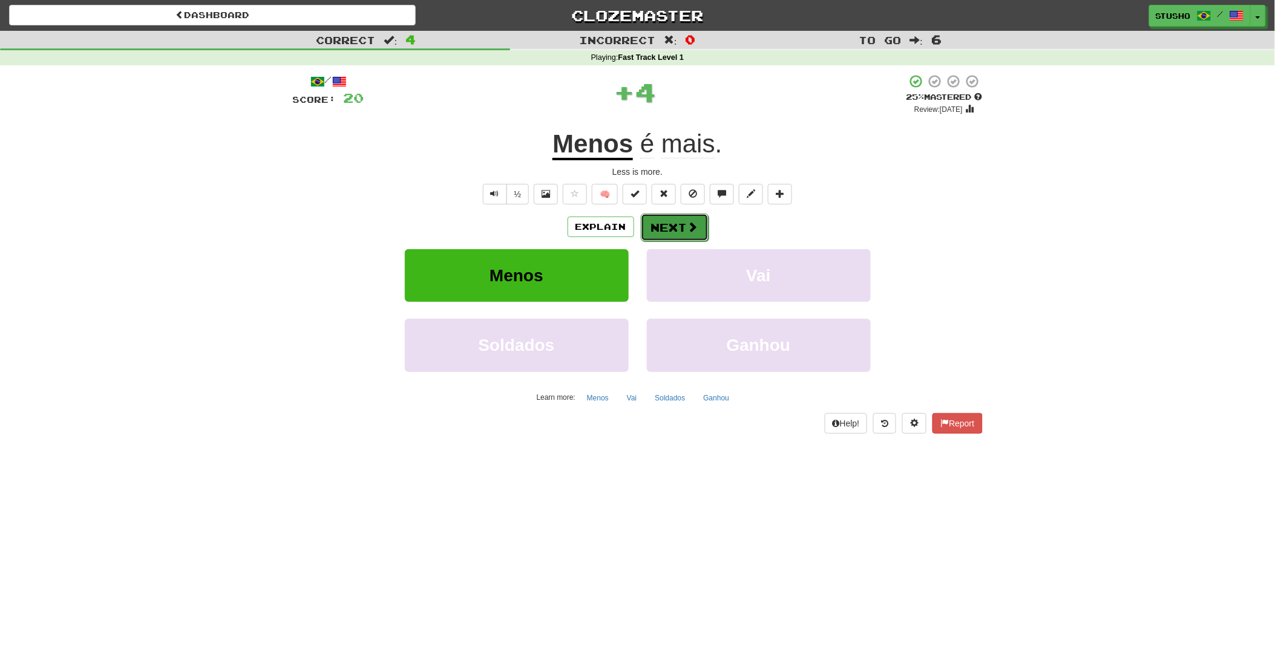
click at [680, 227] on button "Next" at bounding box center [675, 228] width 68 height 28
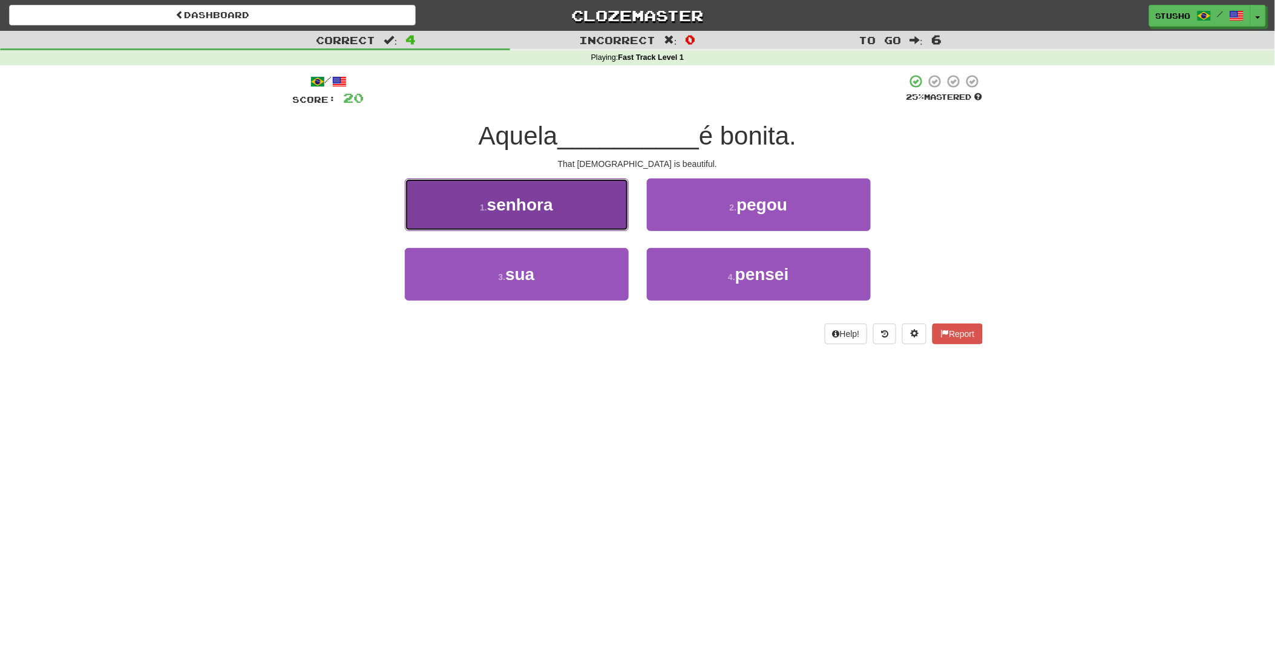
click at [522, 209] on span "senhora" at bounding box center [520, 204] width 66 height 19
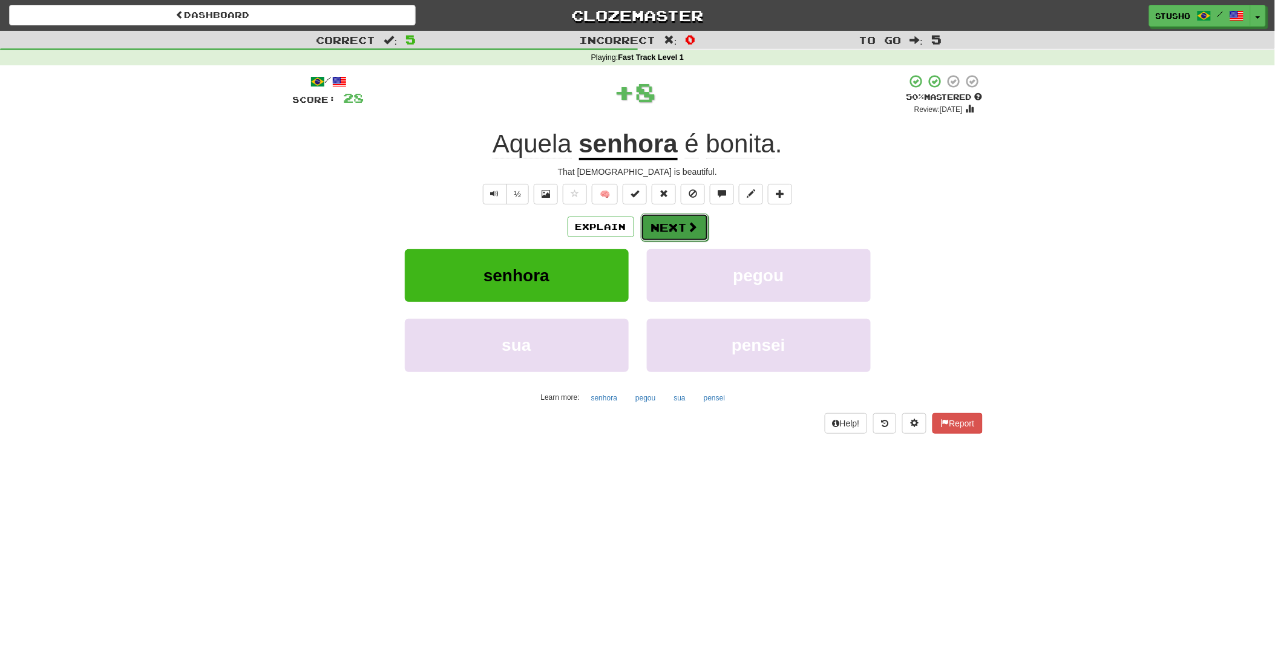
click at [680, 225] on button "Next" at bounding box center [675, 228] width 68 height 28
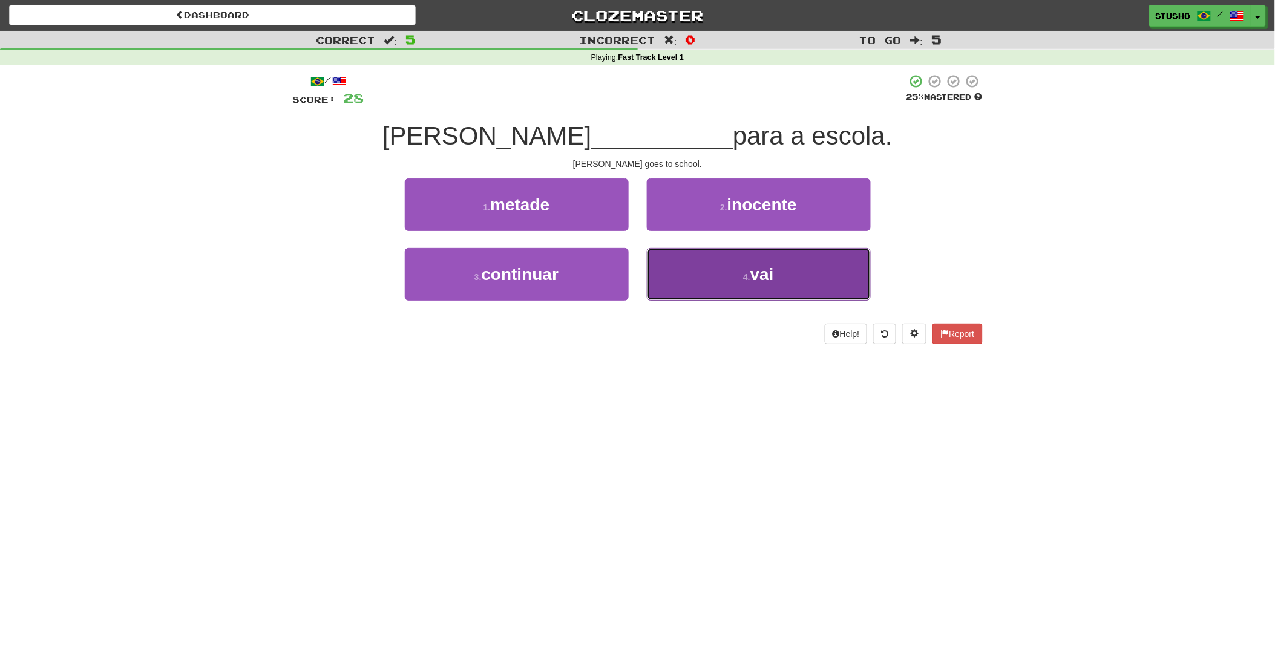
click at [755, 280] on span "vai" at bounding box center [762, 274] width 24 height 19
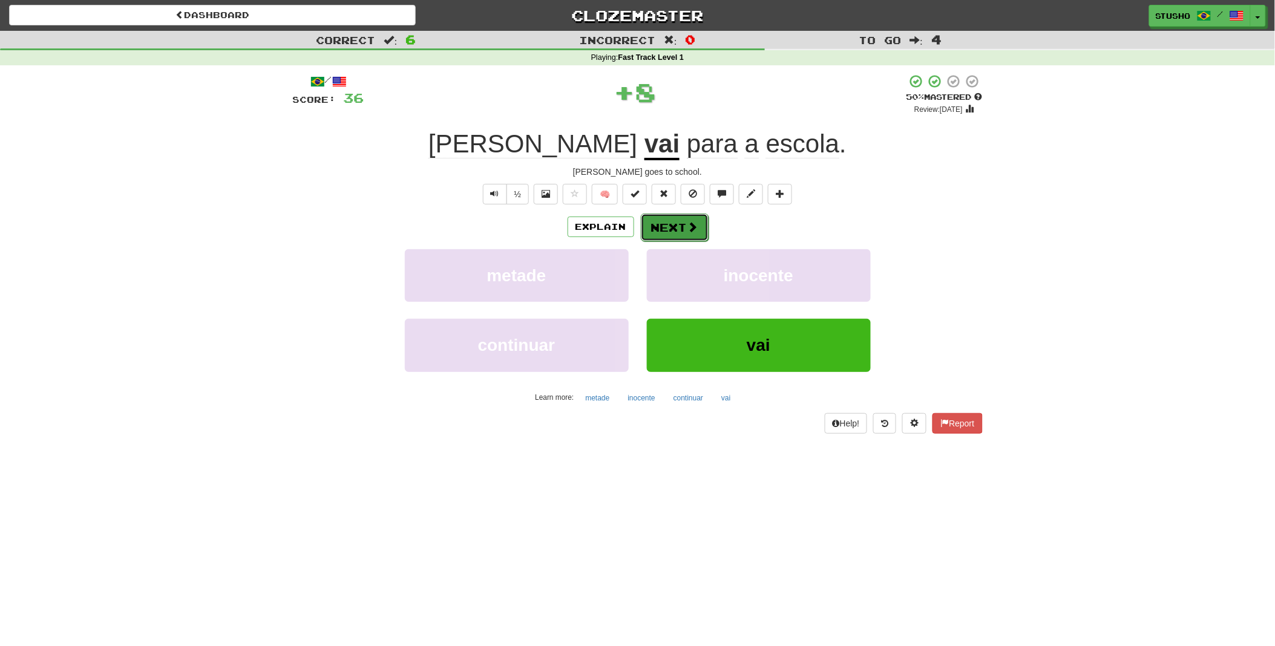
click at [664, 230] on button "Next" at bounding box center [675, 228] width 68 height 28
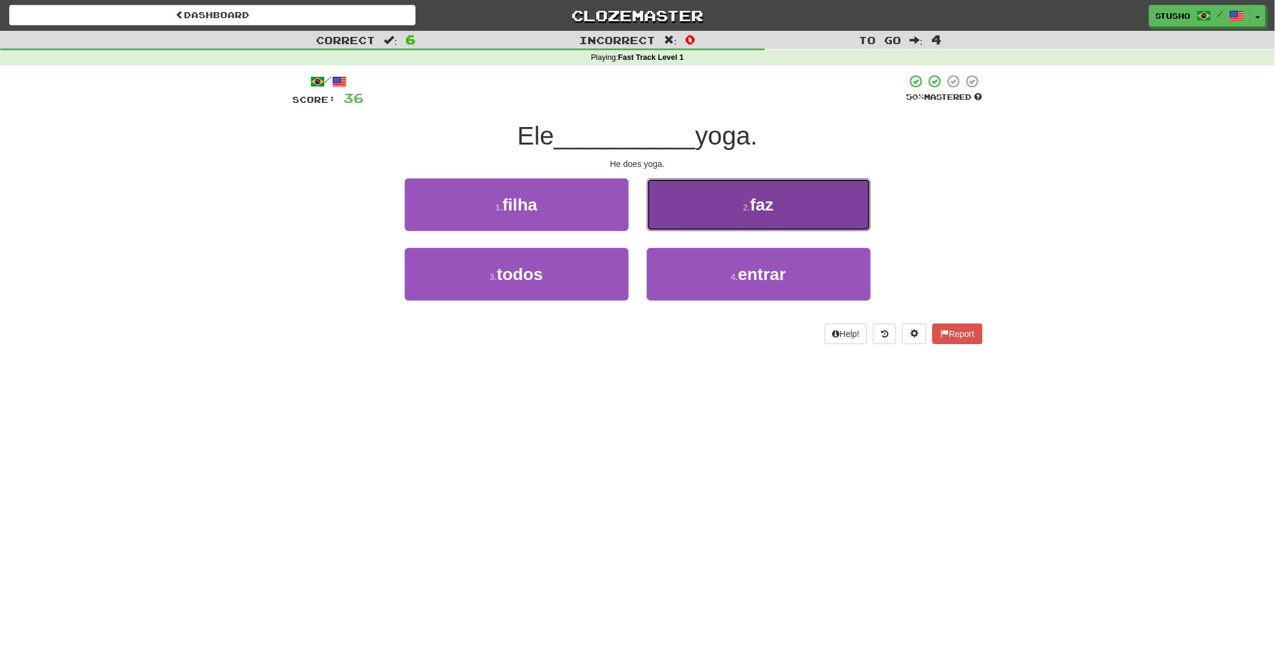
click at [761, 210] on span "faz" at bounding box center [762, 204] width 24 height 19
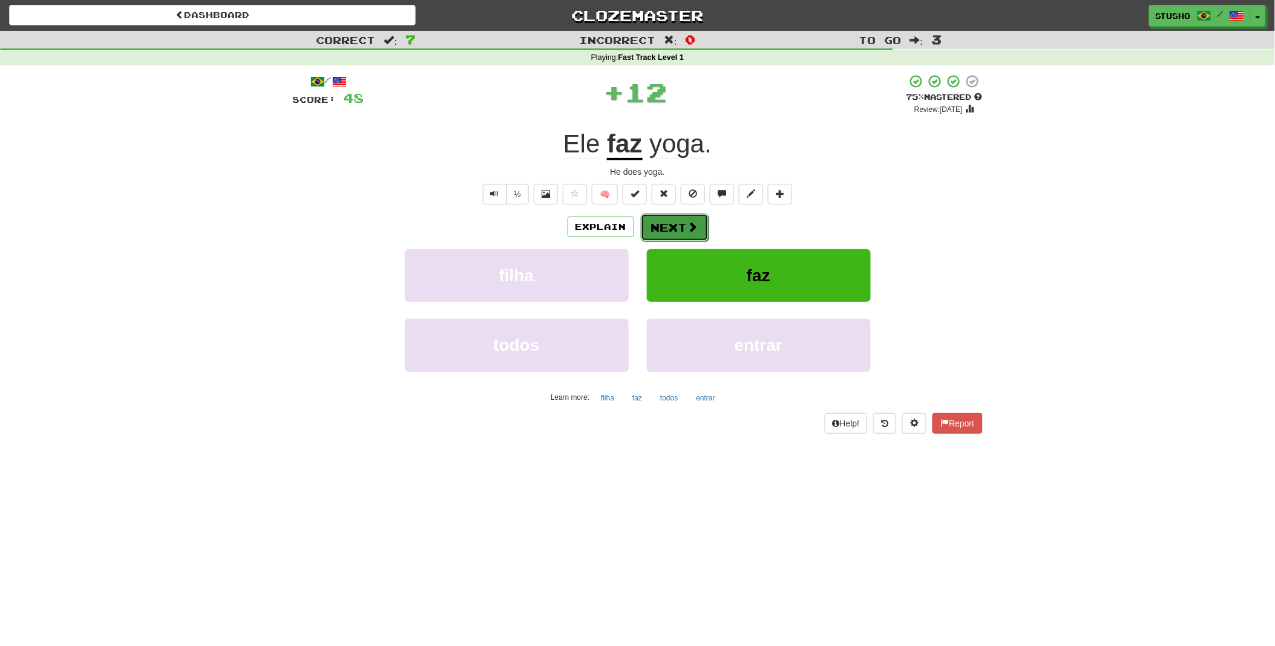
click at [660, 231] on button "Next" at bounding box center [675, 228] width 68 height 28
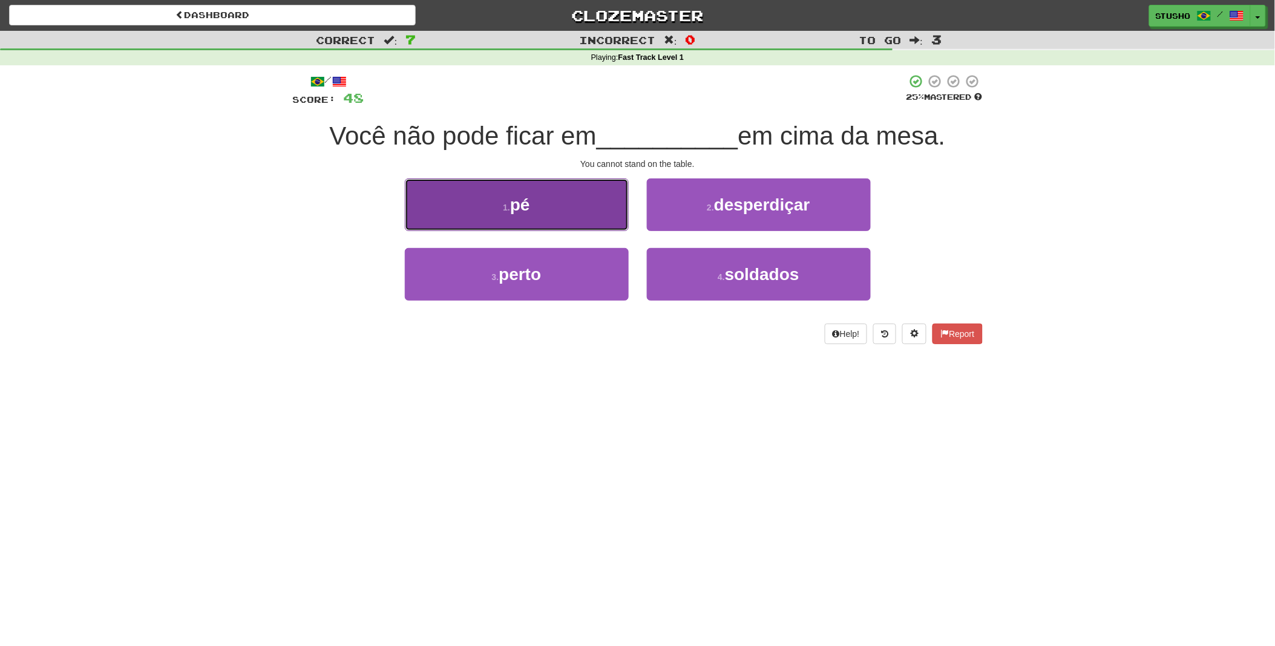
click at [559, 208] on button "1 . pé" at bounding box center [517, 205] width 224 height 53
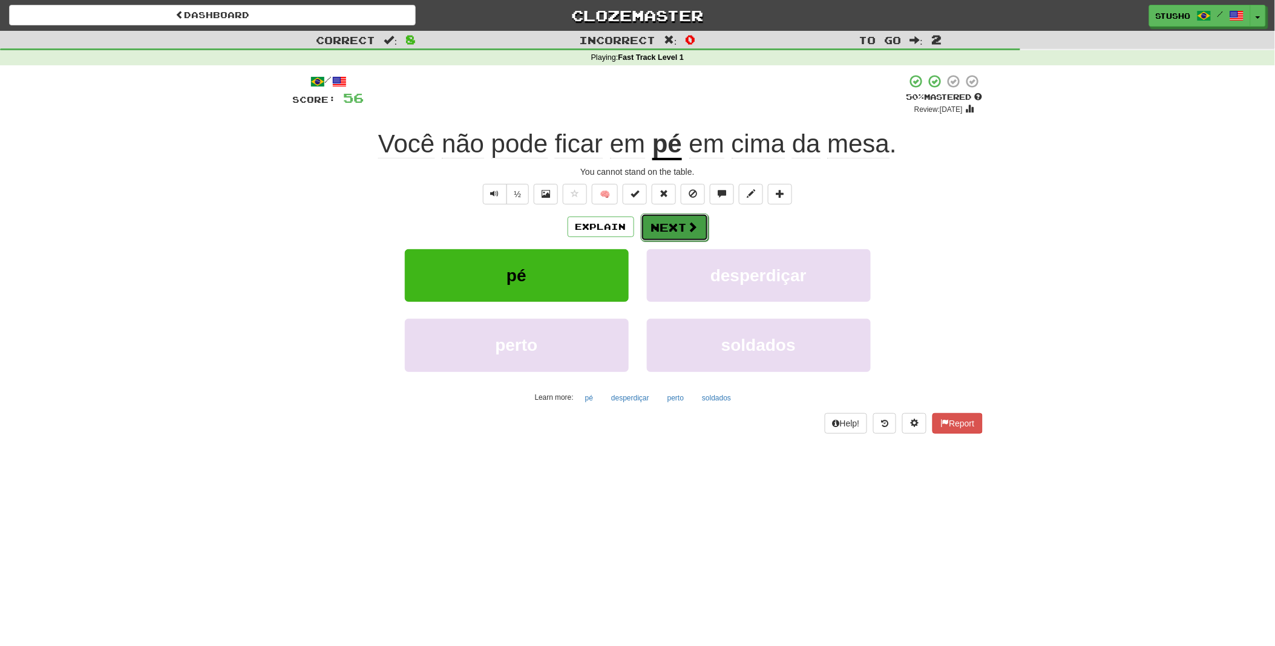
click at [687, 223] on span at bounding box center [692, 226] width 11 height 11
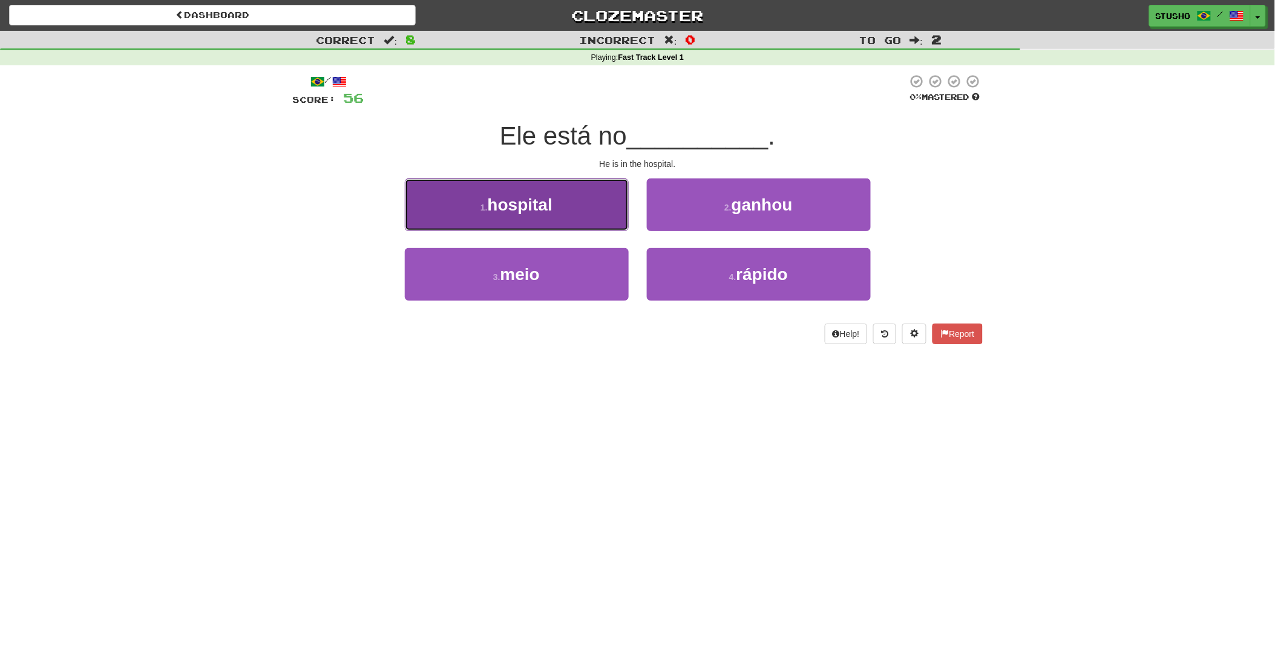
click at [554, 208] on button "1 . hospital" at bounding box center [517, 205] width 224 height 53
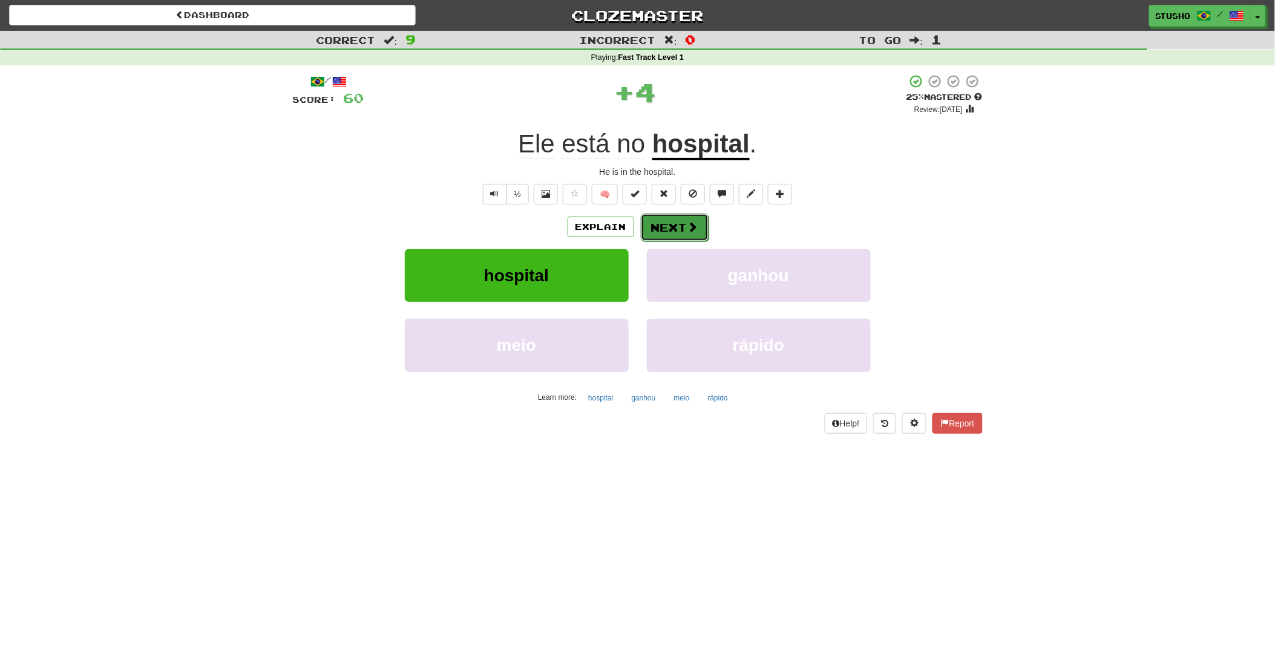
click at [678, 226] on button "Next" at bounding box center [675, 228] width 68 height 28
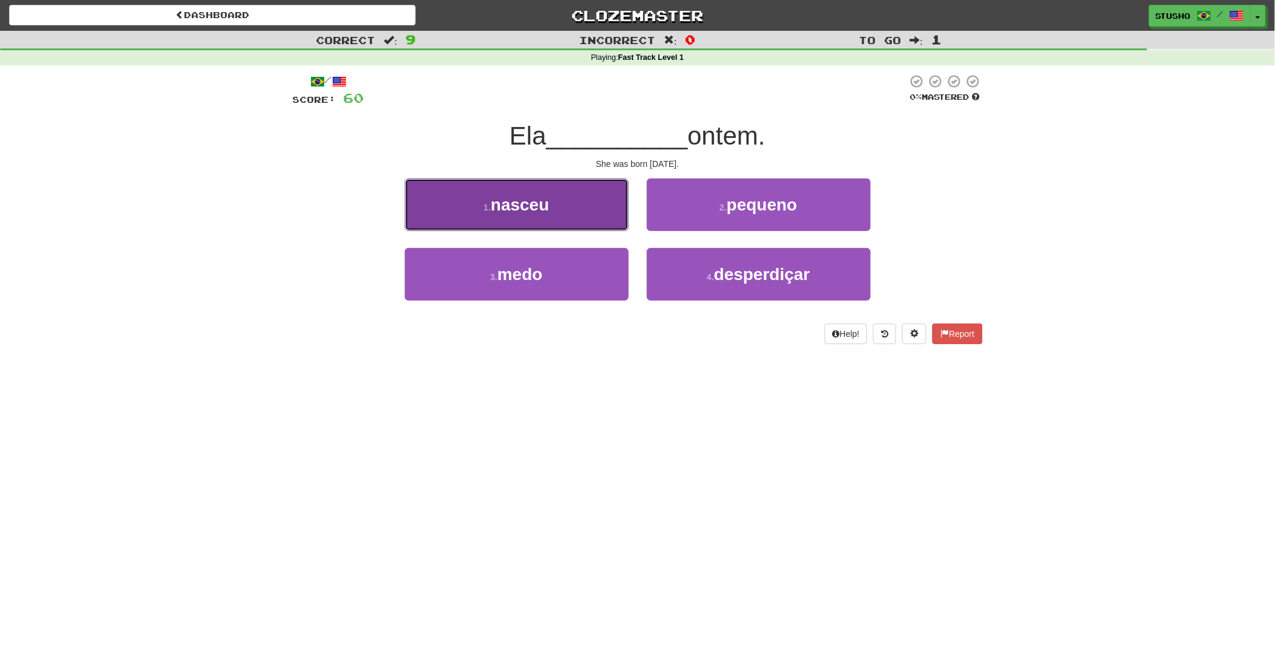
click at [578, 212] on button "1 . nasceu" at bounding box center [517, 205] width 224 height 53
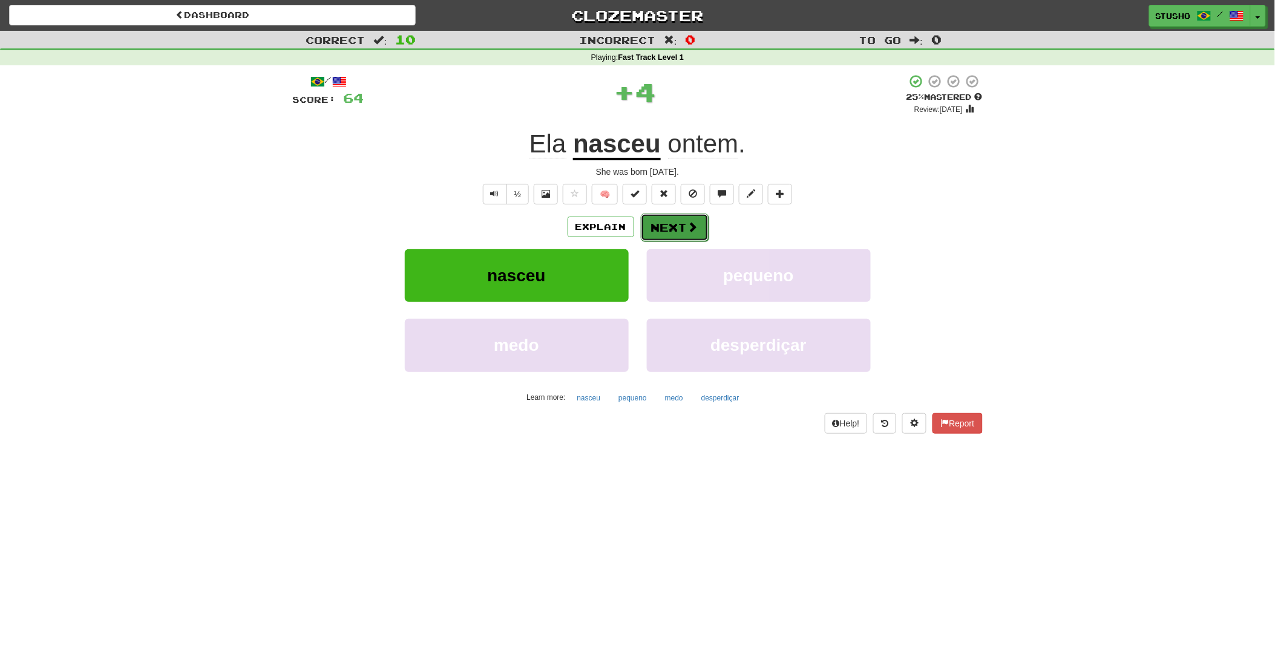
click at [663, 228] on button "Next" at bounding box center [675, 228] width 68 height 28
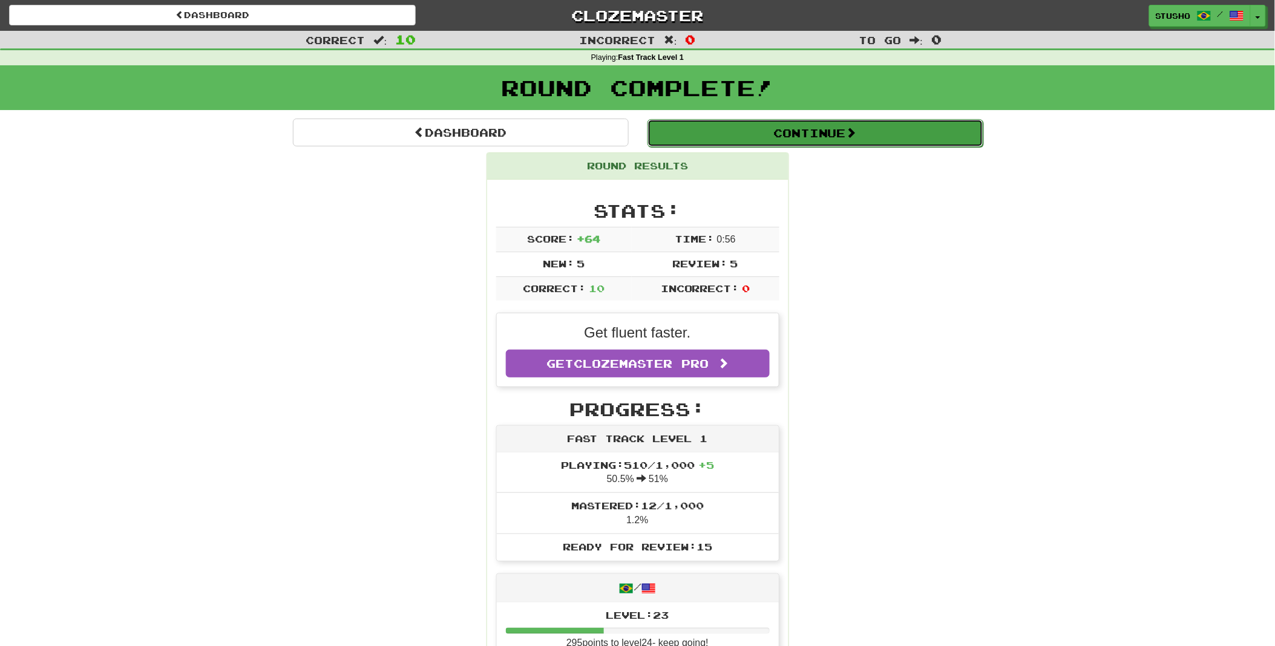
click at [807, 134] on button "Continue" at bounding box center [815, 133] width 336 height 28
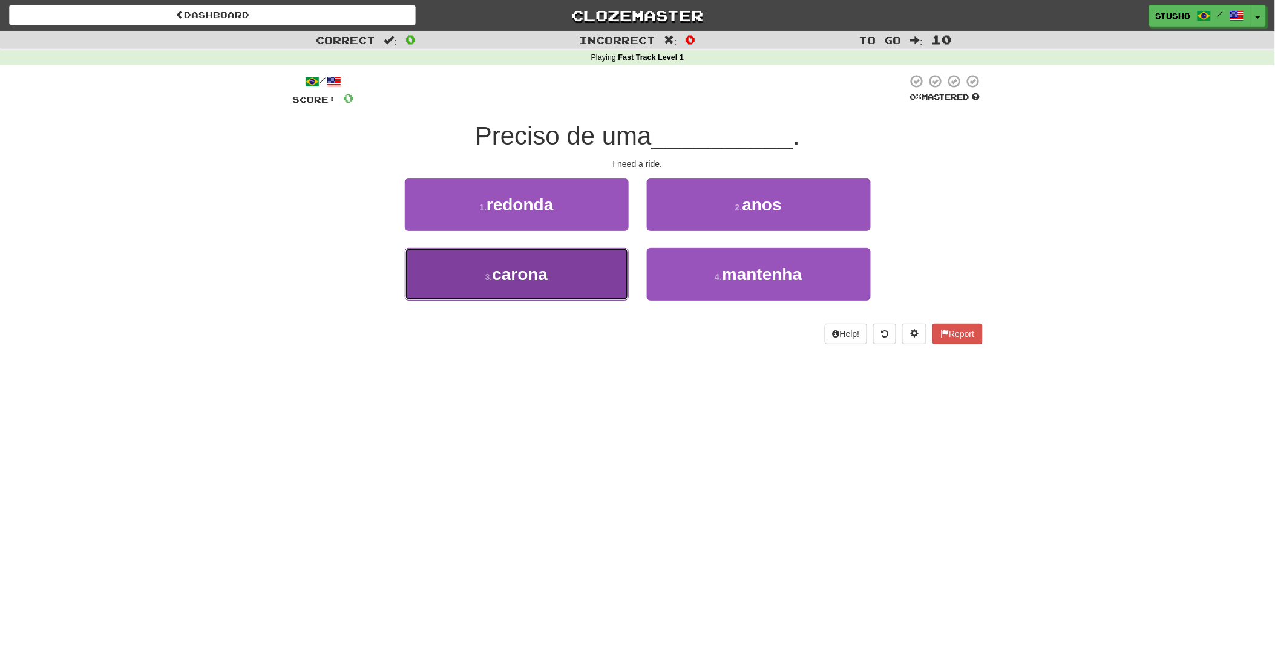
click at [501, 280] on span "carona" at bounding box center [520, 274] width 56 height 19
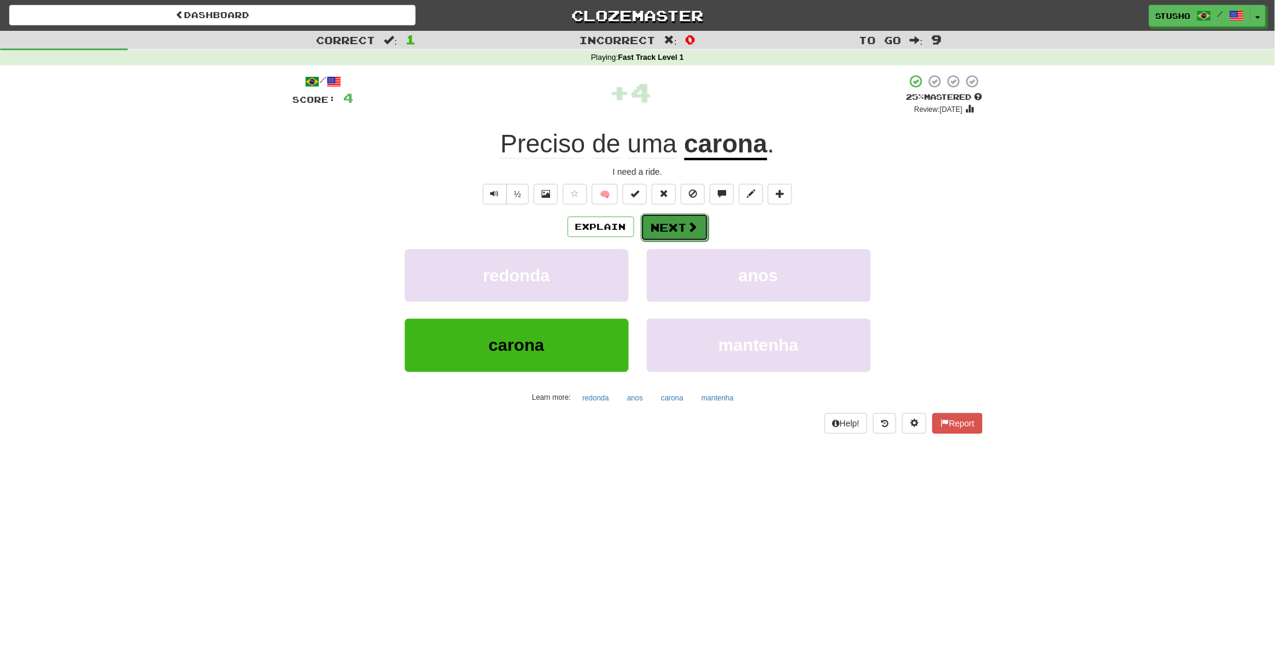
click at [681, 228] on button "Next" at bounding box center [675, 228] width 68 height 28
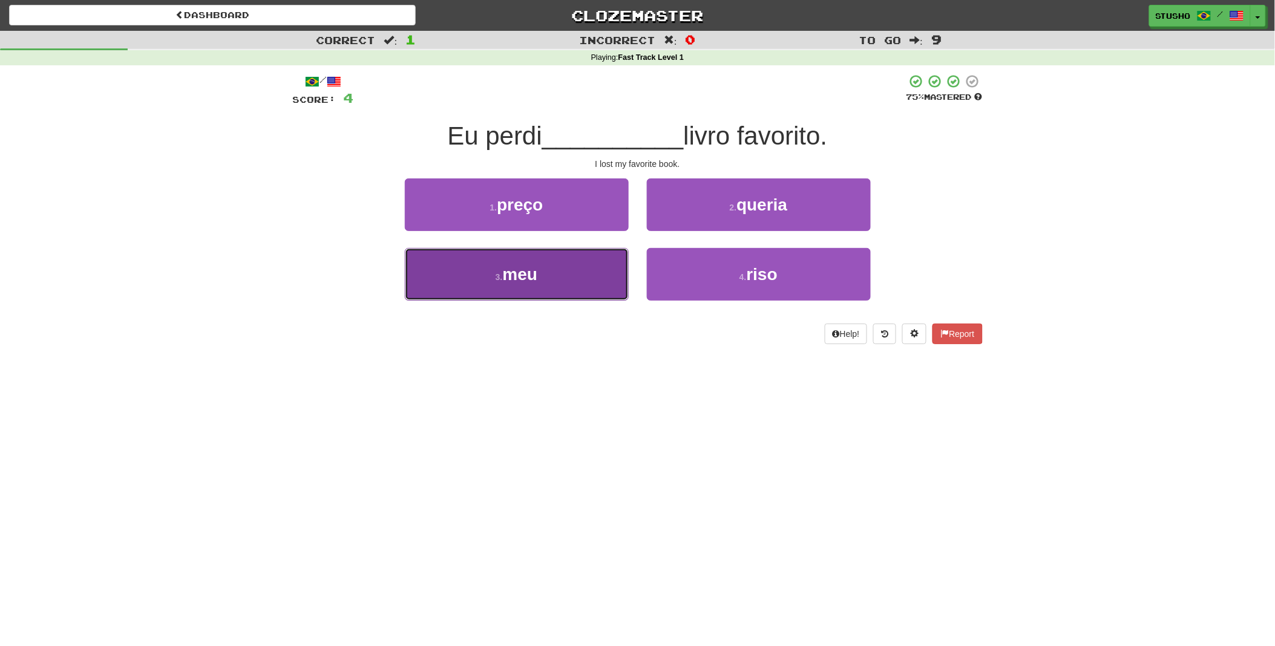
click at [500, 279] on small "3 ." at bounding box center [499, 277] width 7 height 10
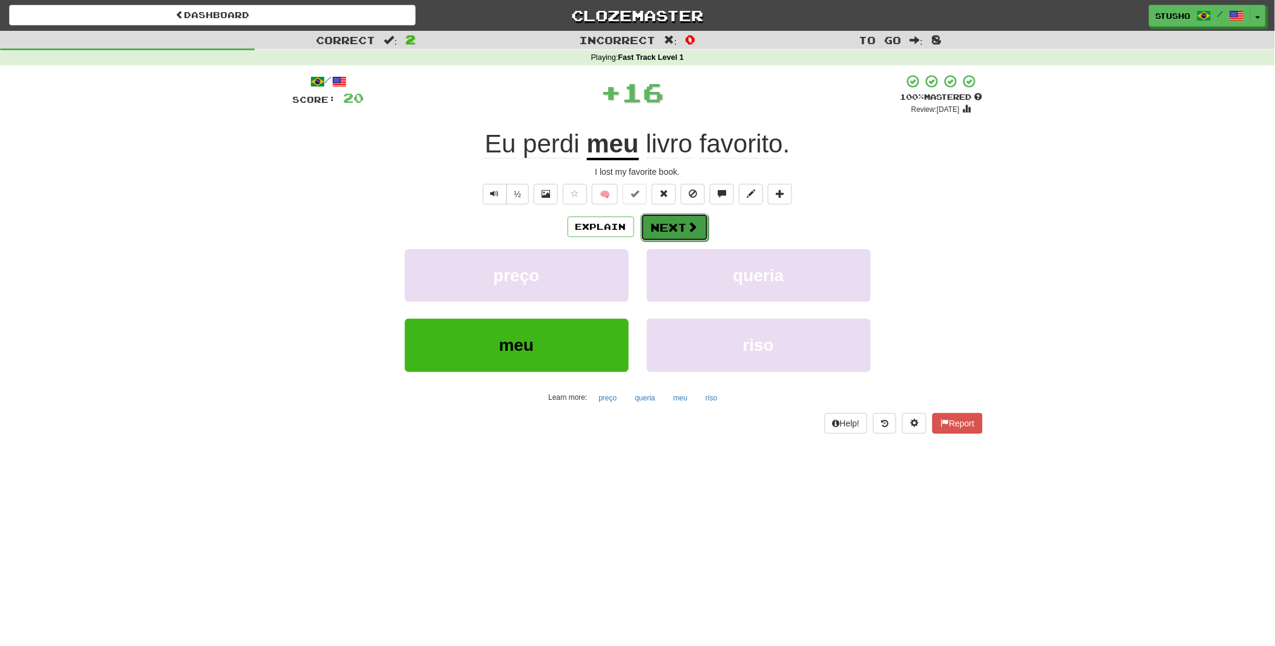
click at [663, 225] on button "Next" at bounding box center [675, 228] width 68 height 28
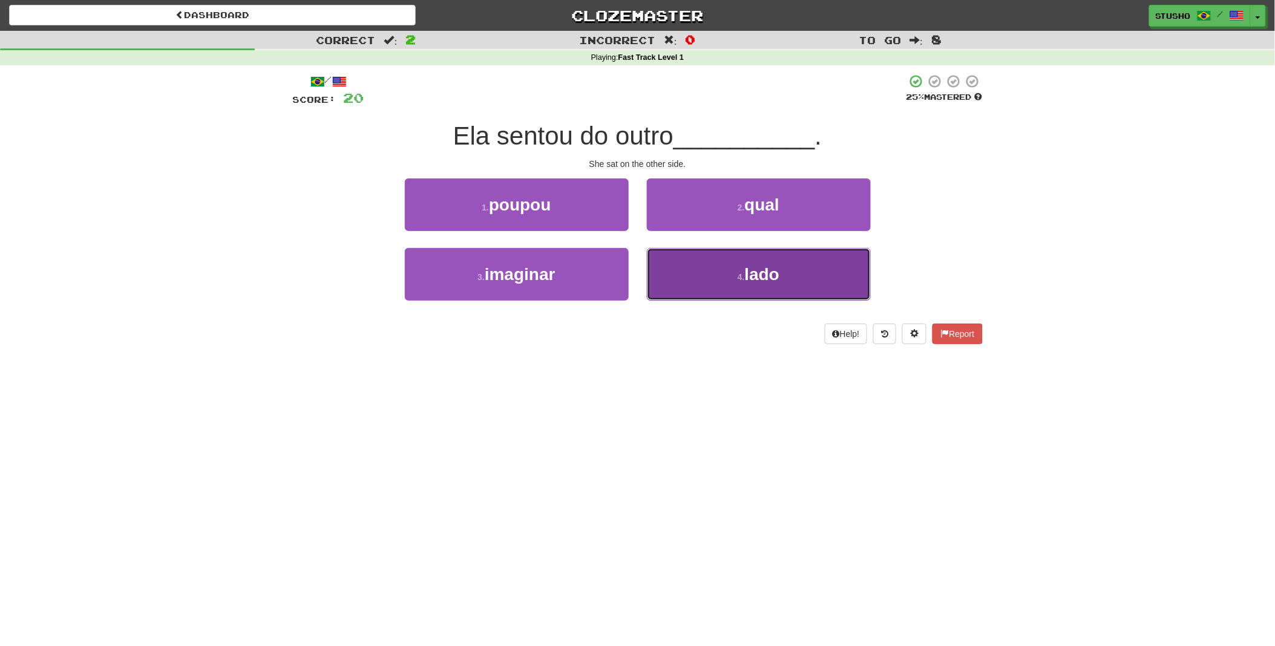
click at [744, 277] on small "4 ." at bounding box center [741, 277] width 7 height 10
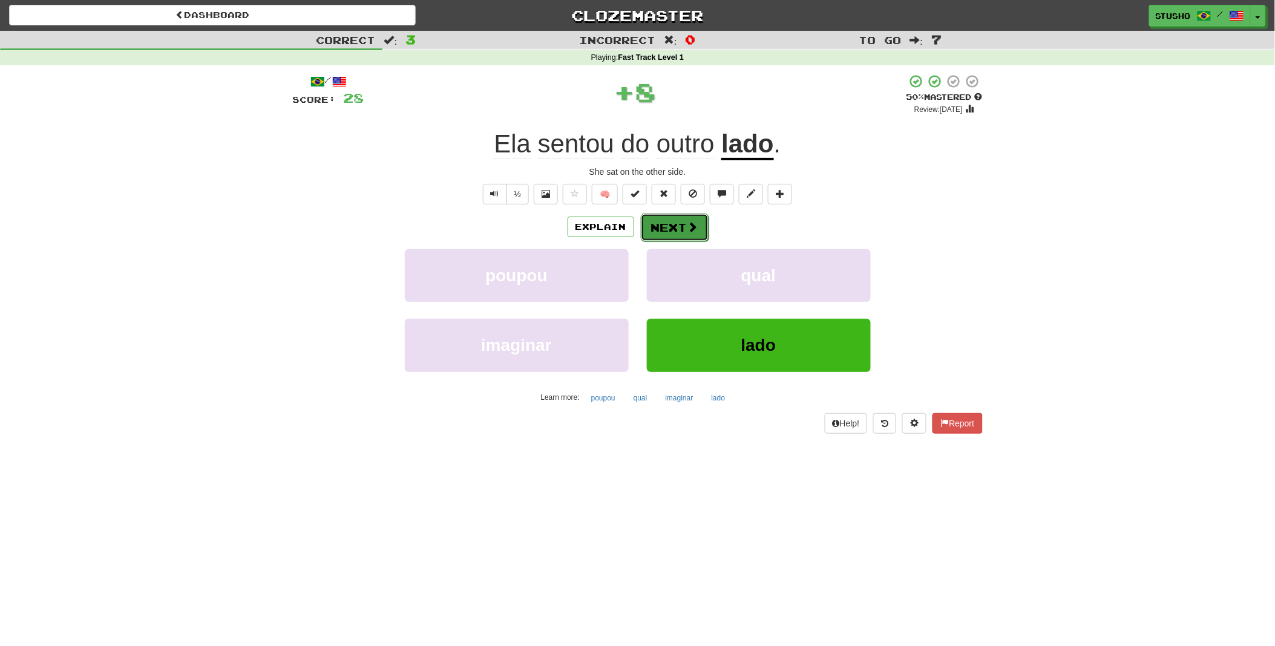
click at [672, 228] on button "Next" at bounding box center [675, 228] width 68 height 28
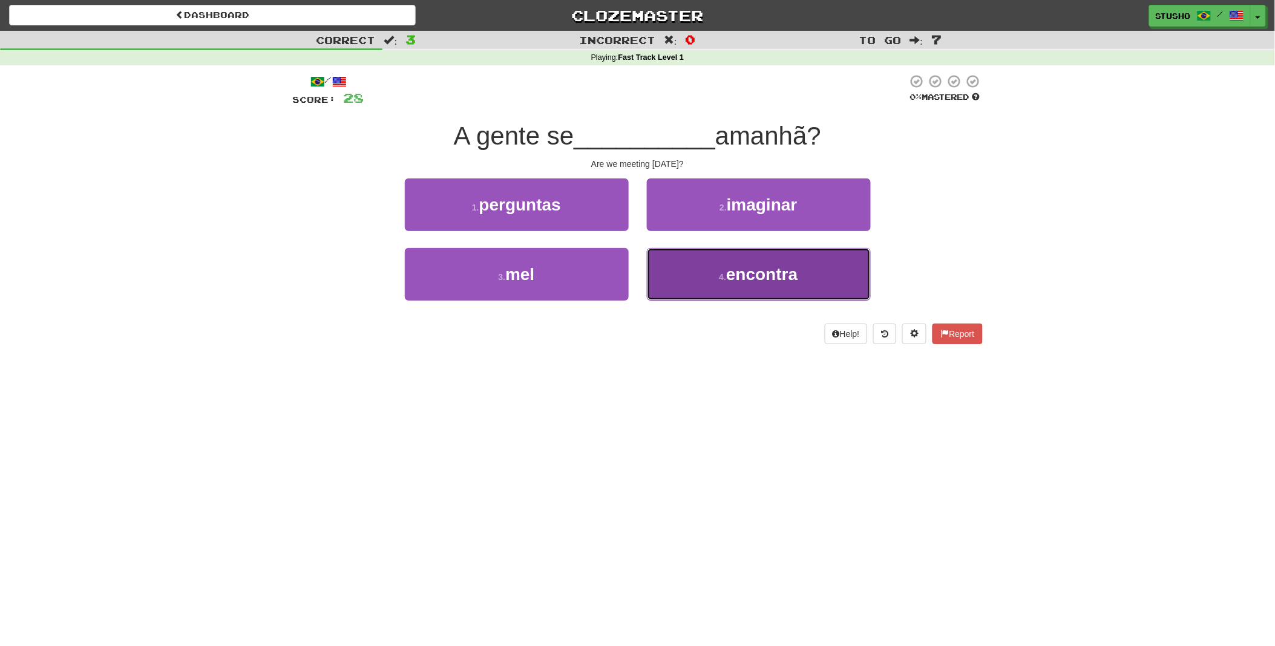
click at [743, 272] on span "encontra" at bounding box center [761, 274] width 71 height 19
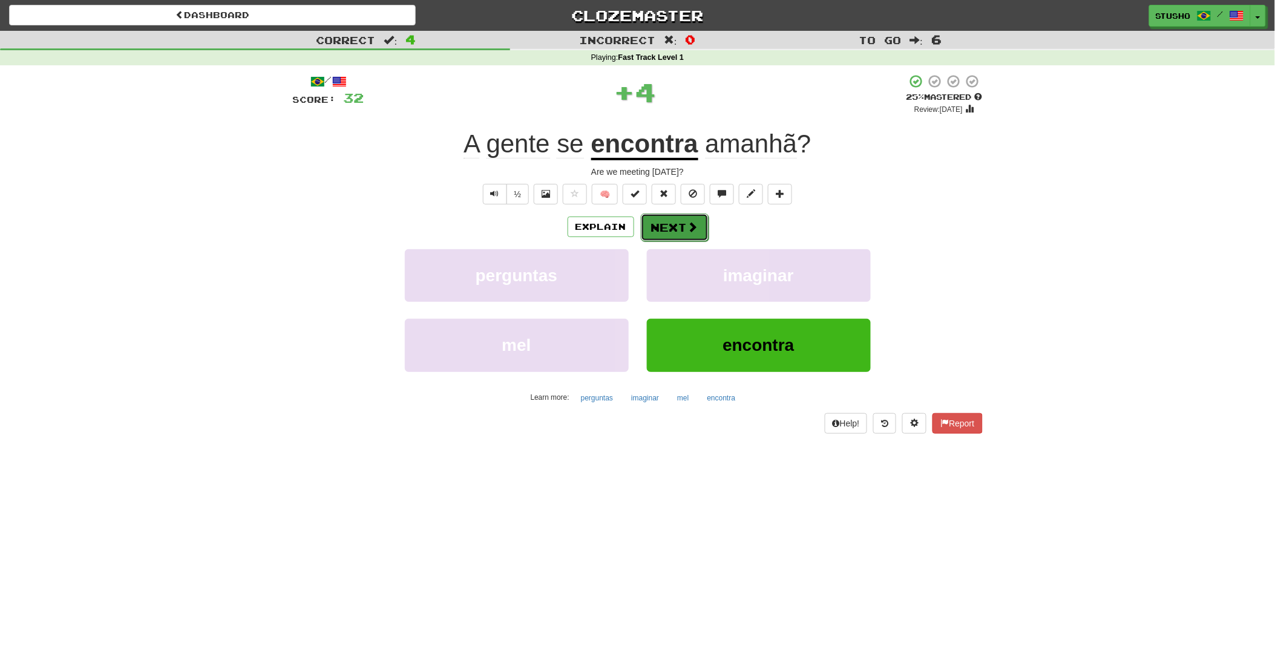
click at [676, 223] on button "Next" at bounding box center [675, 228] width 68 height 28
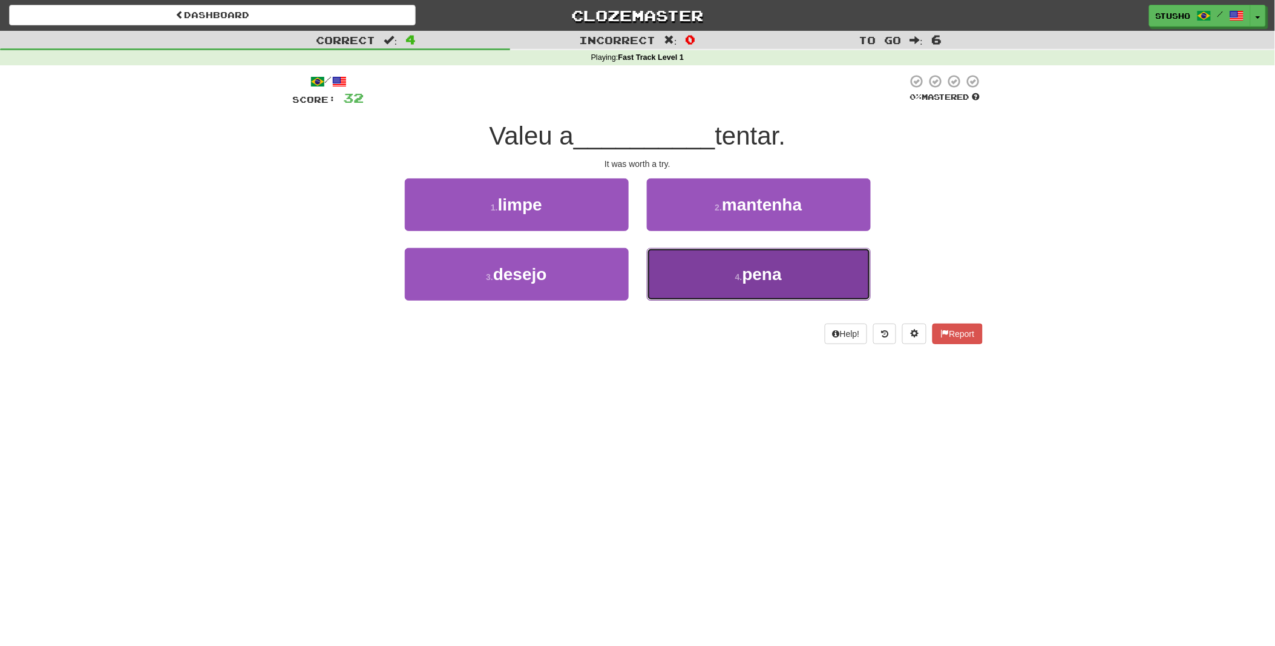
click at [759, 280] on span "pena" at bounding box center [762, 274] width 39 height 19
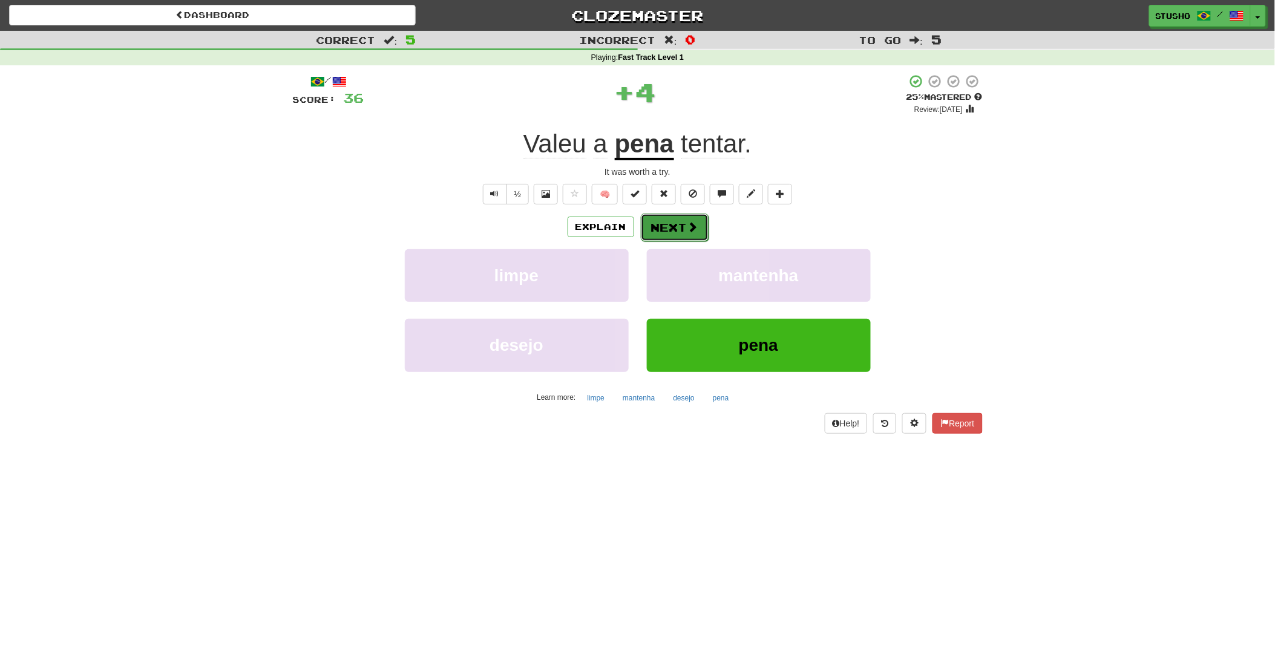
click at [664, 222] on button "Next" at bounding box center [675, 228] width 68 height 28
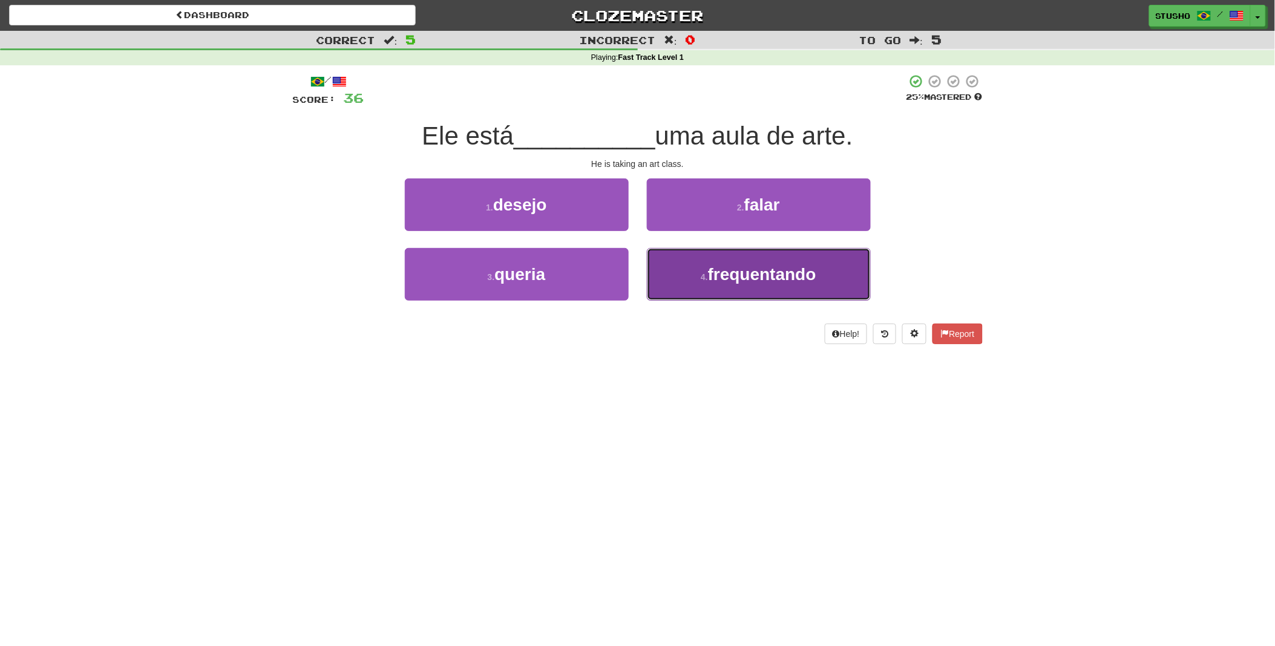
click at [759, 277] on span "frequentando" at bounding box center [762, 274] width 108 height 19
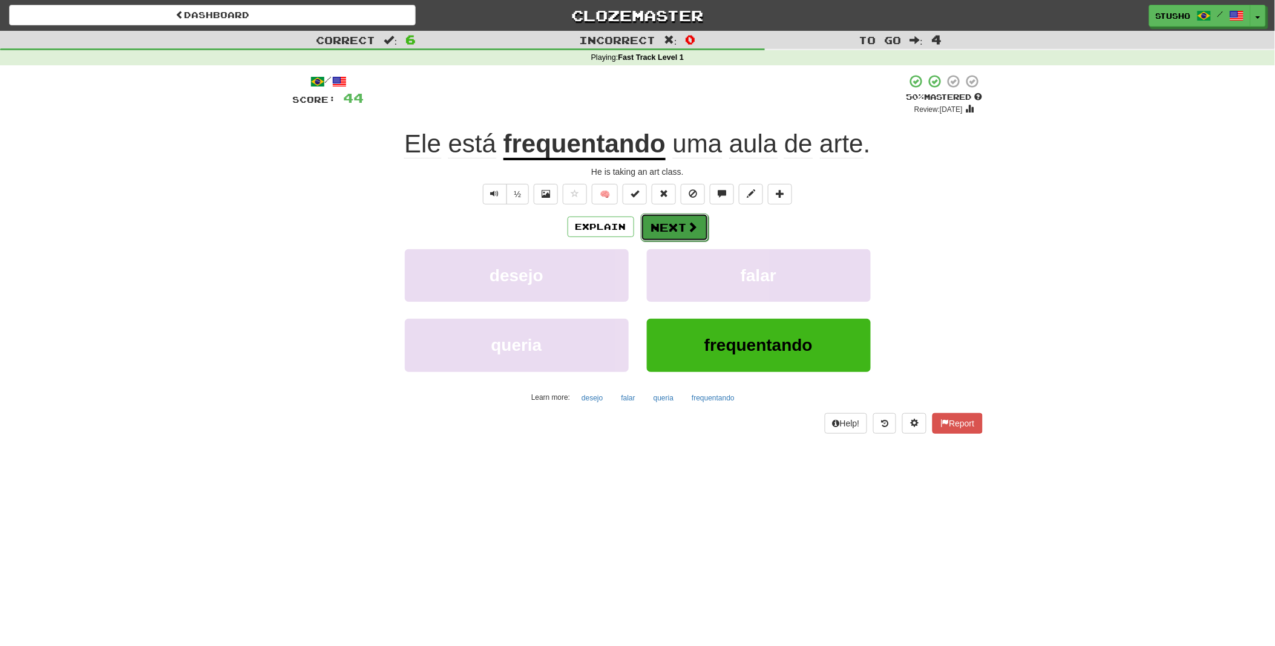
click at [692, 231] on span at bounding box center [692, 226] width 11 height 11
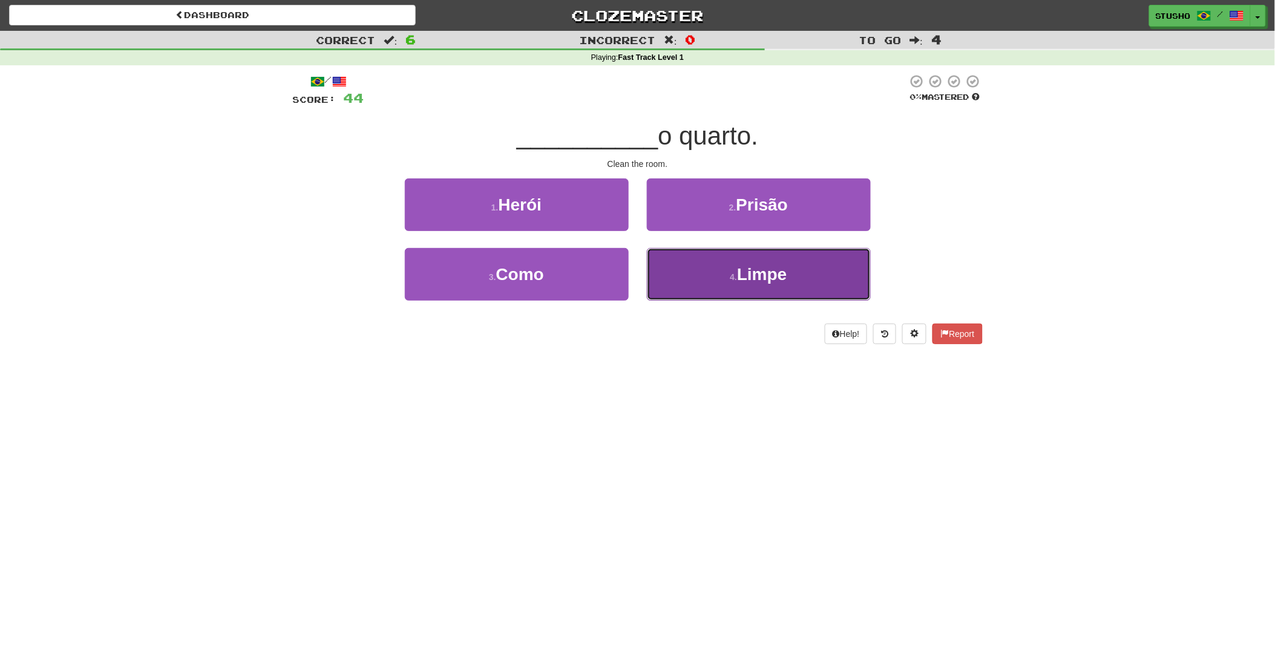
click at [764, 277] on span "Limpe" at bounding box center [762, 274] width 50 height 19
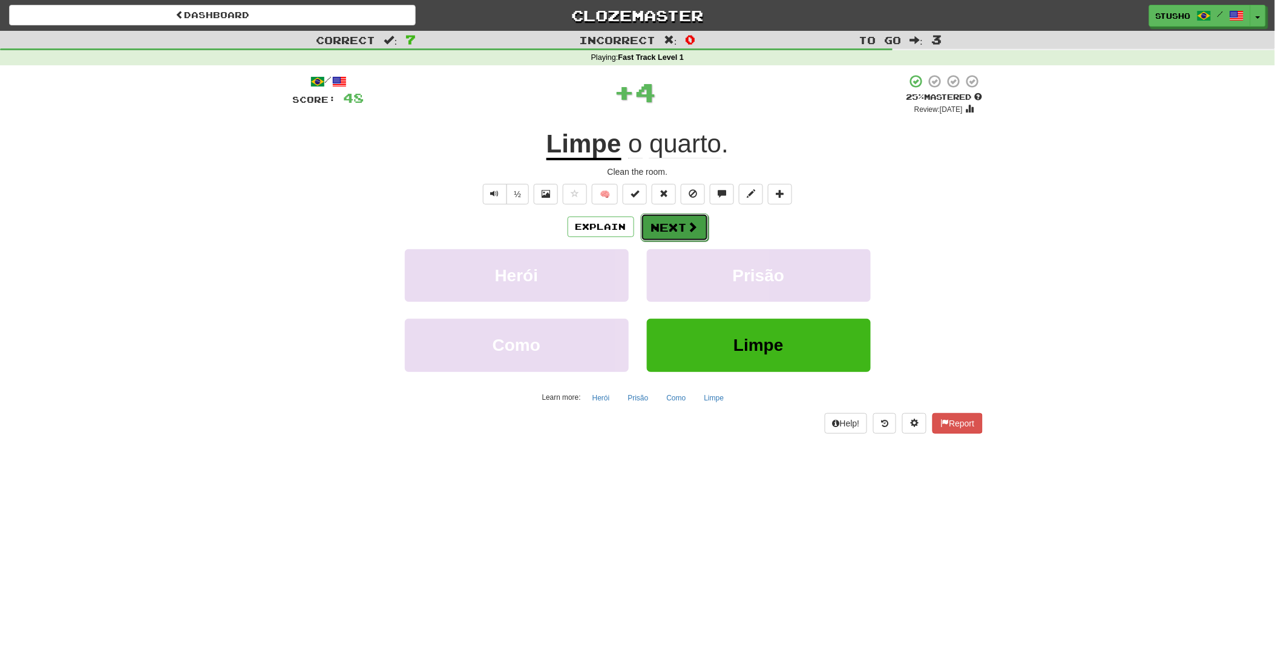
click at [687, 221] on span at bounding box center [692, 226] width 11 height 11
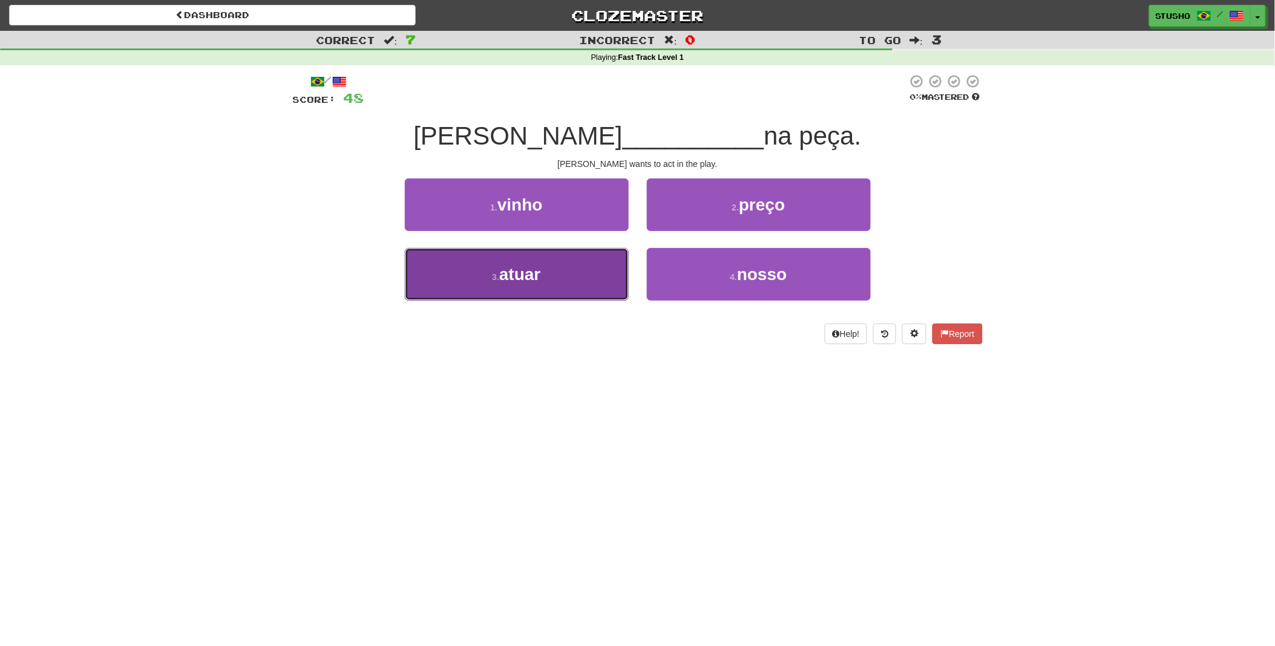
click at [549, 283] on button "3 . atuar" at bounding box center [517, 274] width 224 height 53
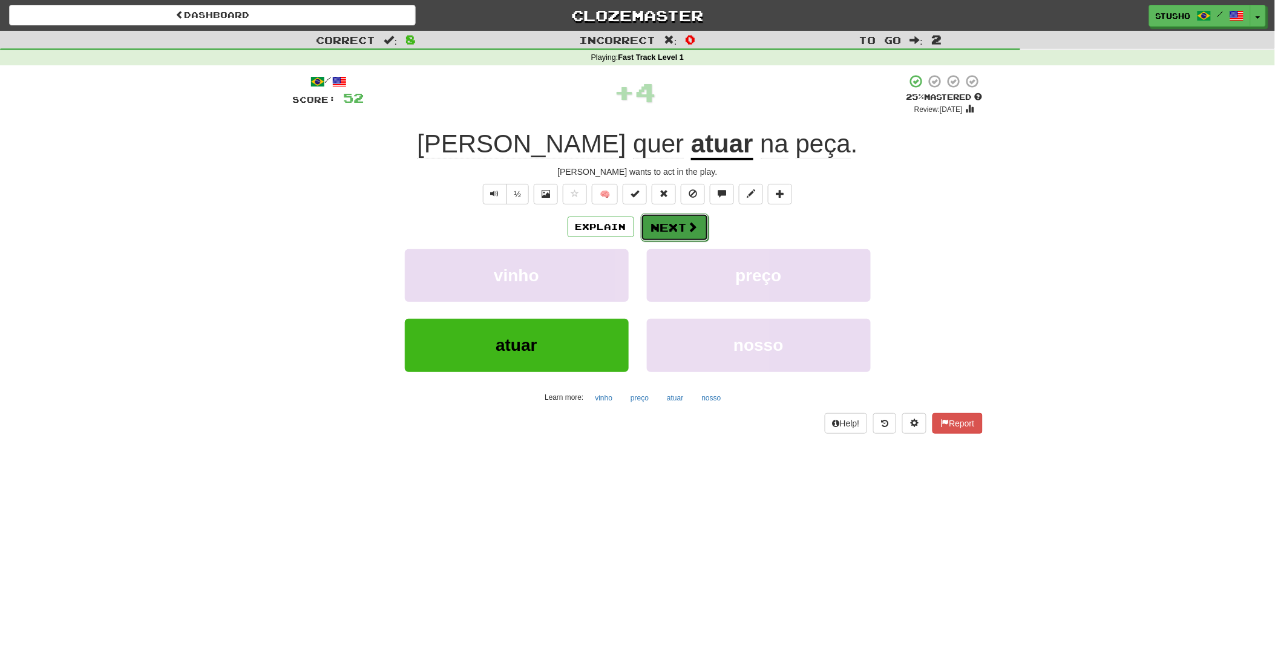
click at [676, 225] on button "Next" at bounding box center [675, 228] width 68 height 28
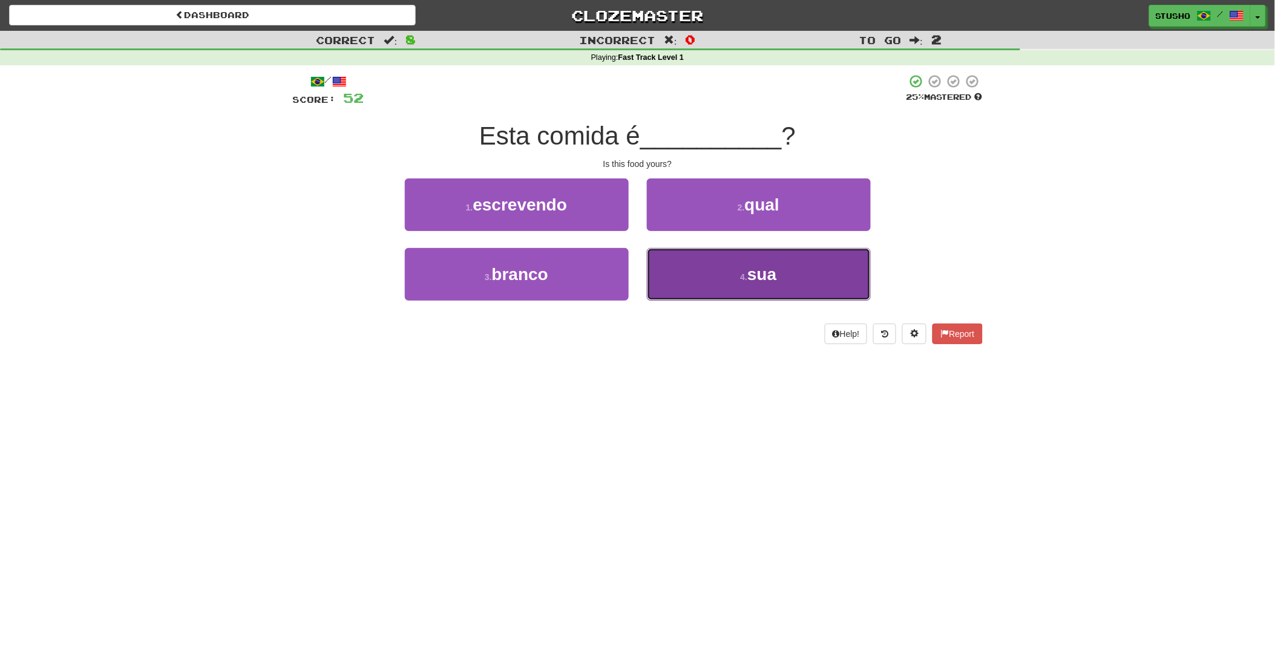
click at [758, 280] on span "sua" at bounding box center [761, 274] width 29 height 19
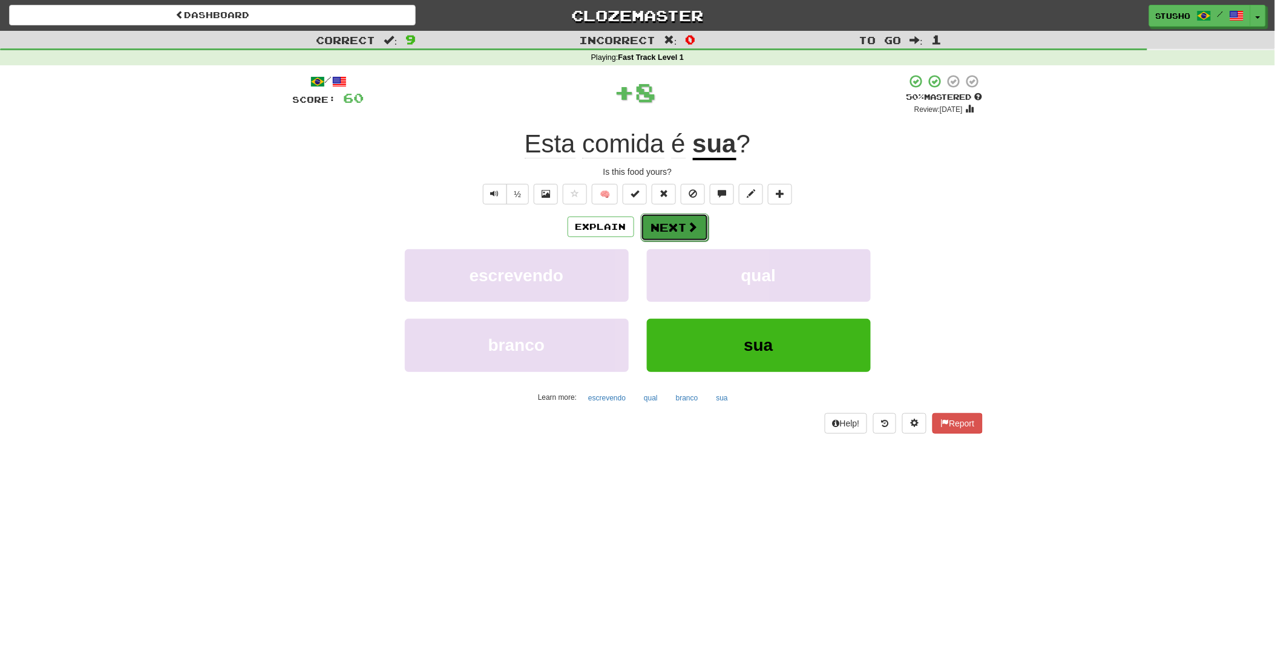
click at [678, 220] on button "Next" at bounding box center [675, 228] width 68 height 28
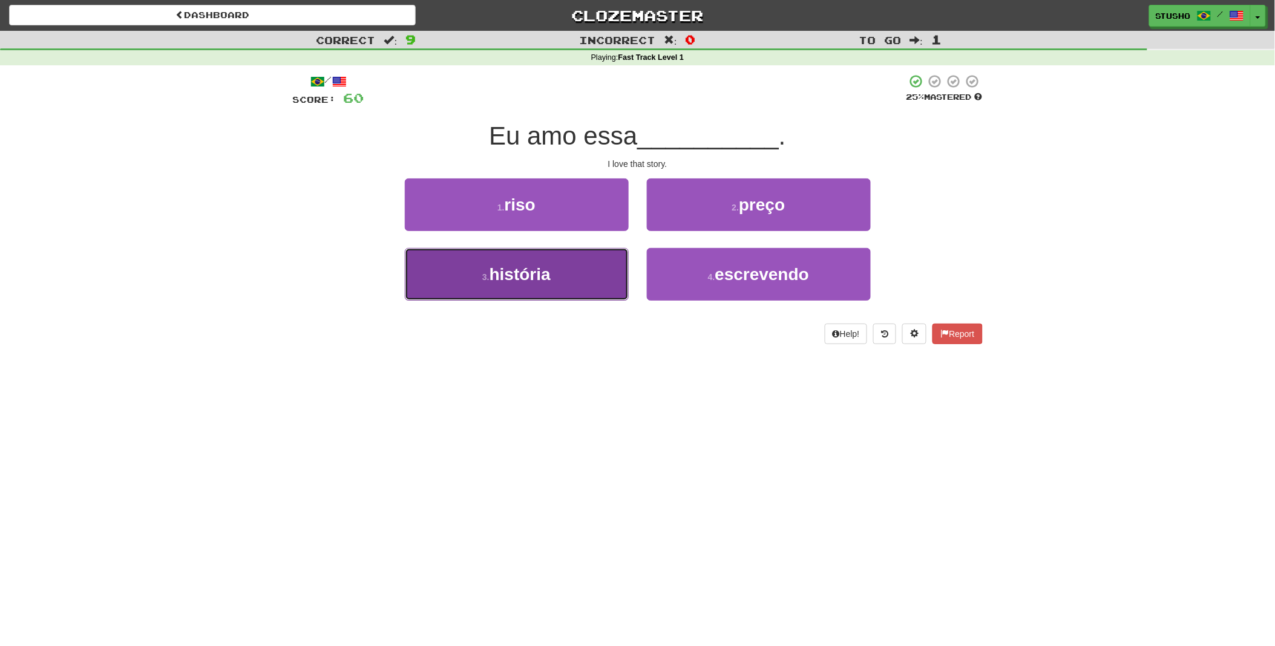
click at [539, 281] on span "história" at bounding box center [520, 274] width 61 height 19
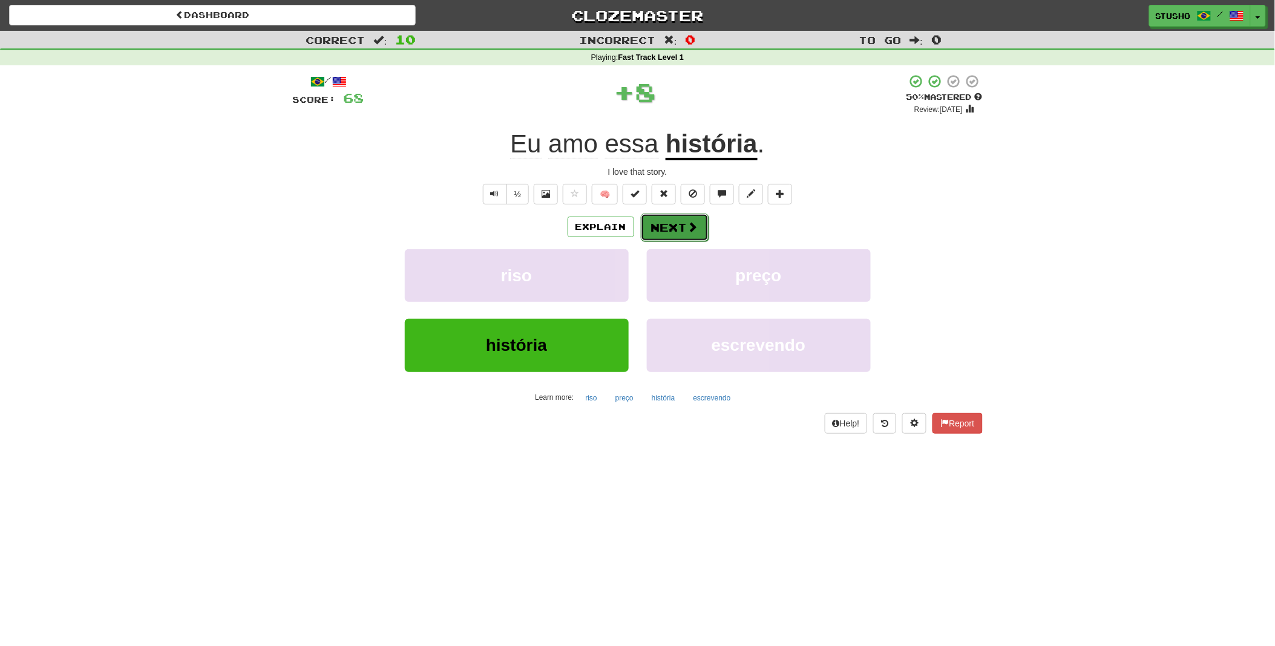
click at [678, 228] on button "Next" at bounding box center [675, 228] width 68 height 28
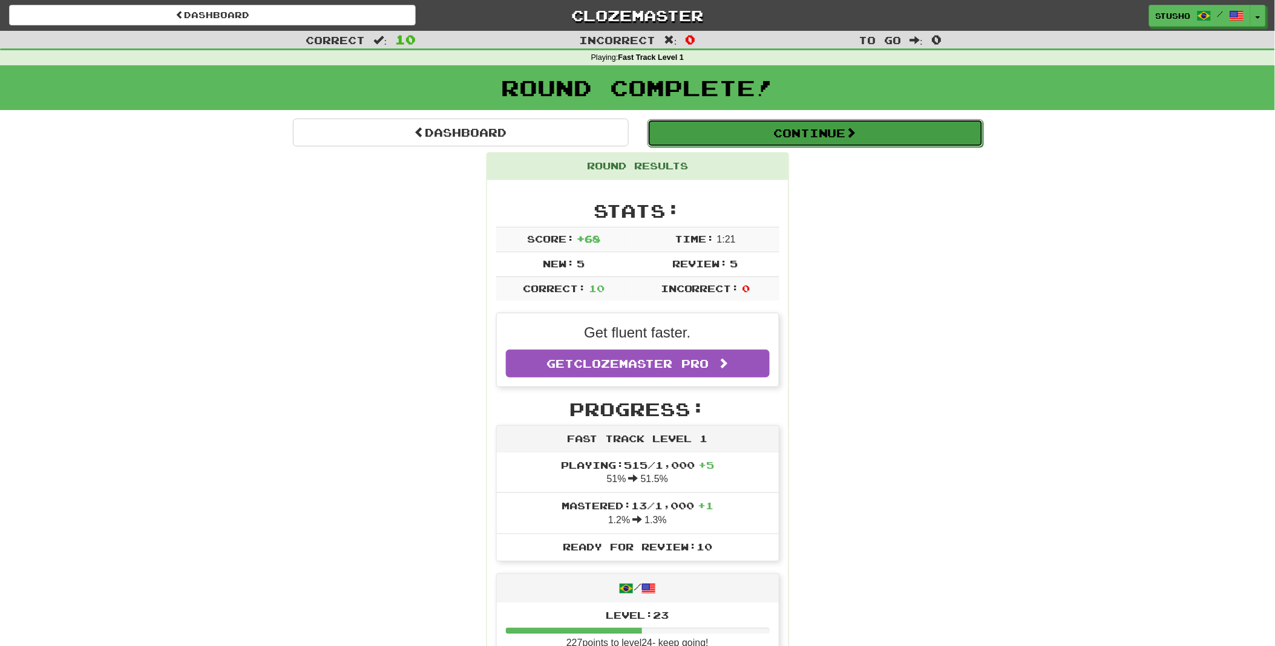
click at [821, 136] on button "Continue" at bounding box center [815, 133] width 336 height 28
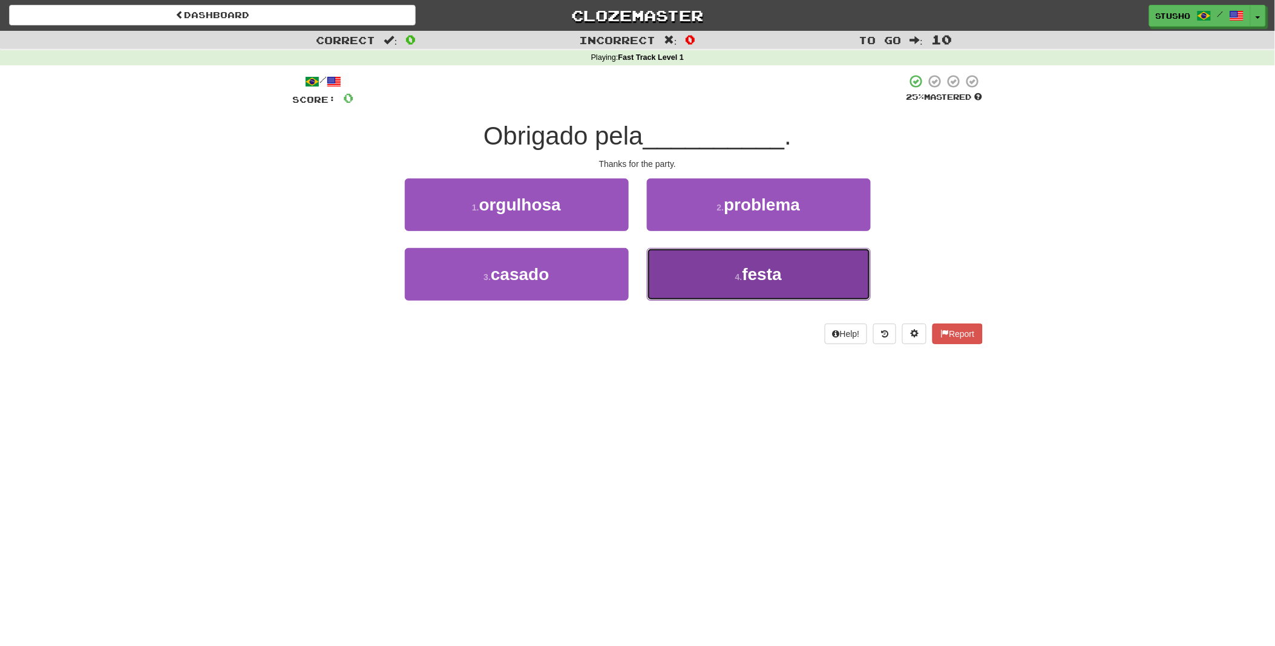
click at [752, 273] on span "festa" at bounding box center [762, 274] width 39 height 19
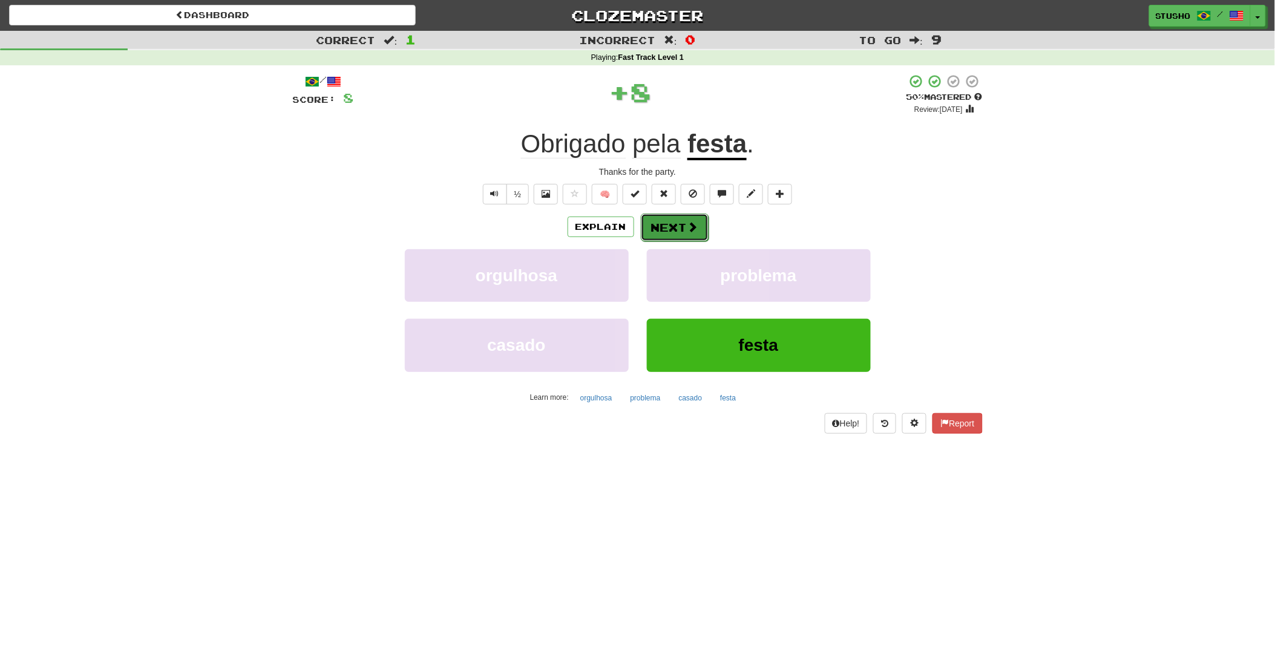
click at [667, 225] on button "Next" at bounding box center [675, 228] width 68 height 28
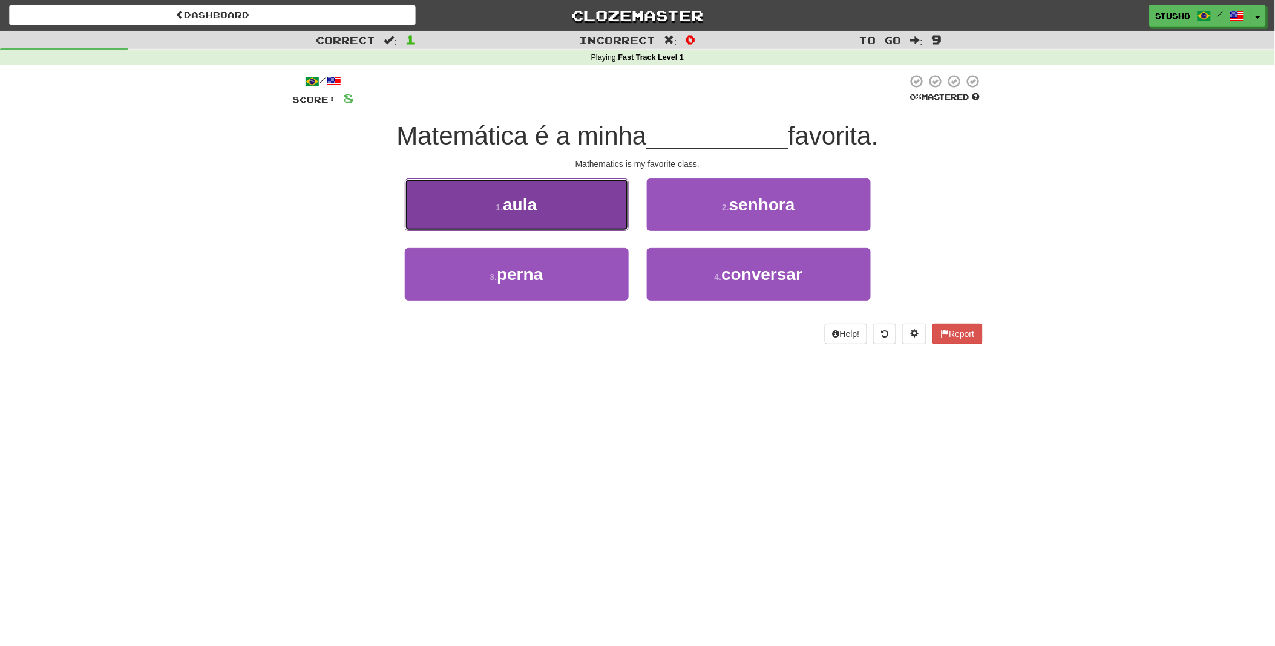
click at [580, 214] on button "1 . aula" at bounding box center [517, 205] width 224 height 53
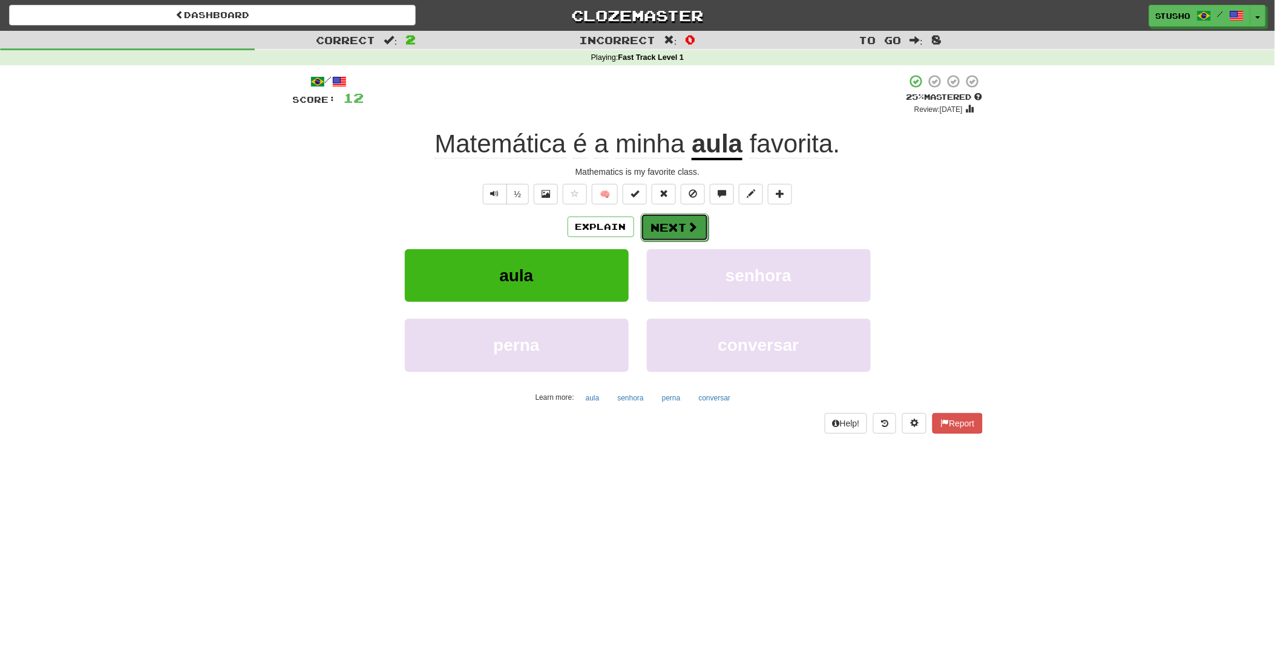
click at [687, 231] on span at bounding box center [692, 226] width 11 height 11
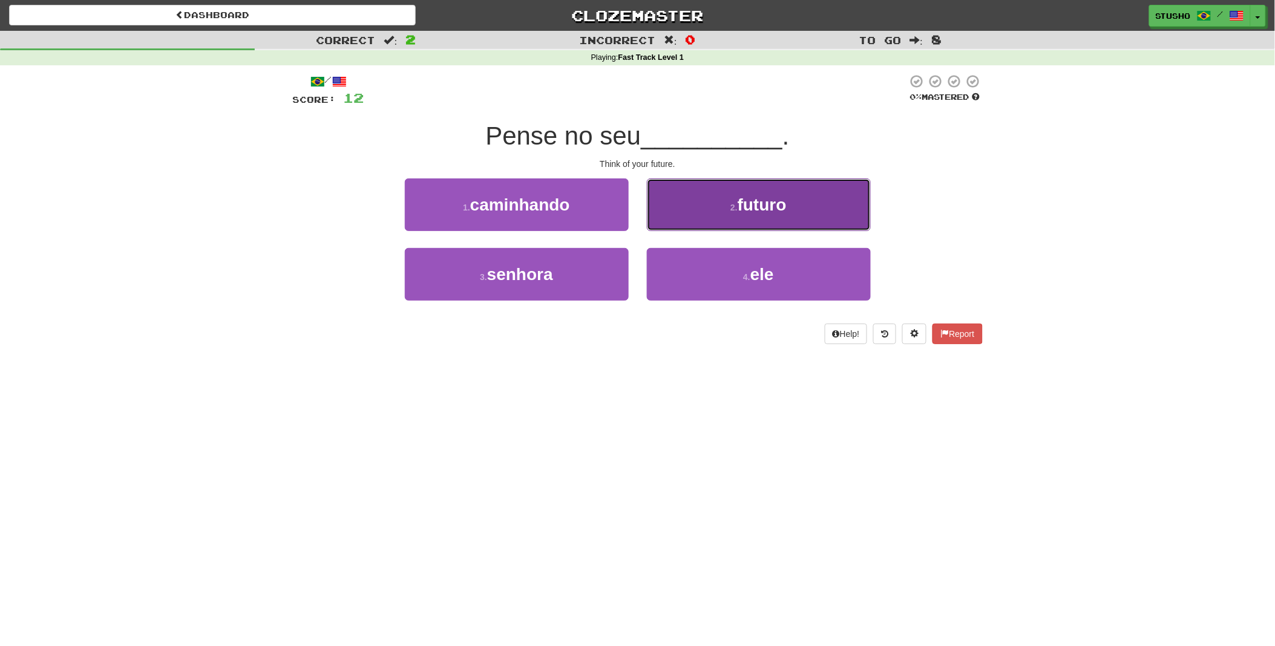
click at [757, 208] on span "futuro" at bounding box center [762, 204] width 49 height 19
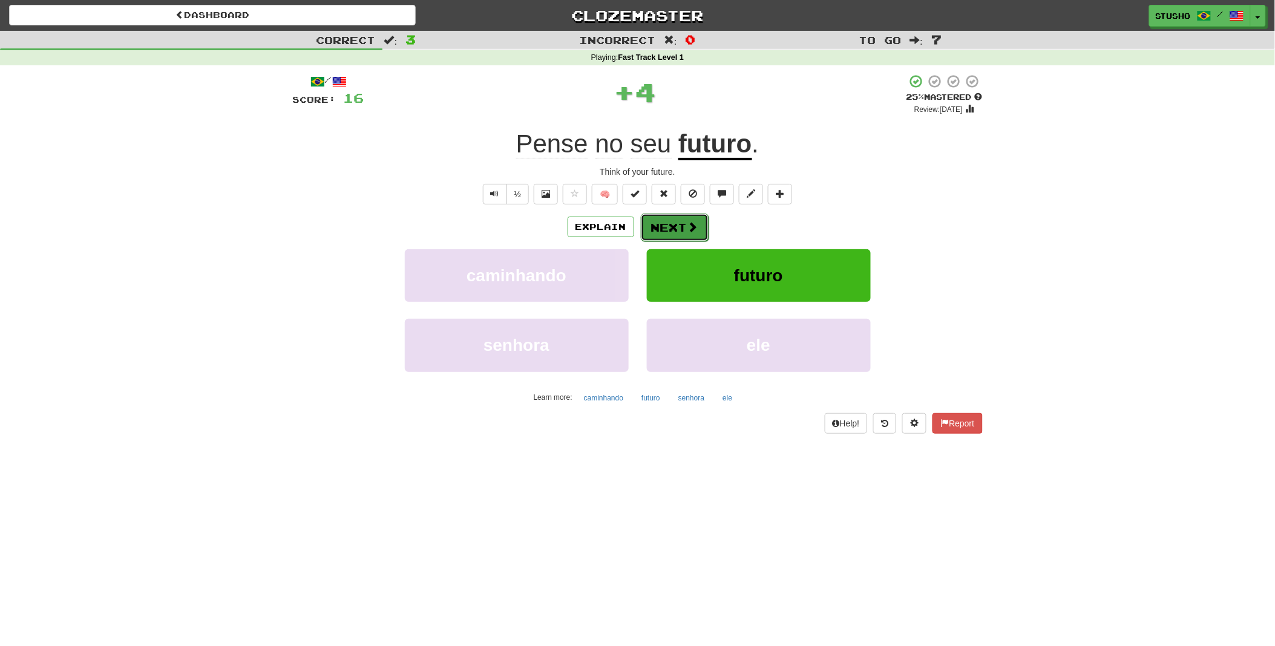
click at [669, 223] on button "Next" at bounding box center [675, 228] width 68 height 28
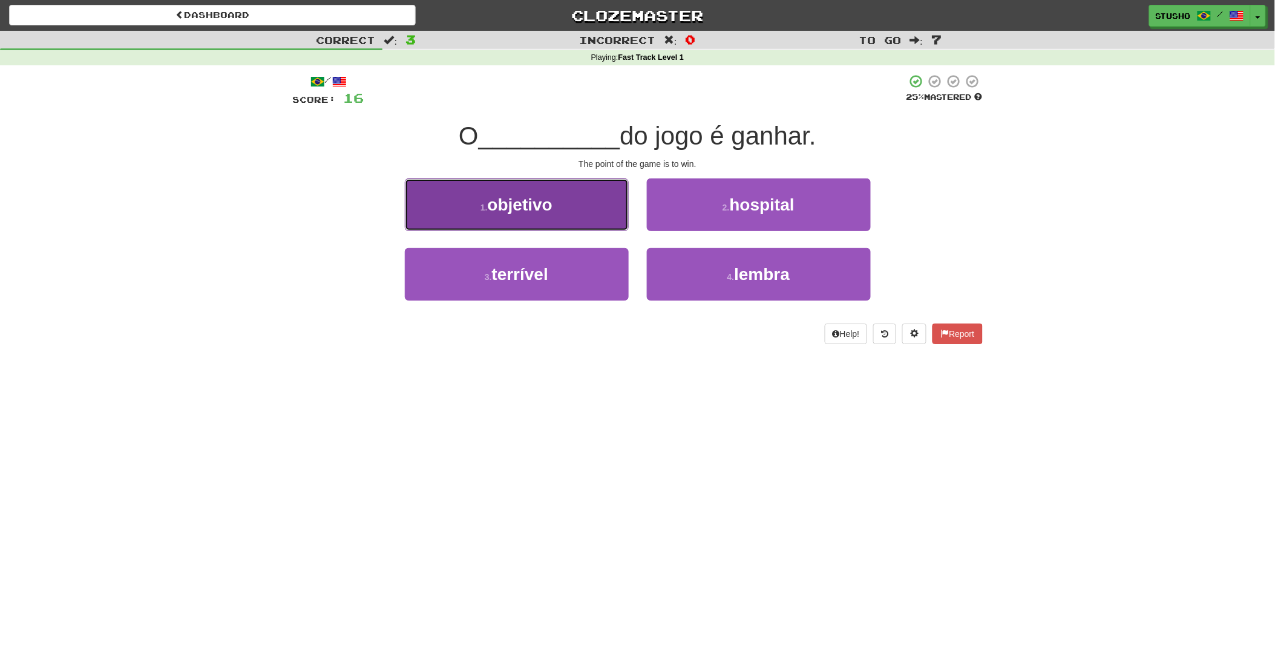
click at [570, 212] on button "1 . objetivo" at bounding box center [517, 205] width 224 height 53
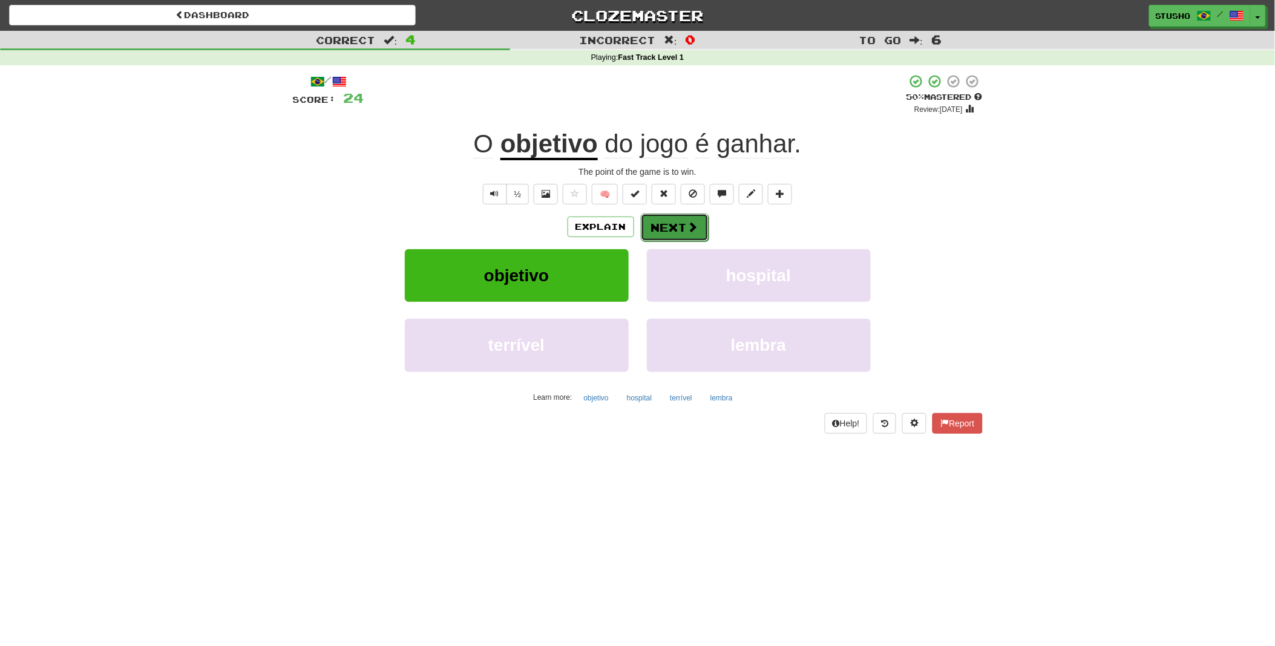
click at [669, 222] on button "Next" at bounding box center [675, 228] width 68 height 28
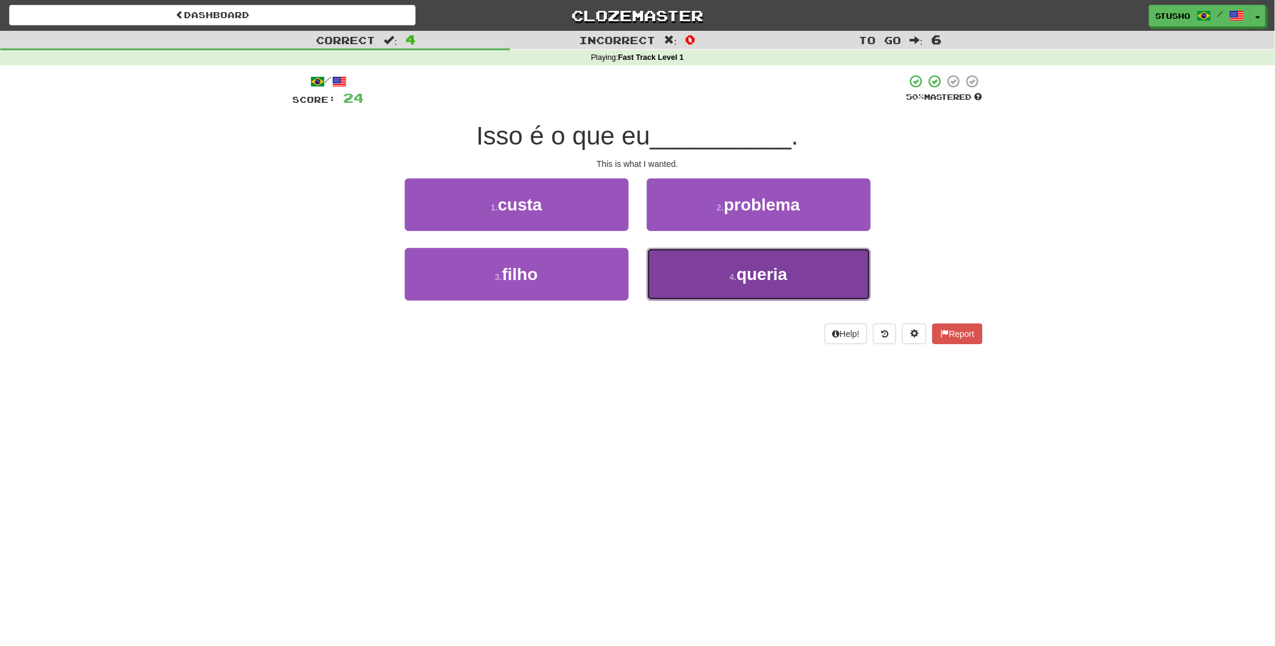
click at [721, 278] on button "4 . queria" at bounding box center [759, 274] width 224 height 53
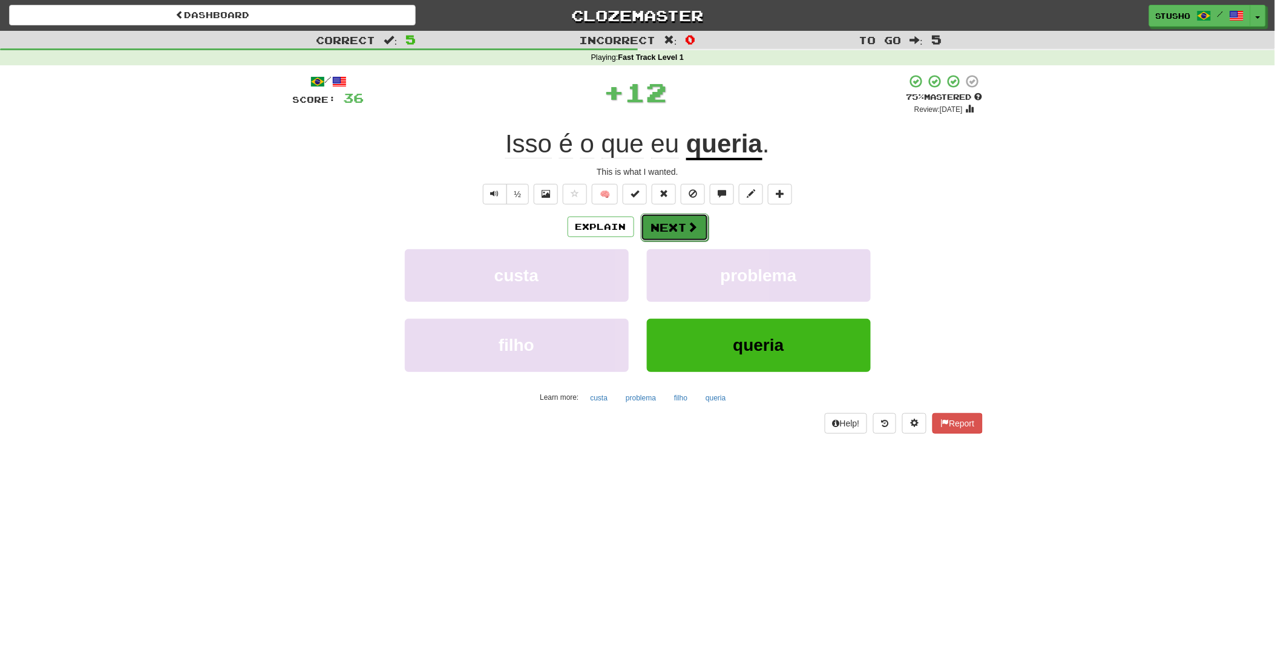
click at [681, 227] on button "Next" at bounding box center [675, 228] width 68 height 28
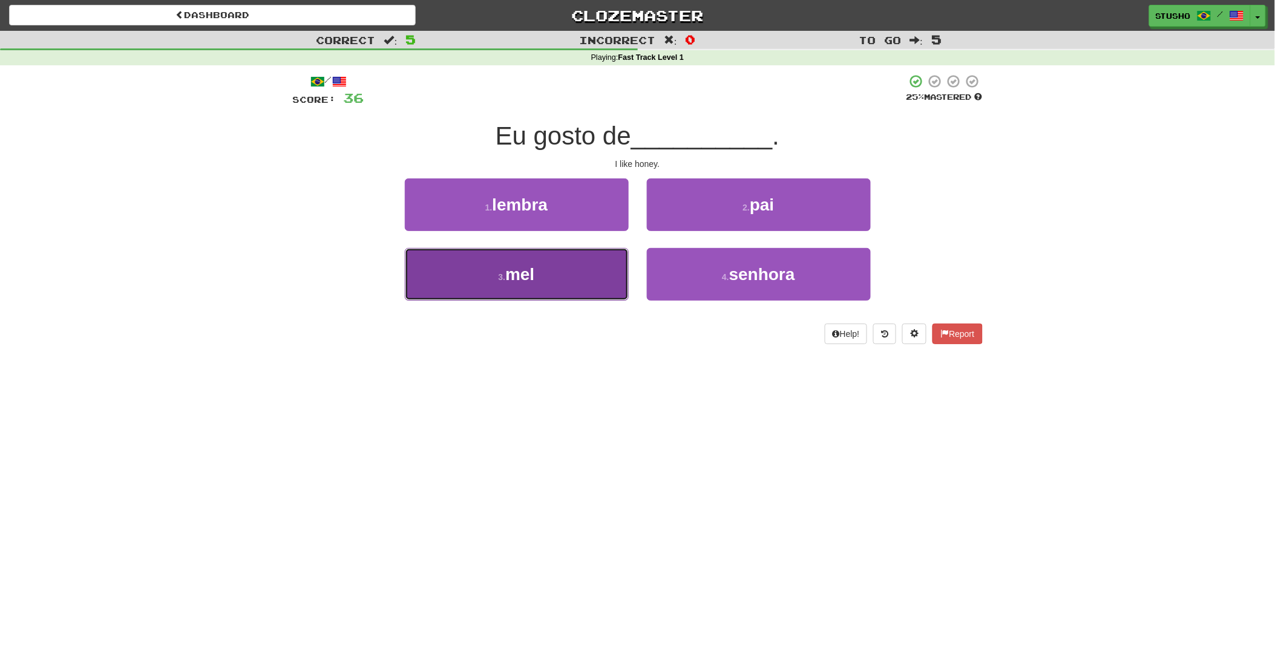
click at [525, 271] on span "mel" at bounding box center [519, 274] width 29 height 19
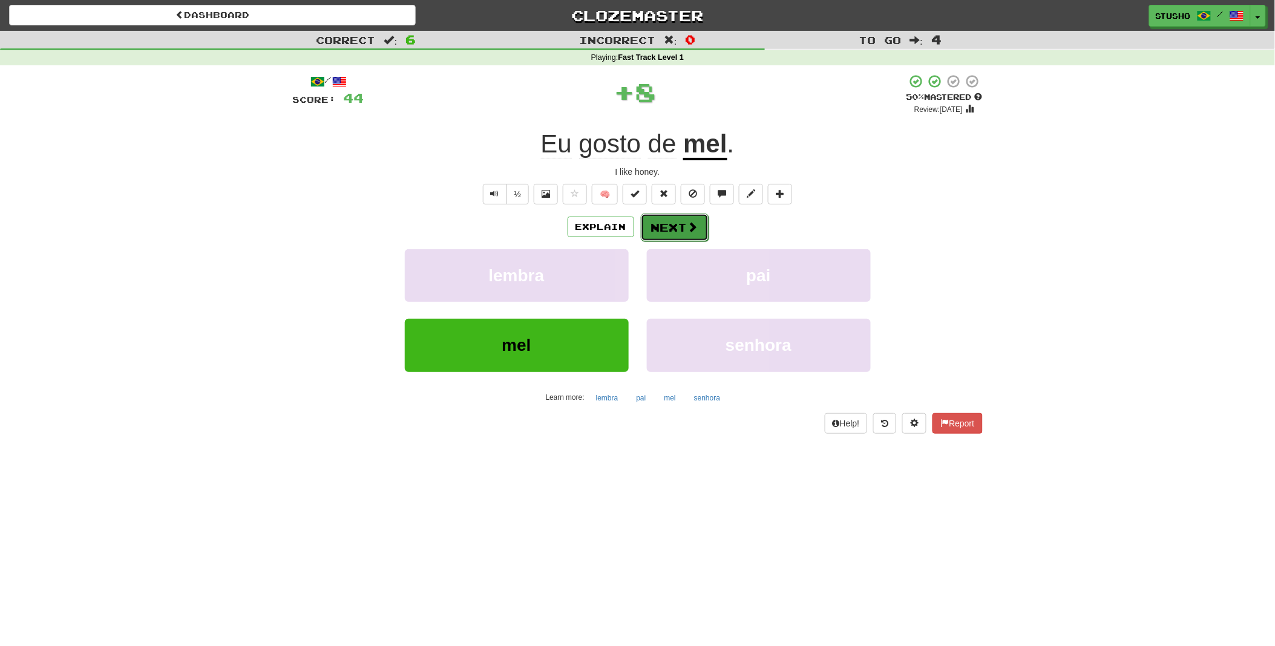
click at [674, 219] on button "Next" at bounding box center [675, 228] width 68 height 28
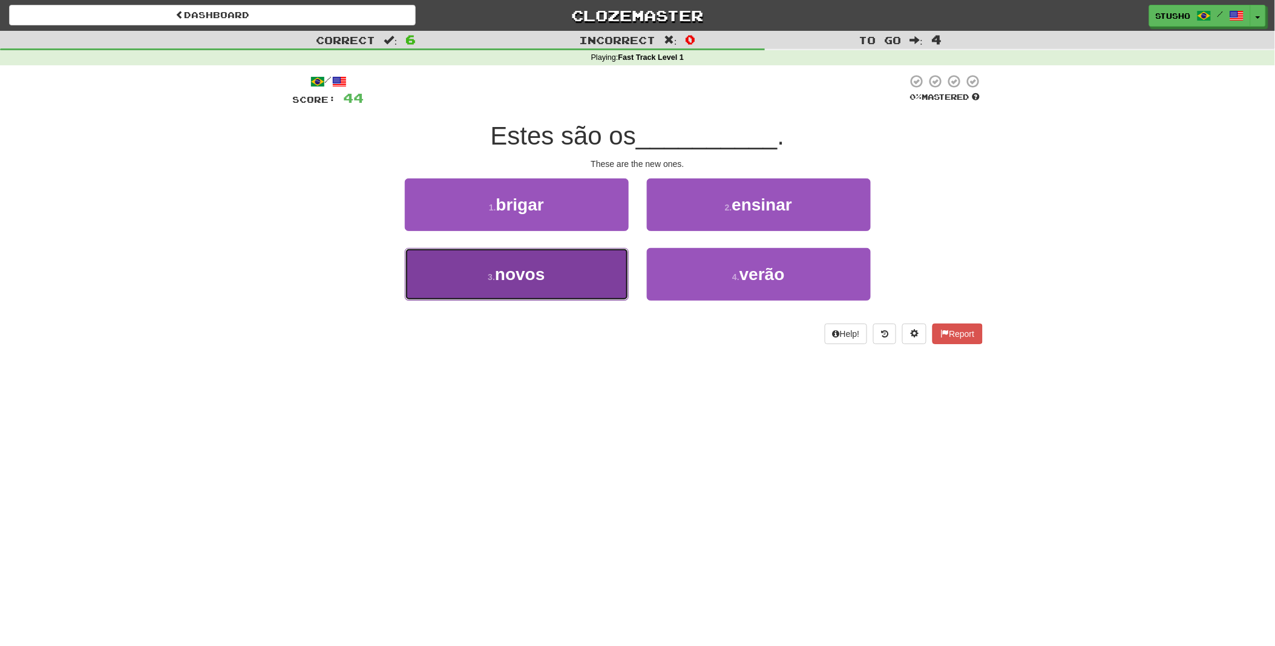
click at [543, 274] on span "novos" at bounding box center [520, 274] width 50 height 19
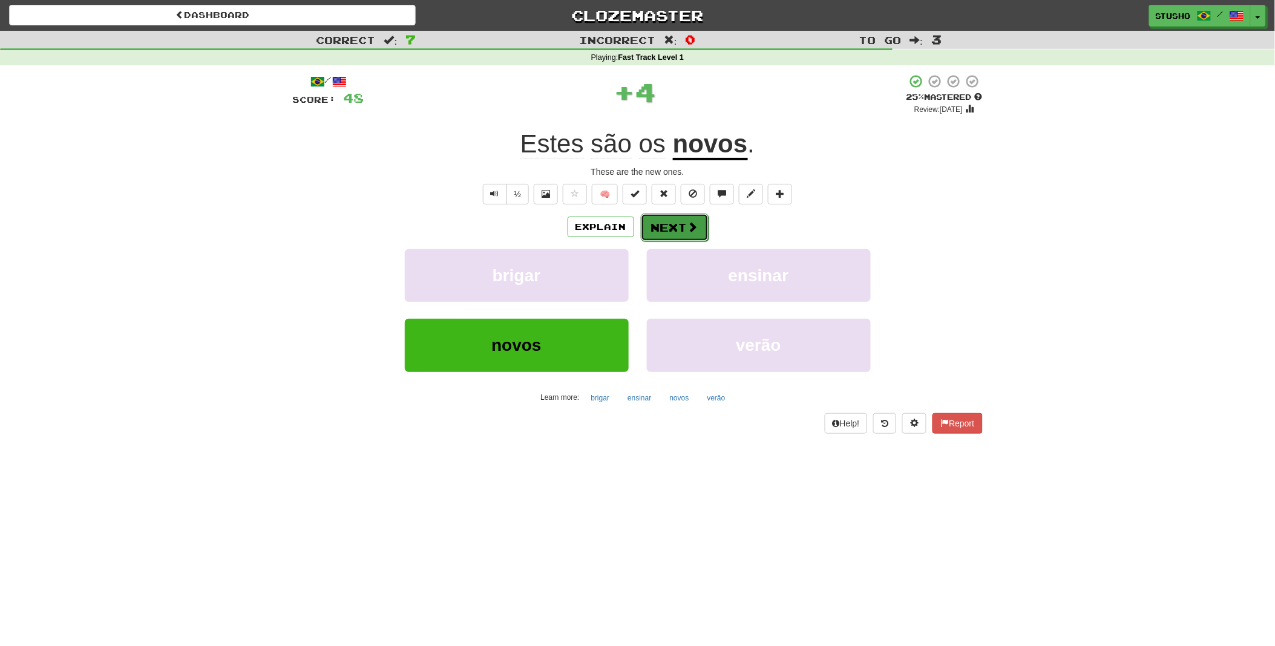
click at [681, 228] on button "Next" at bounding box center [675, 228] width 68 height 28
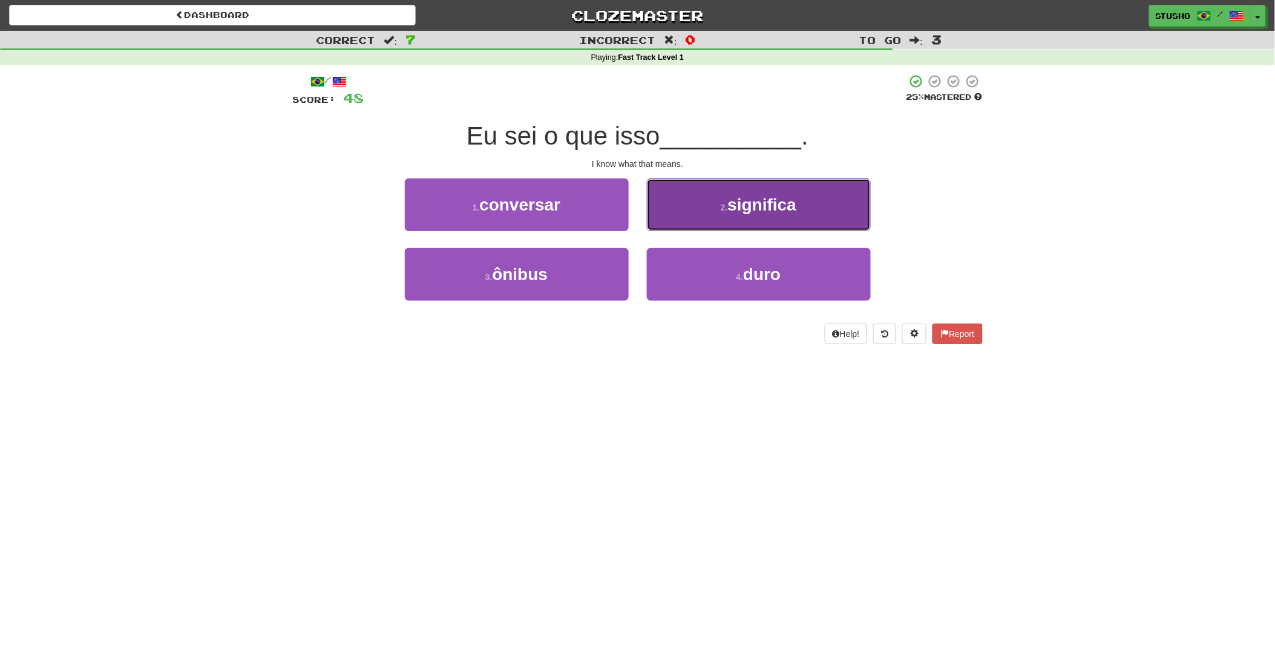
click at [779, 206] on span "significa" at bounding box center [762, 204] width 69 height 19
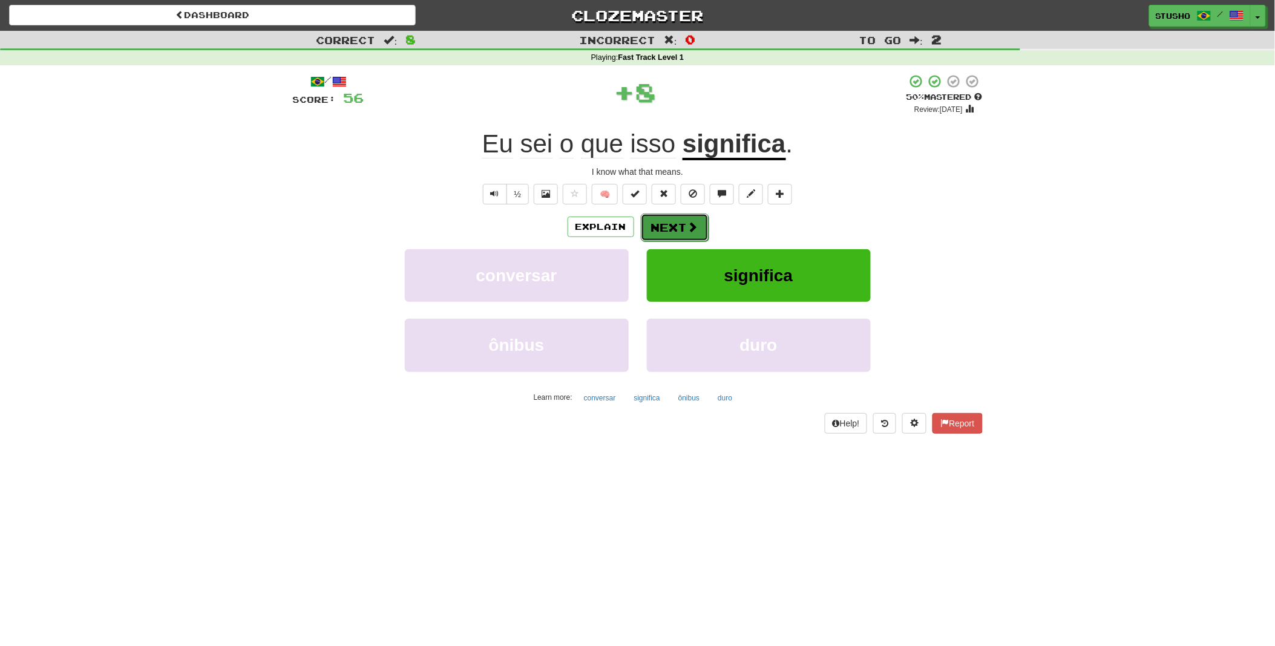
click at [668, 229] on button "Next" at bounding box center [675, 228] width 68 height 28
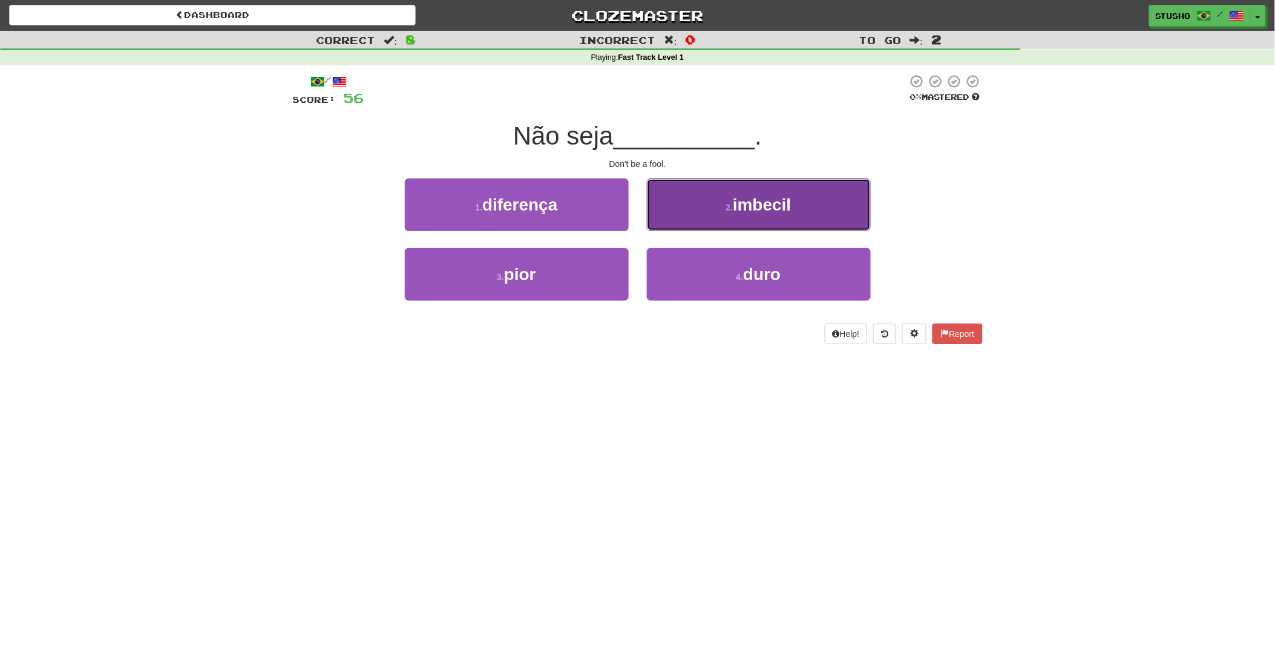
click at [751, 211] on span "imbecil" at bounding box center [762, 204] width 58 height 19
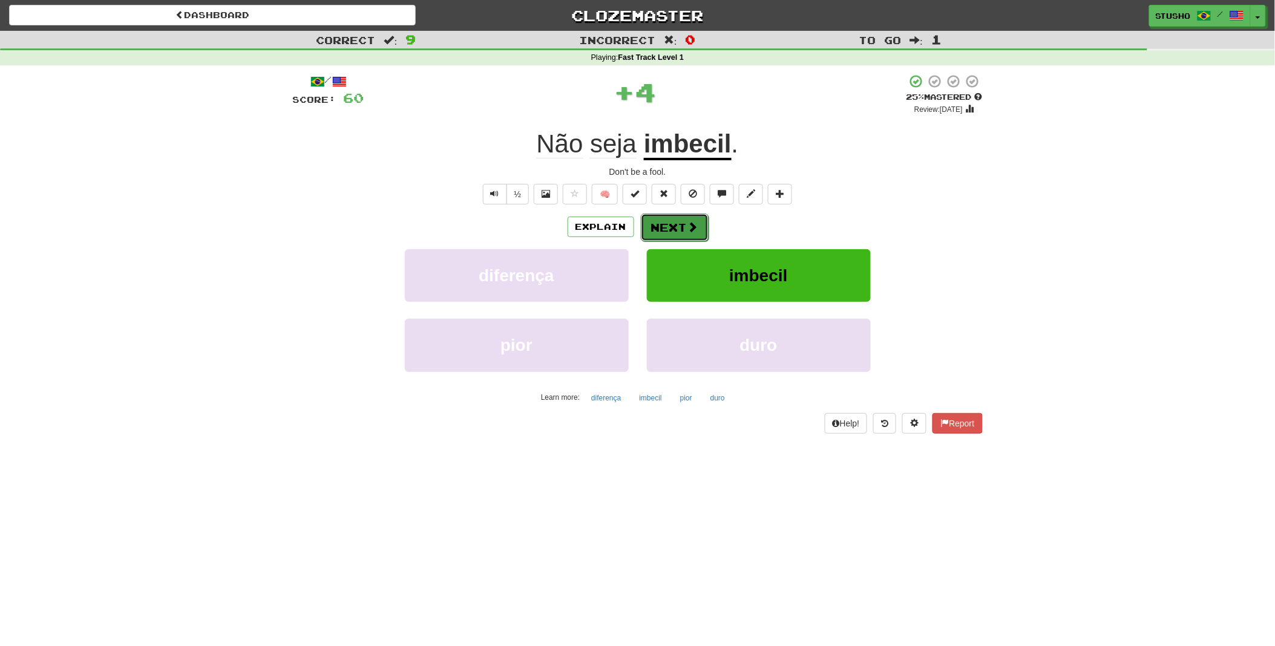
click at [666, 226] on button "Next" at bounding box center [675, 228] width 68 height 28
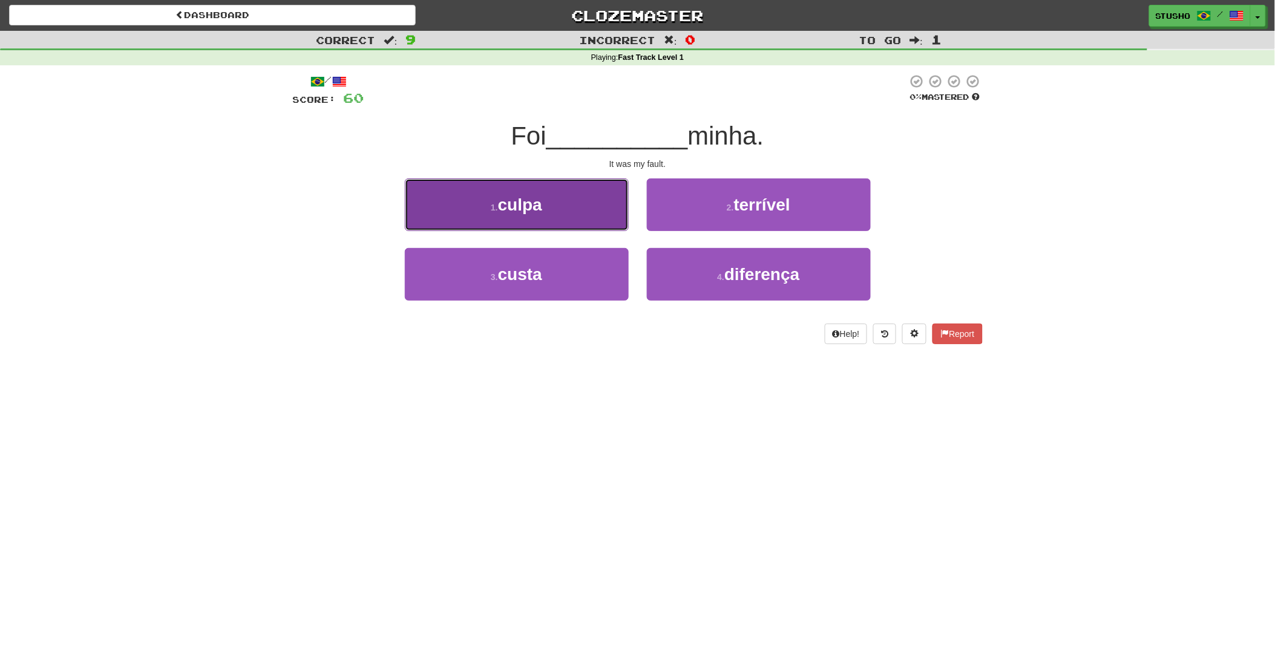
click at [529, 214] on button "1 . culpa" at bounding box center [517, 205] width 224 height 53
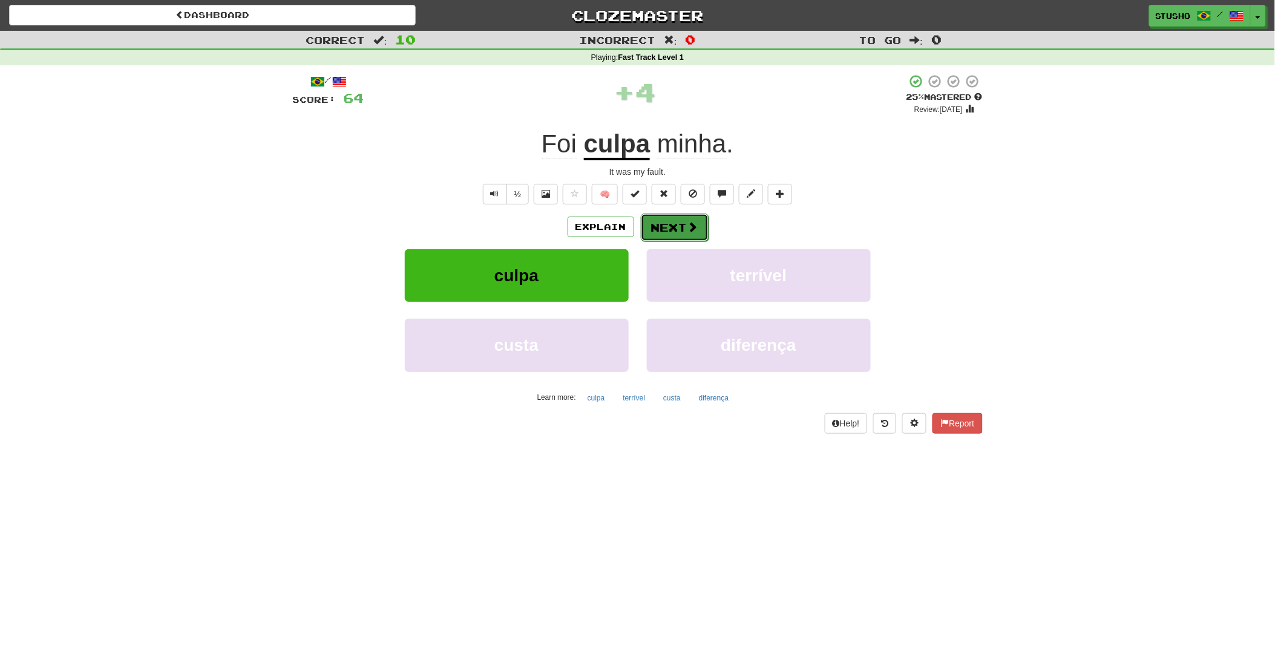
click at [661, 228] on button "Next" at bounding box center [675, 228] width 68 height 28
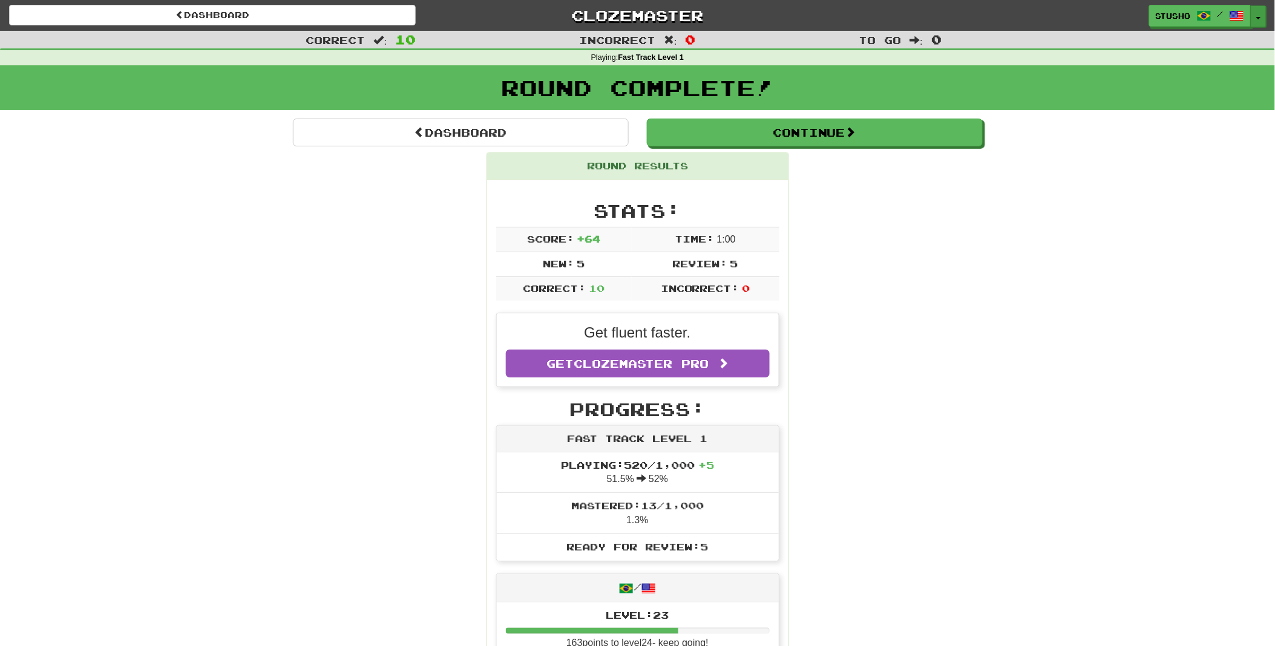
click at [1257, 15] on button "Toggle Dropdown" at bounding box center [1259, 16] width 16 height 22
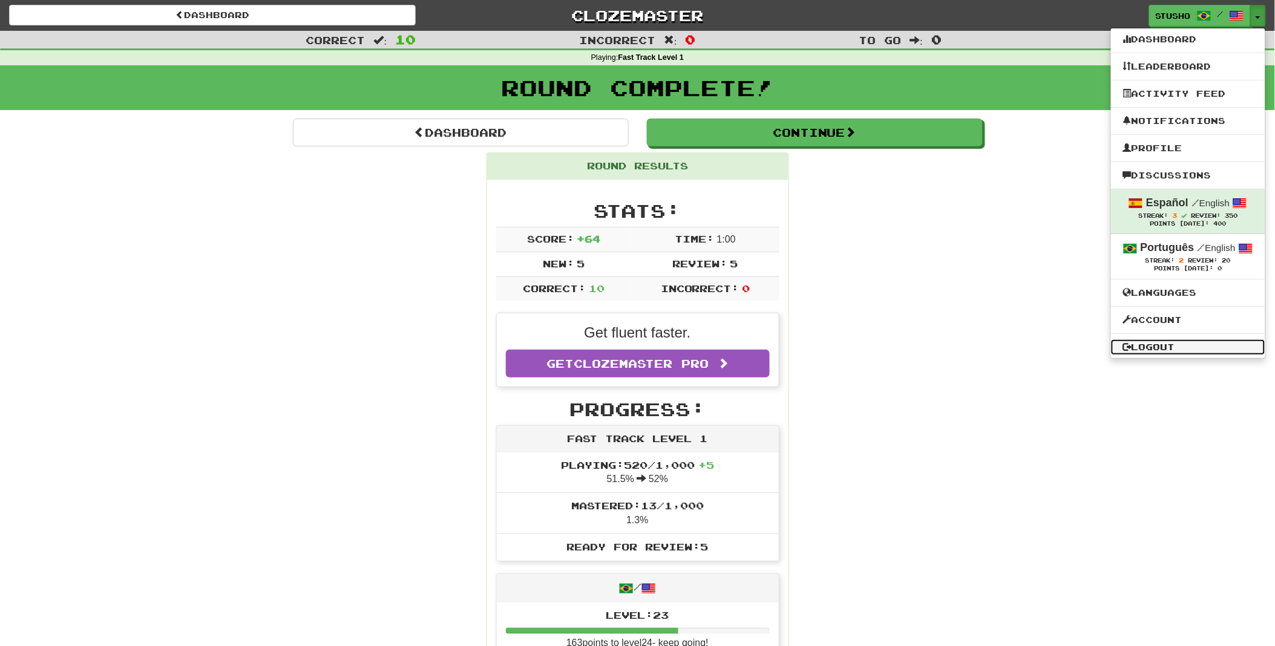
click at [1165, 339] on link "Logout" at bounding box center [1188, 347] width 154 height 16
